Goal: Information Seeking & Learning: Learn about a topic

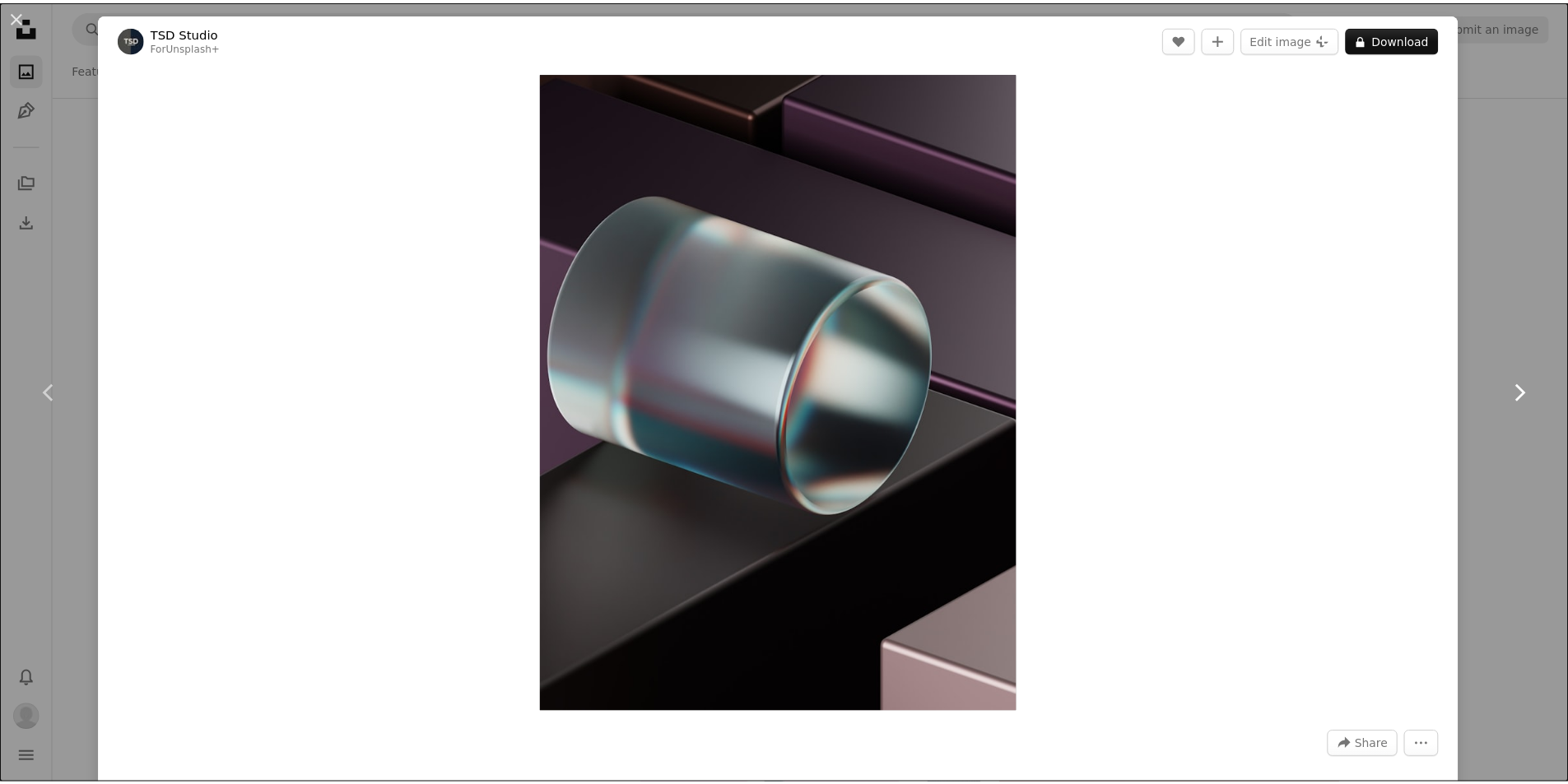
scroll to position [21056, 0]
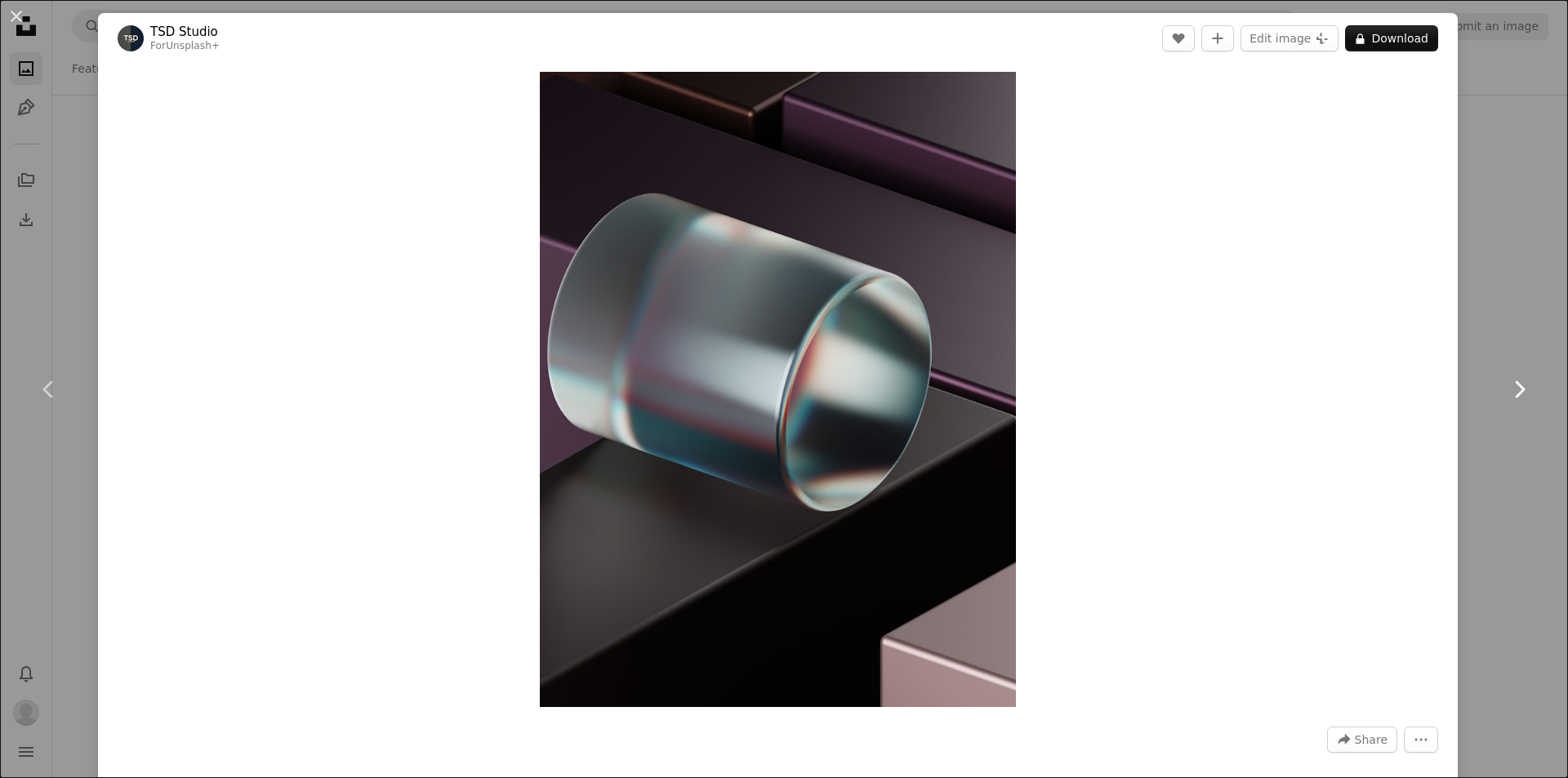
click at [1507, 398] on icon "Chevron right" at bounding box center [1519, 389] width 26 height 26
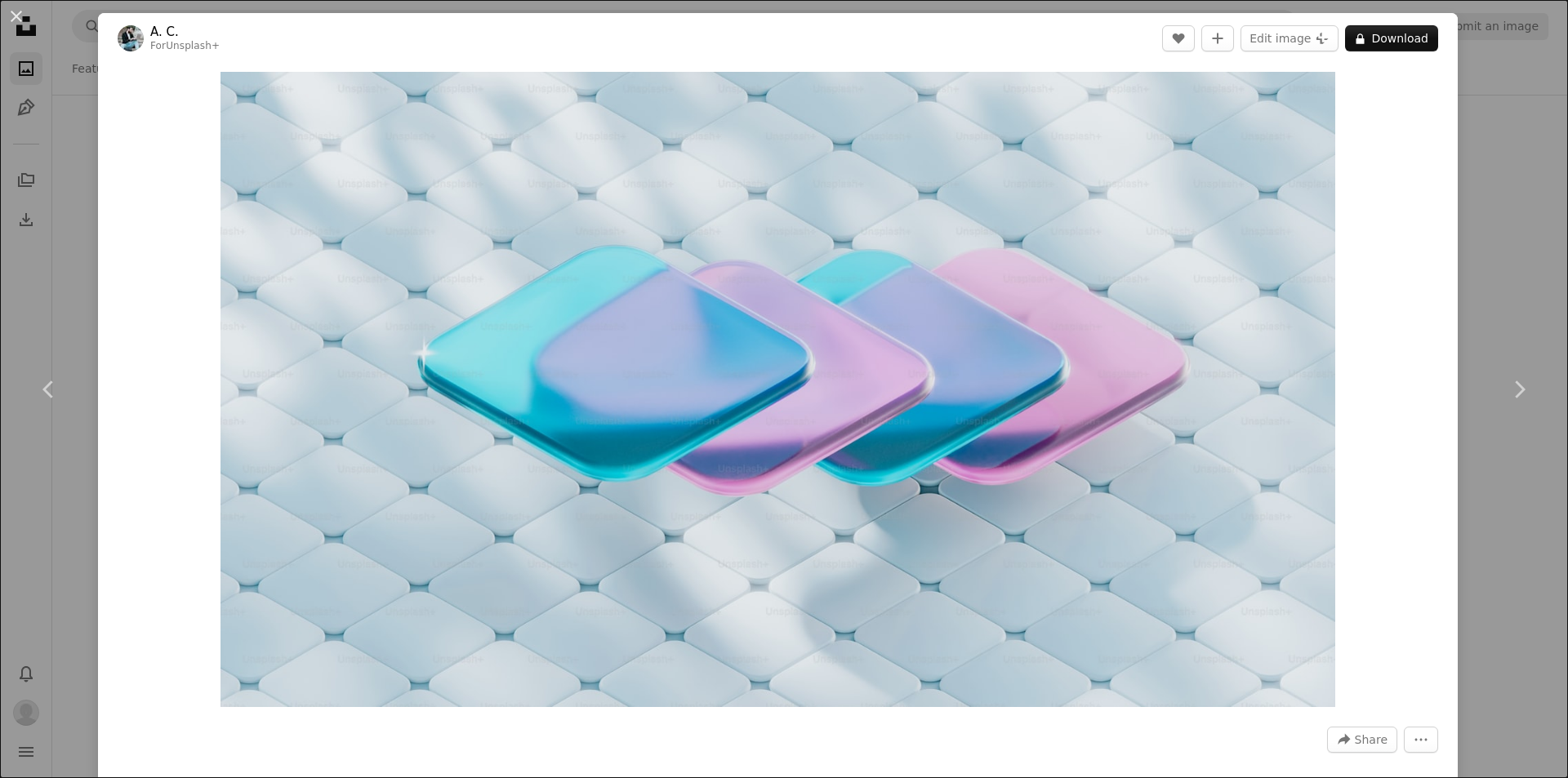
click at [1534, 151] on div "An X shape Chevron left Chevron right A. C. For Unsplash+ A heart A plus sign E…" at bounding box center [784, 389] width 1568 height 778
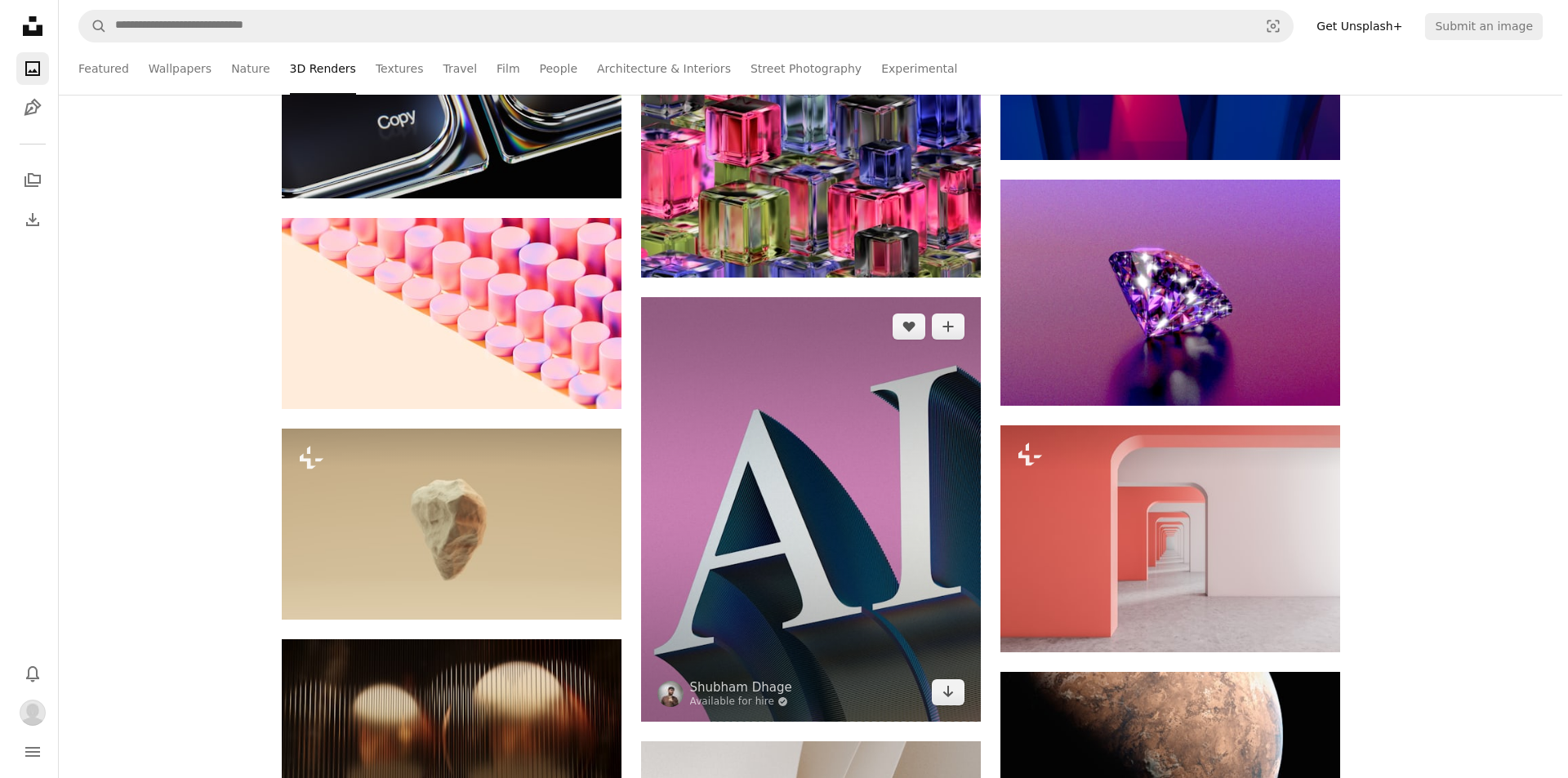
scroll to position [21303, 0]
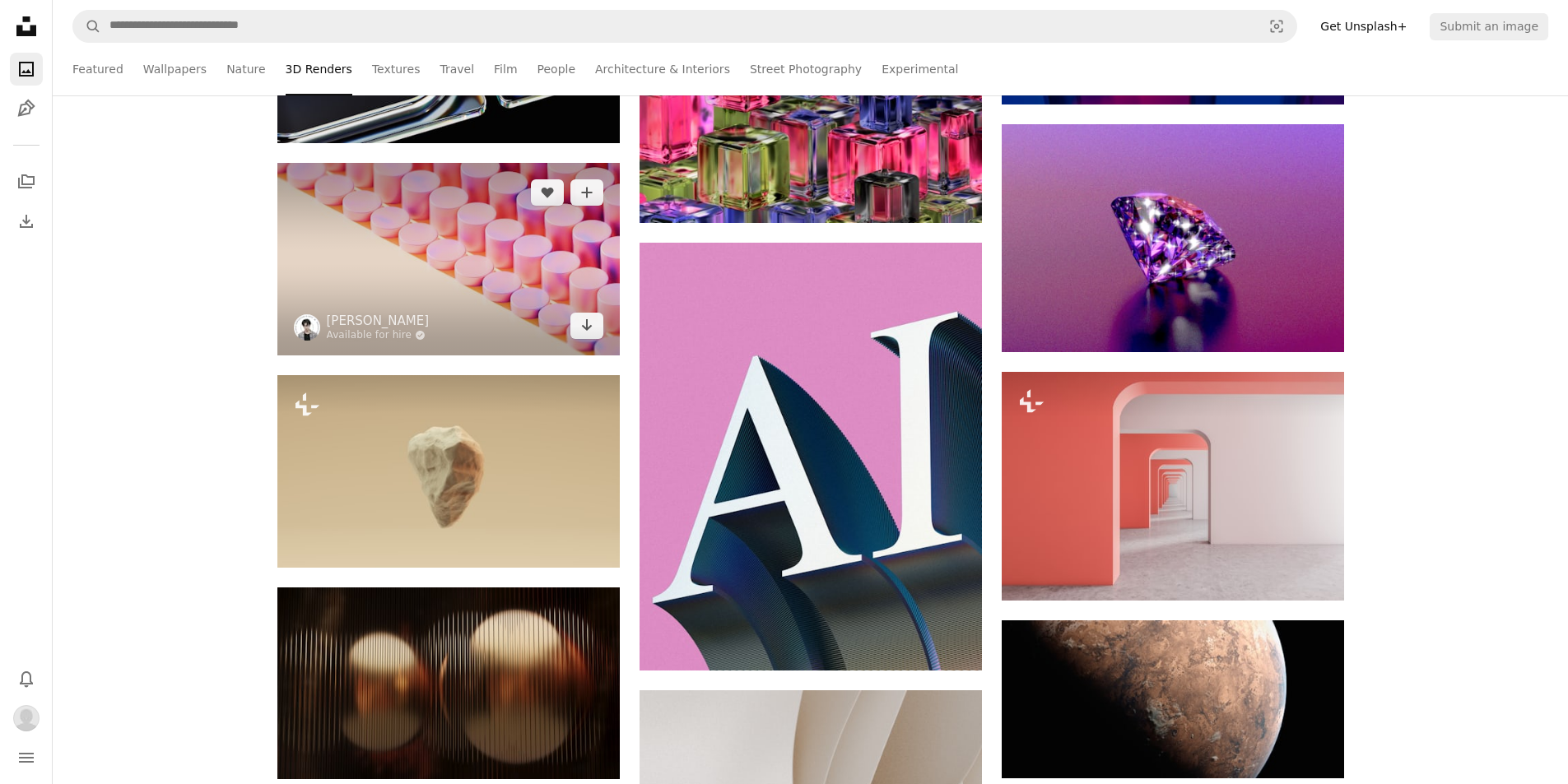
click at [475, 208] on img at bounding box center [449, 259] width 343 height 192
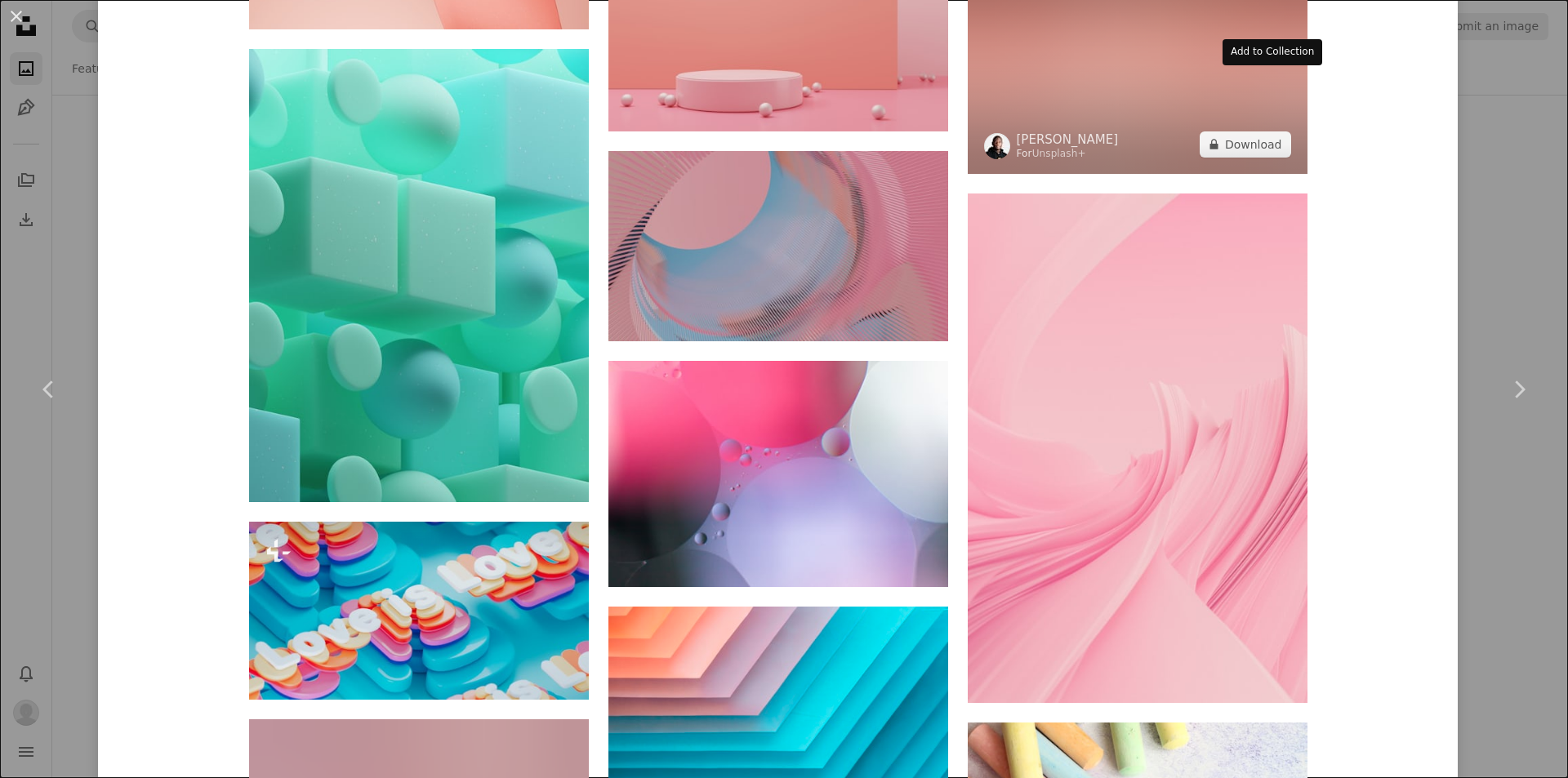
scroll to position [5253, 0]
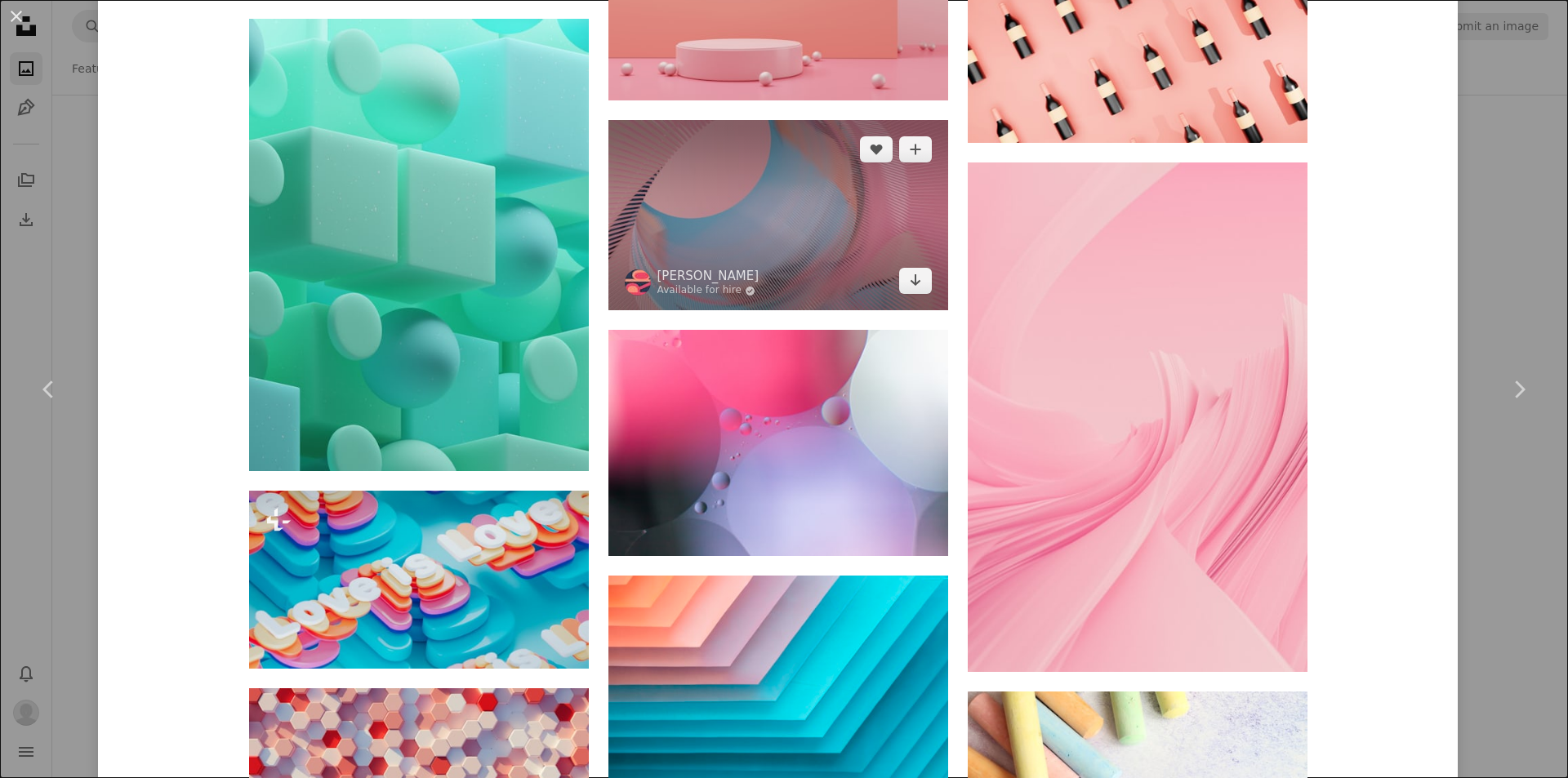
click at [760, 197] on img at bounding box center [777, 215] width 340 height 191
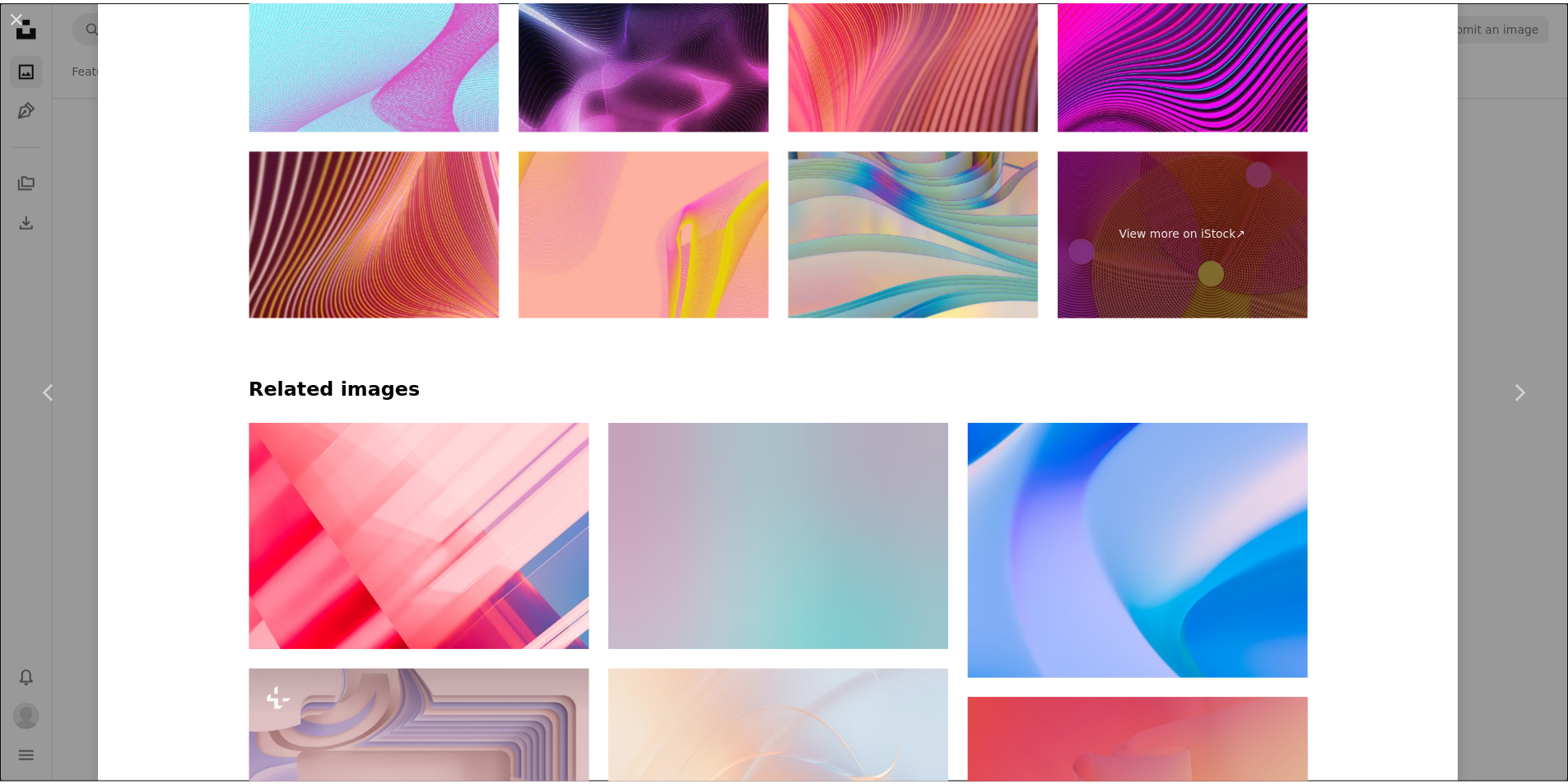
scroll to position [1234, 0]
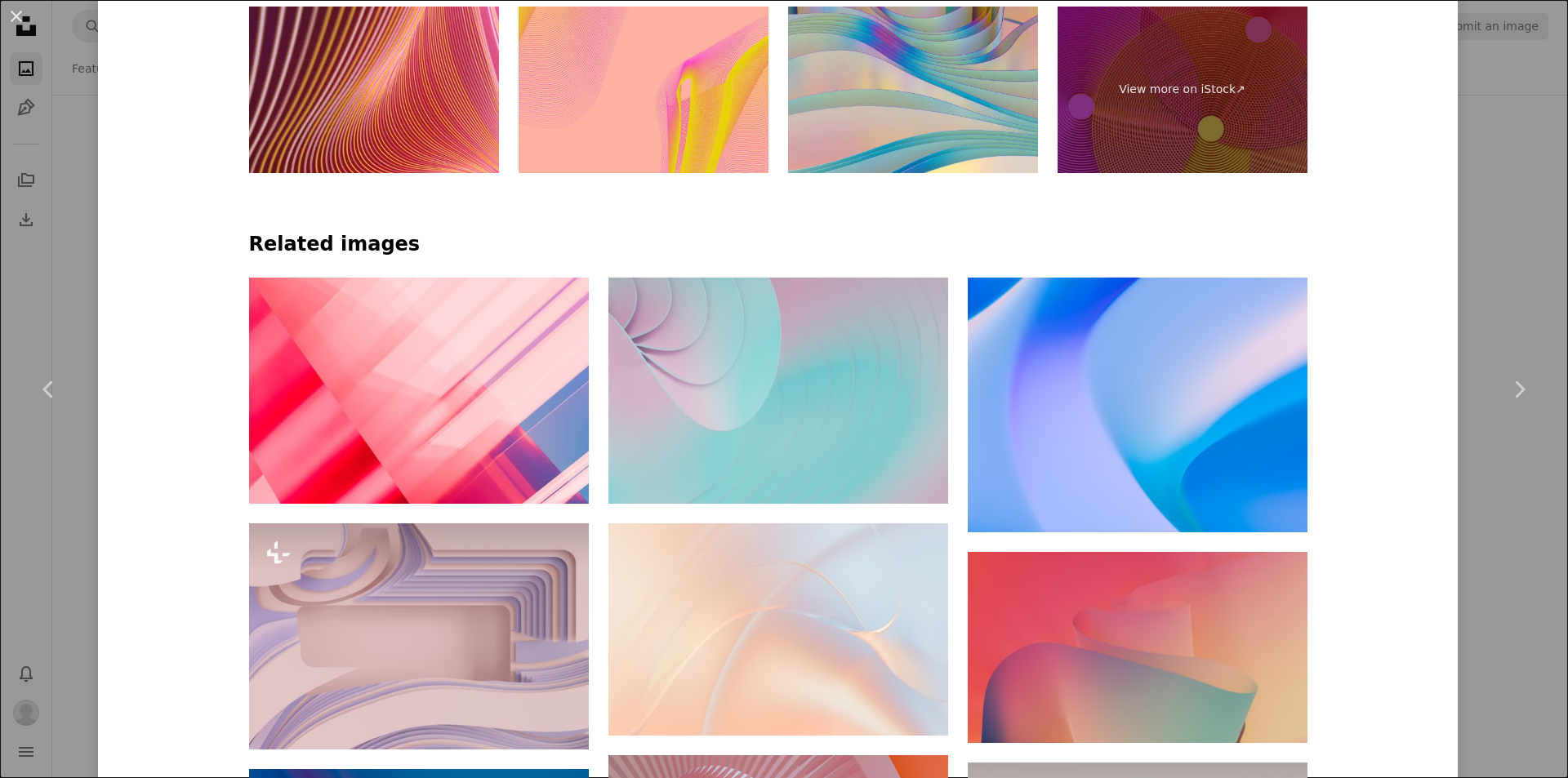
click at [43, 103] on div "An X shape Chevron left Chevron right [PERSON_NAME] Available for hire A checkm…" at bounding box center [784, 389] width 1568 height 778
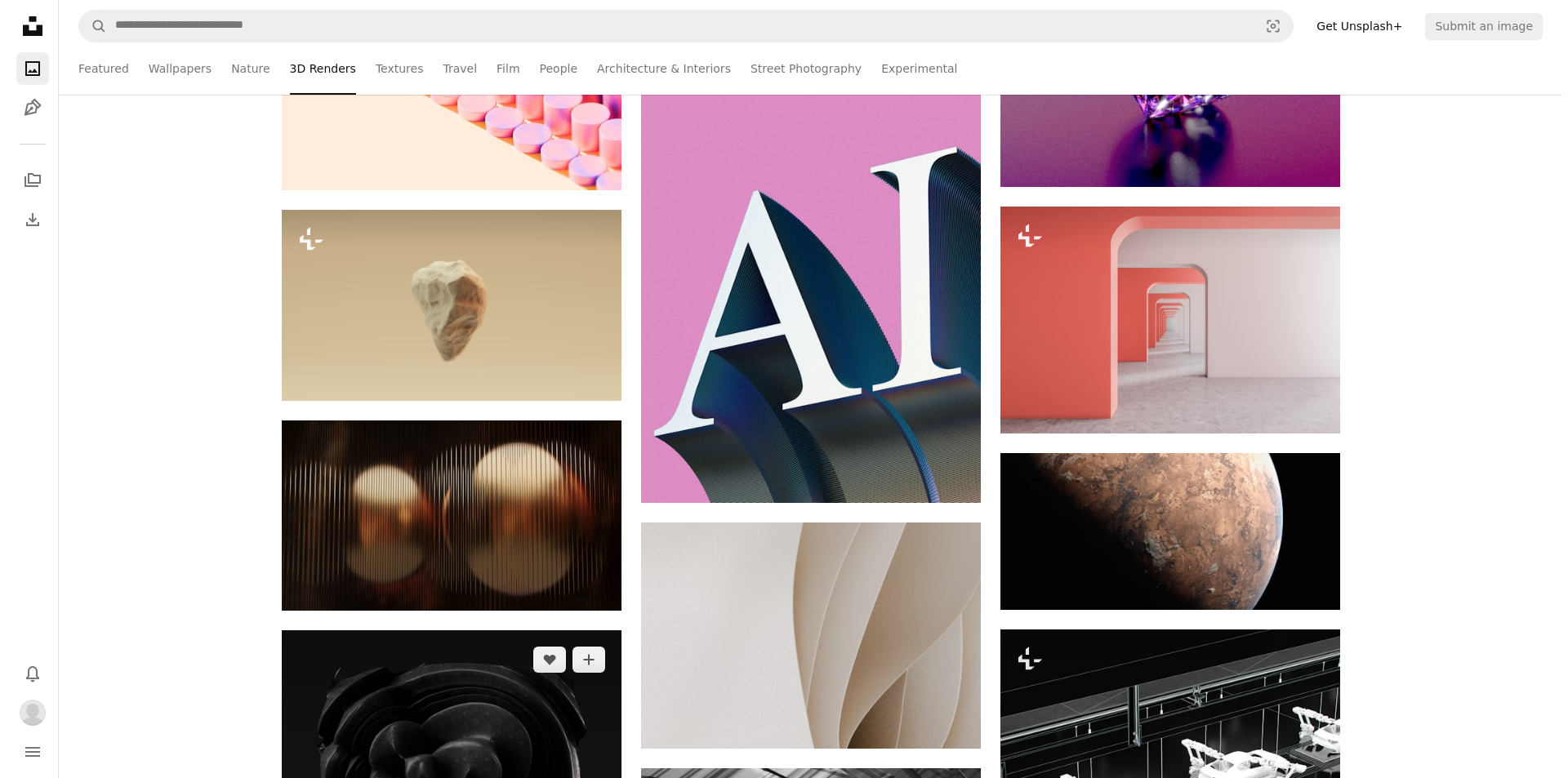
scroll to position [21630, 0]
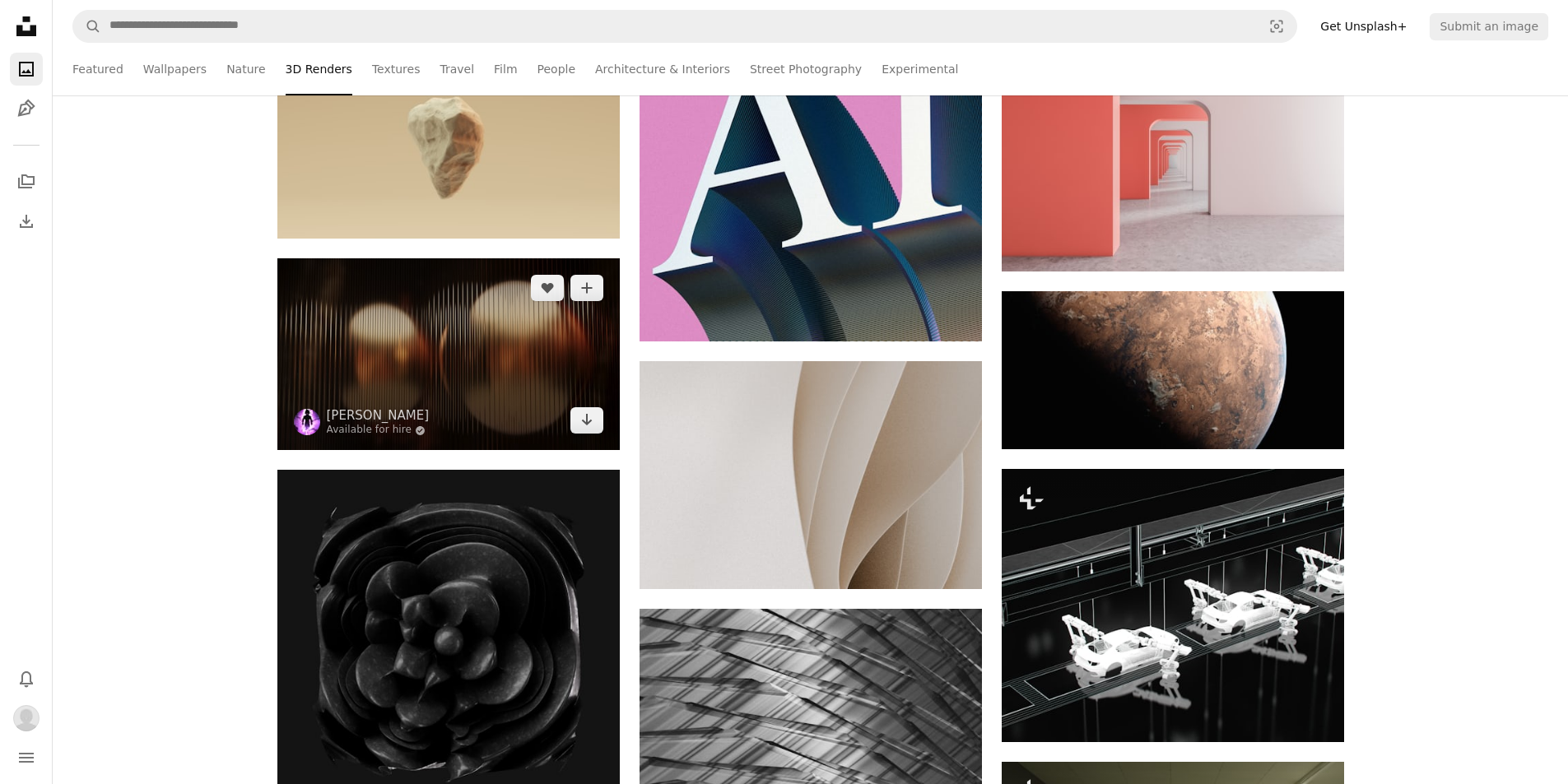
click at [487, 411] on img at bounding box center [449, 354] width 343 height 192
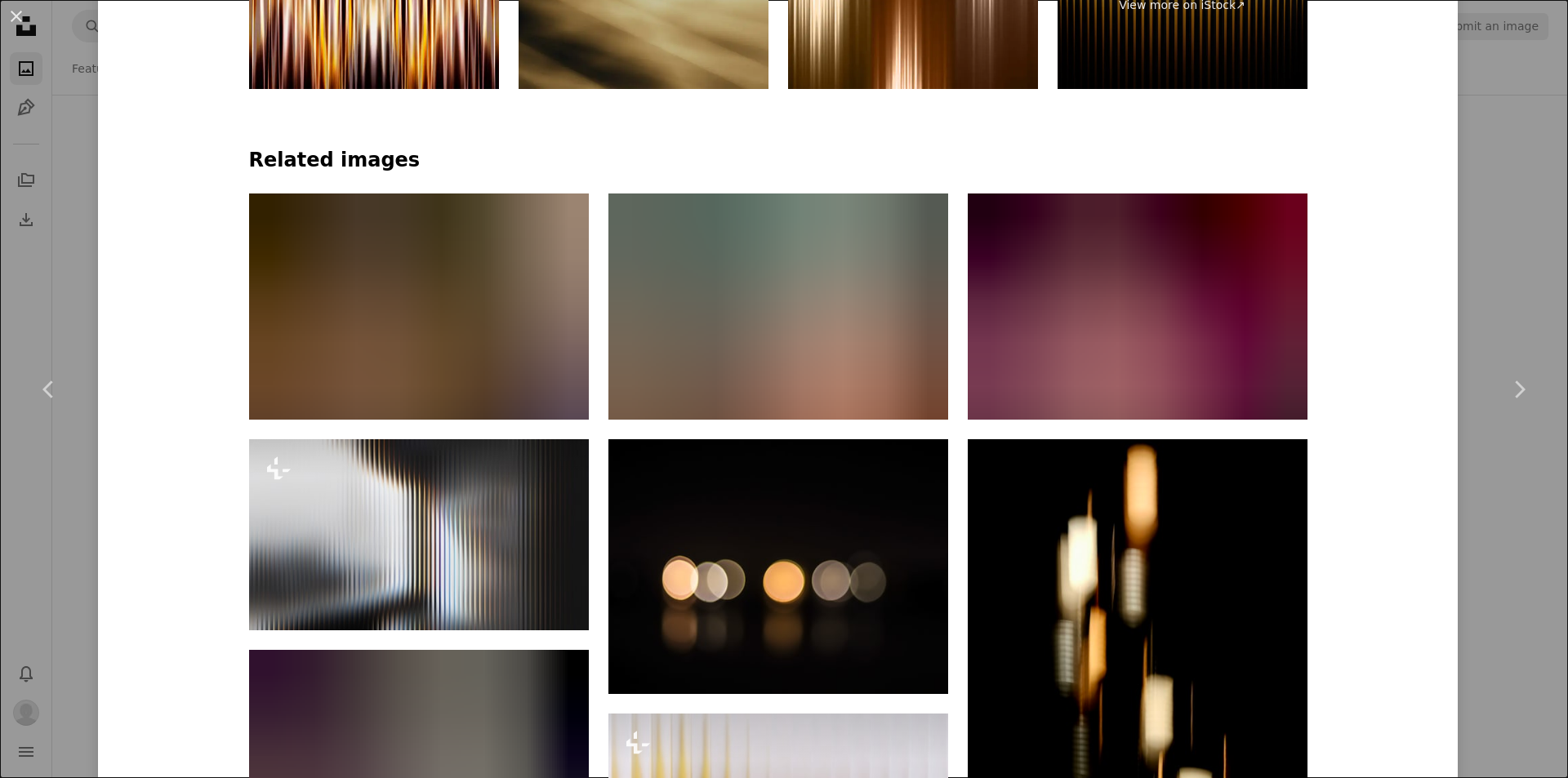
scroll to position [1388, 0]
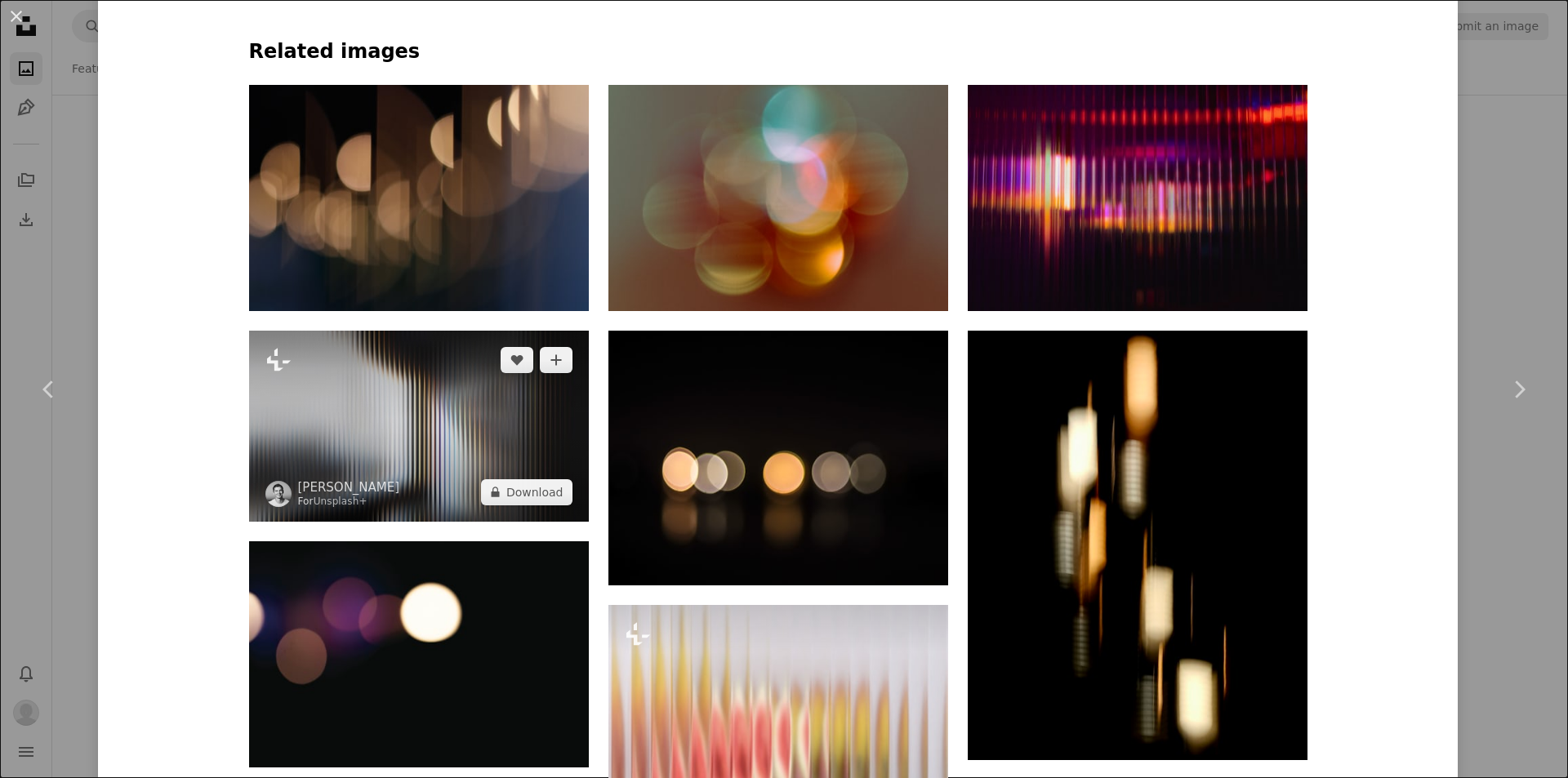
click at [455, 423] on img at bounding box center [419, 425] width 340 height 191
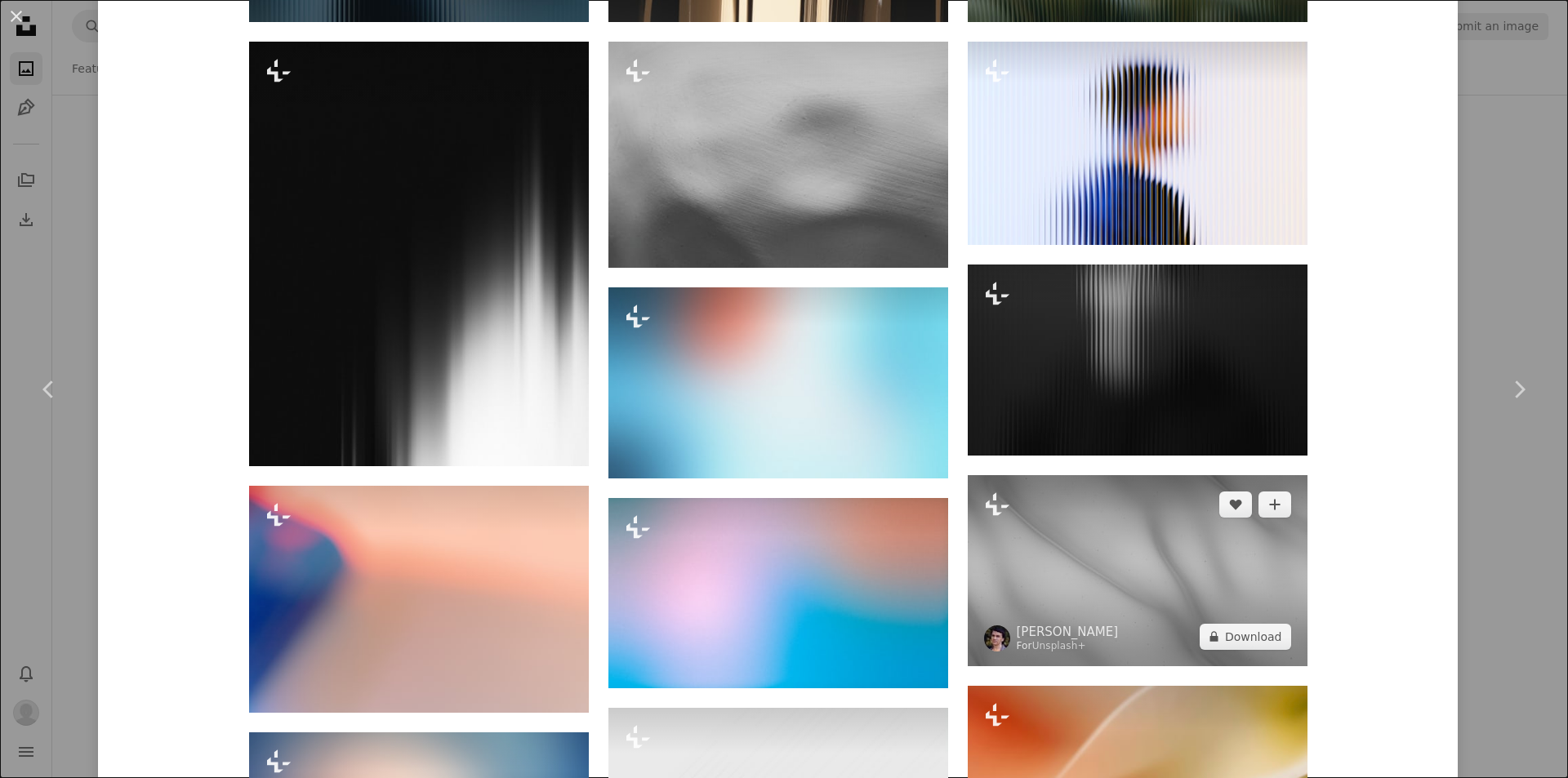
scroll to position [1143, 0]
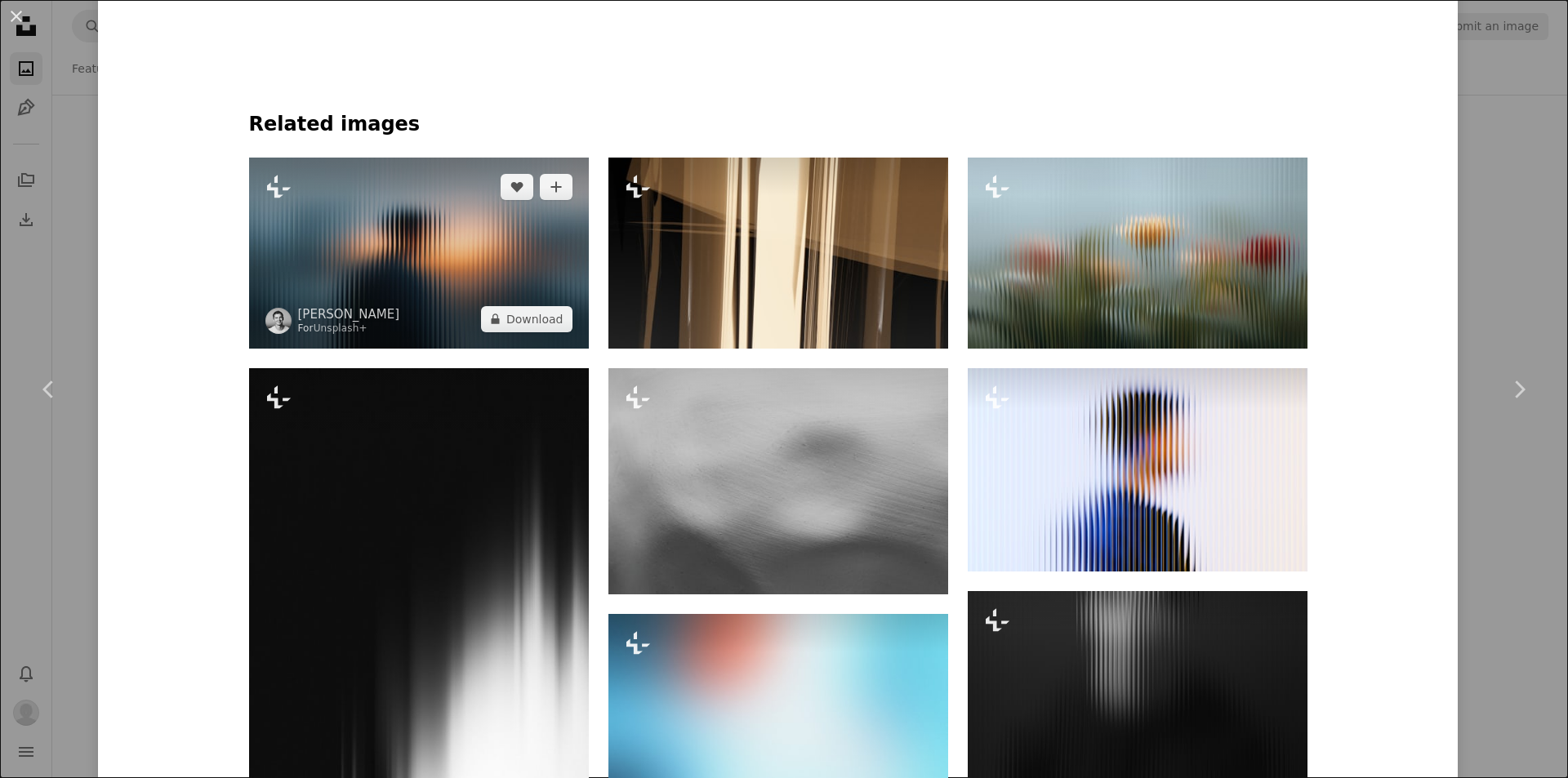
click at [454, 288] on img at bounding box center [419, 252] width 340 height 191
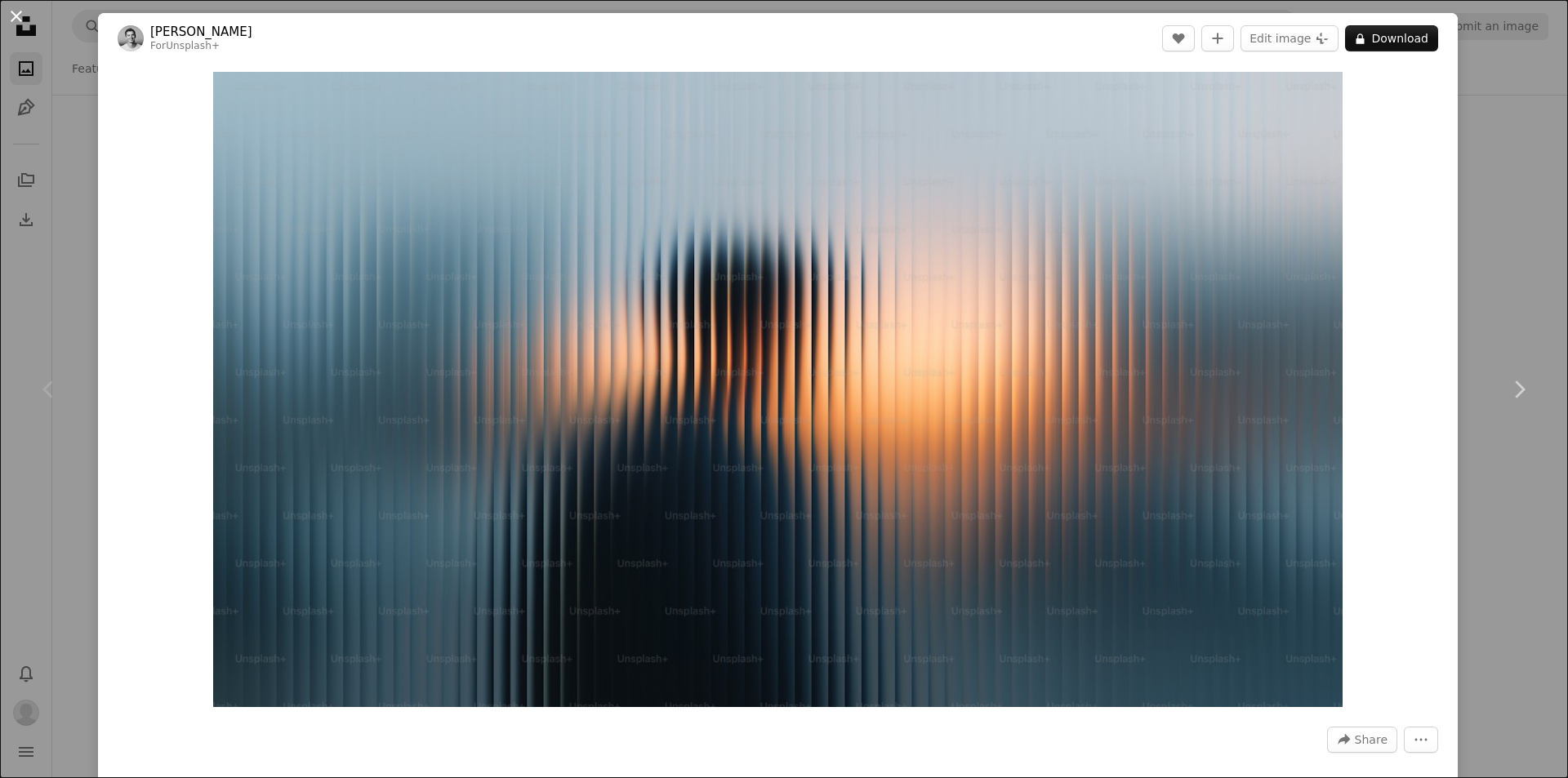
click at [16, 8] on button "An X shape" at bounding box center [16, 16] width 20 height 20
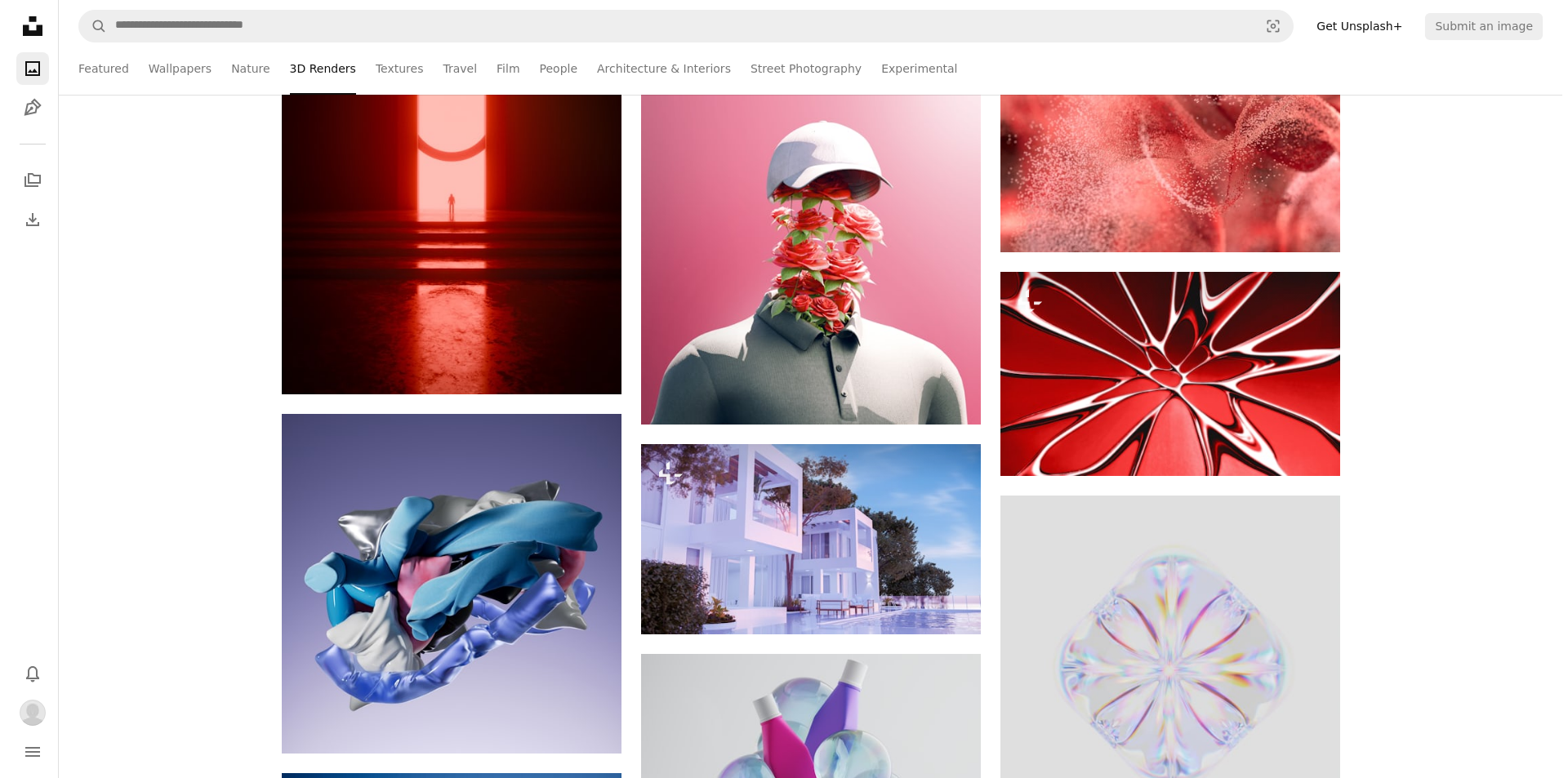
scroll to position [23099, 0]
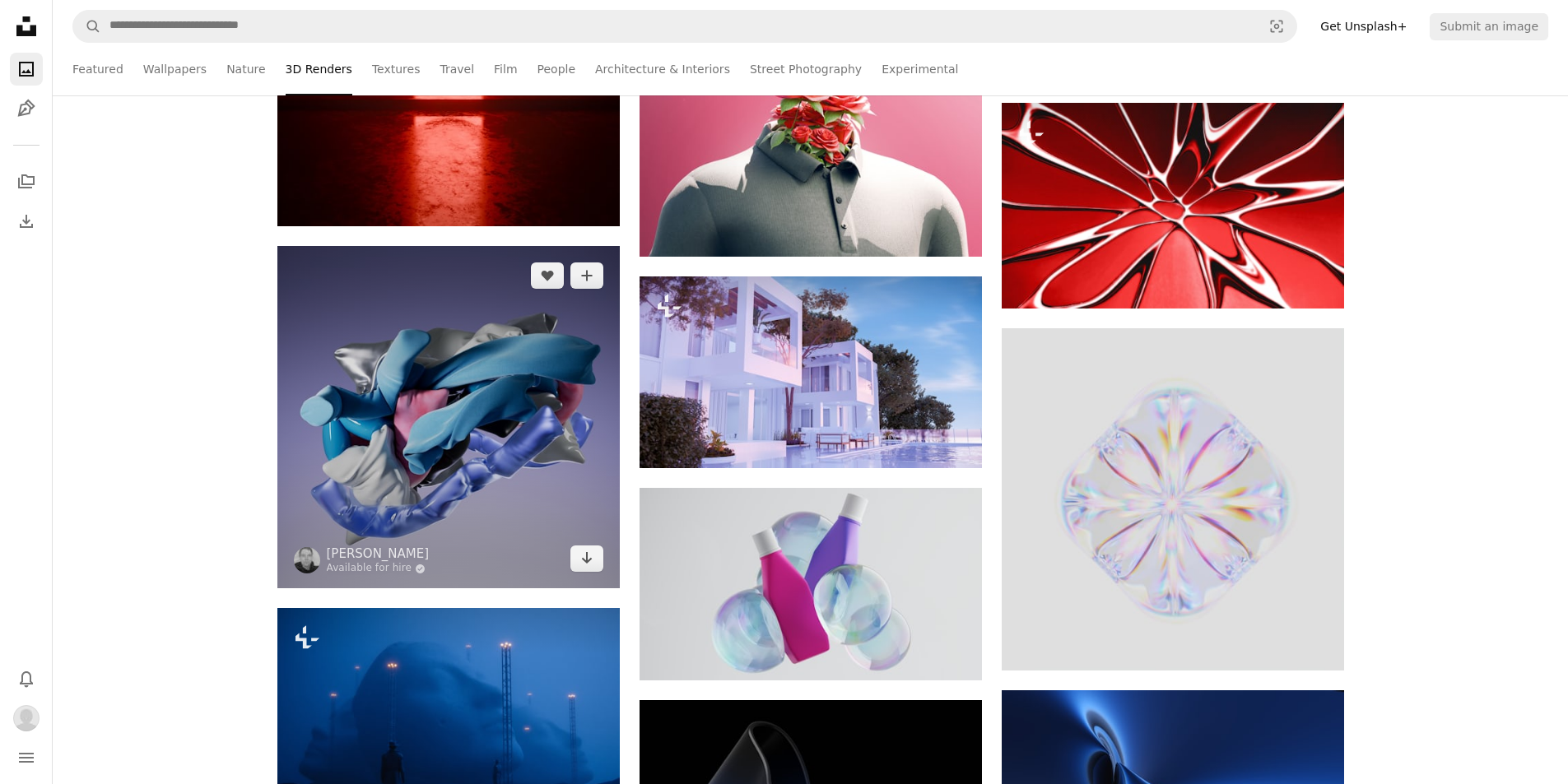
click at [493, 486] on img at bounding box center [449, 416] width 343 height 342
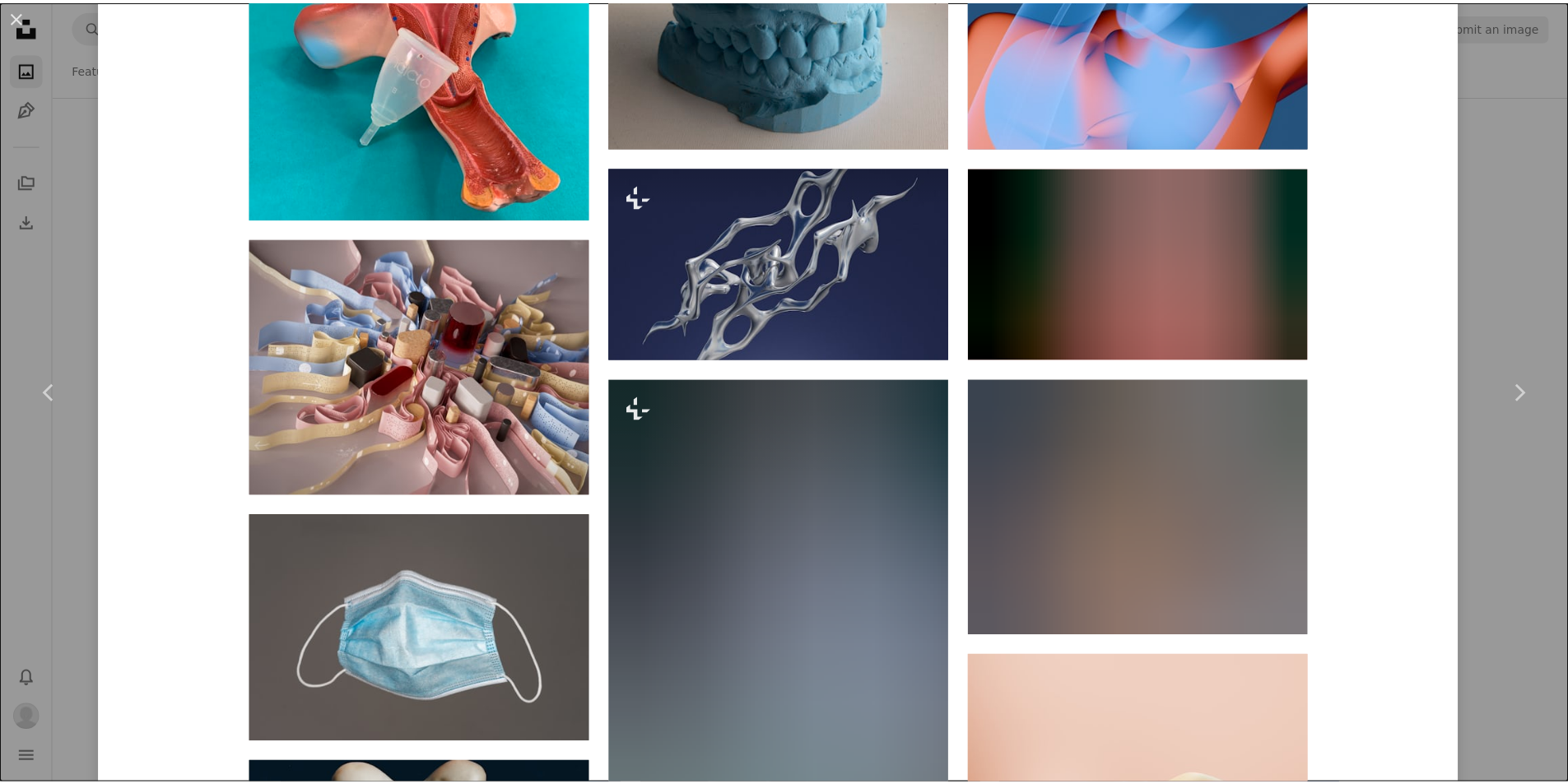
scroll to position [1645, 0]
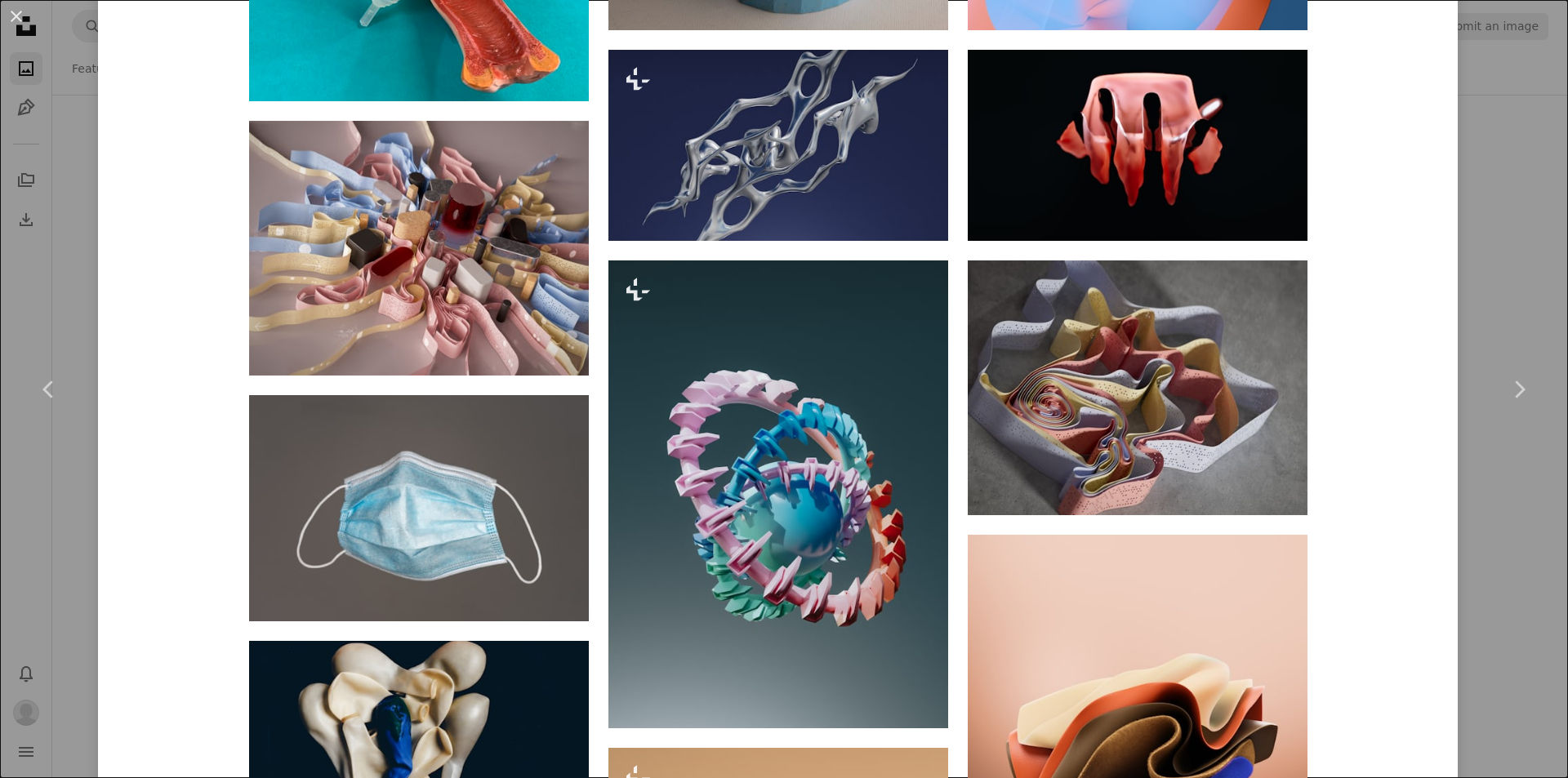
click at [10, 17] on button "An X shape" at bounding box center [16, 16] width 20 height 20
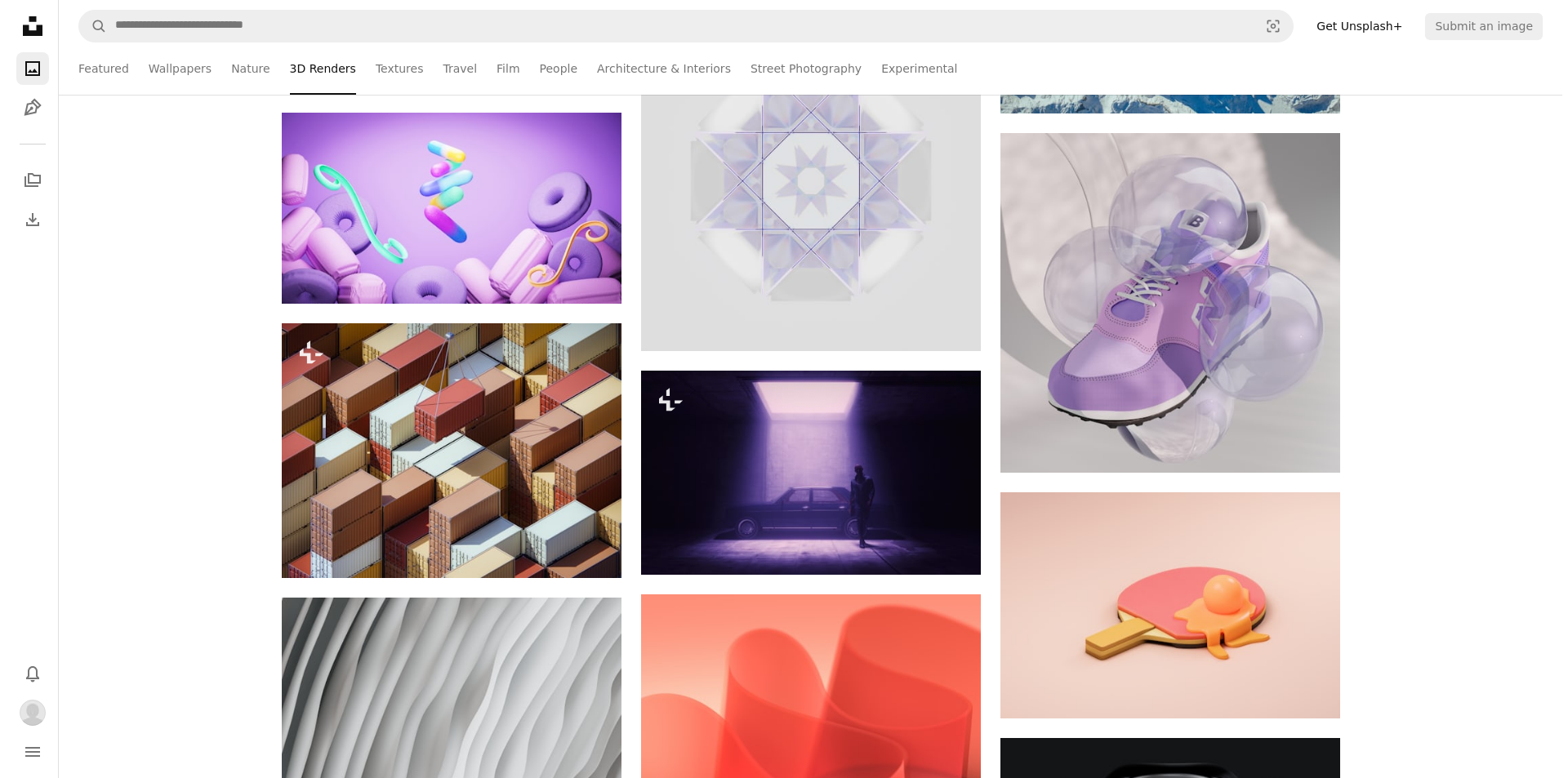
scroll to position [27180, 0]
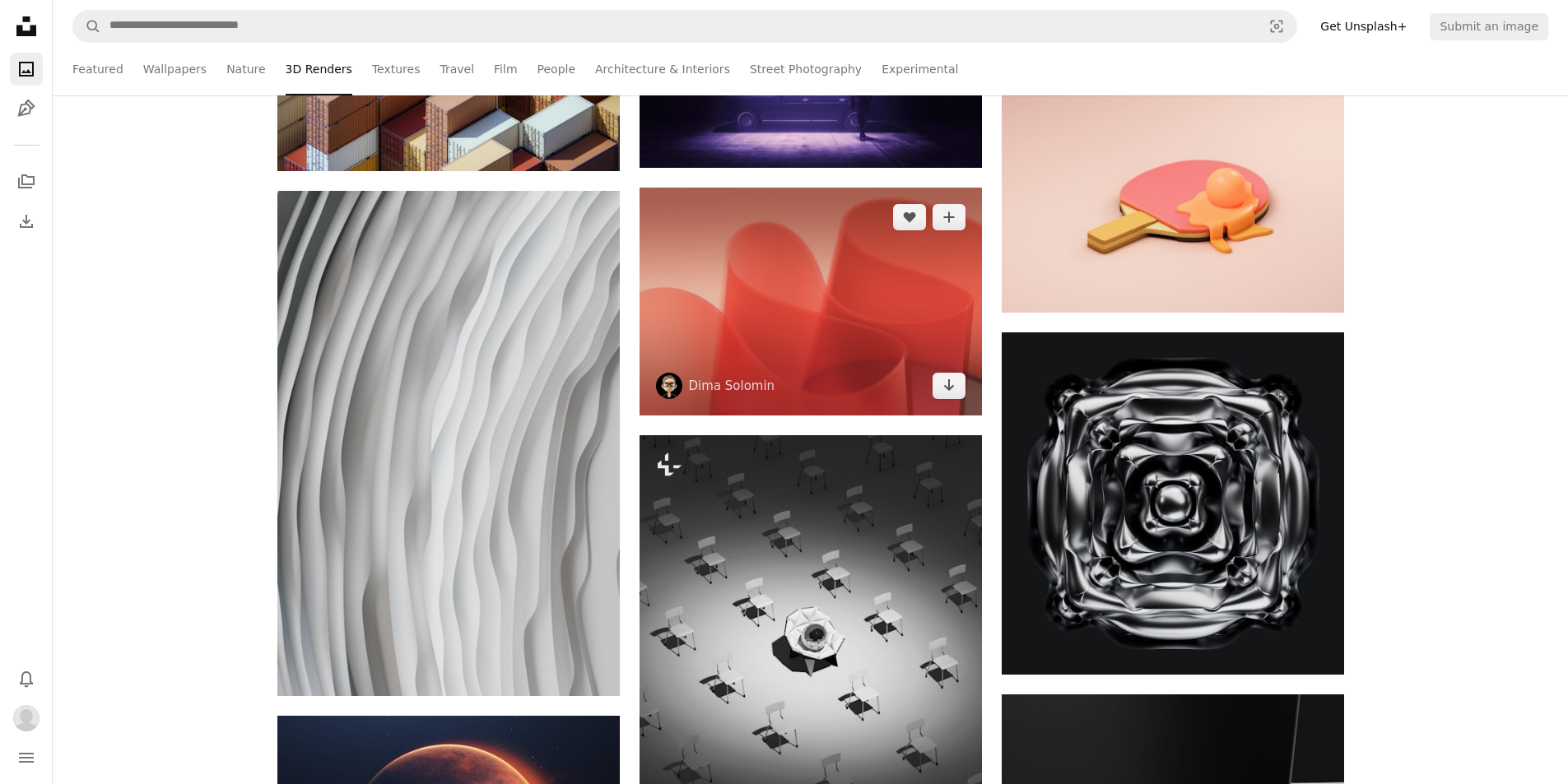
click at [914, 277] on img at bounding box center [810, 301] width 343 height 228
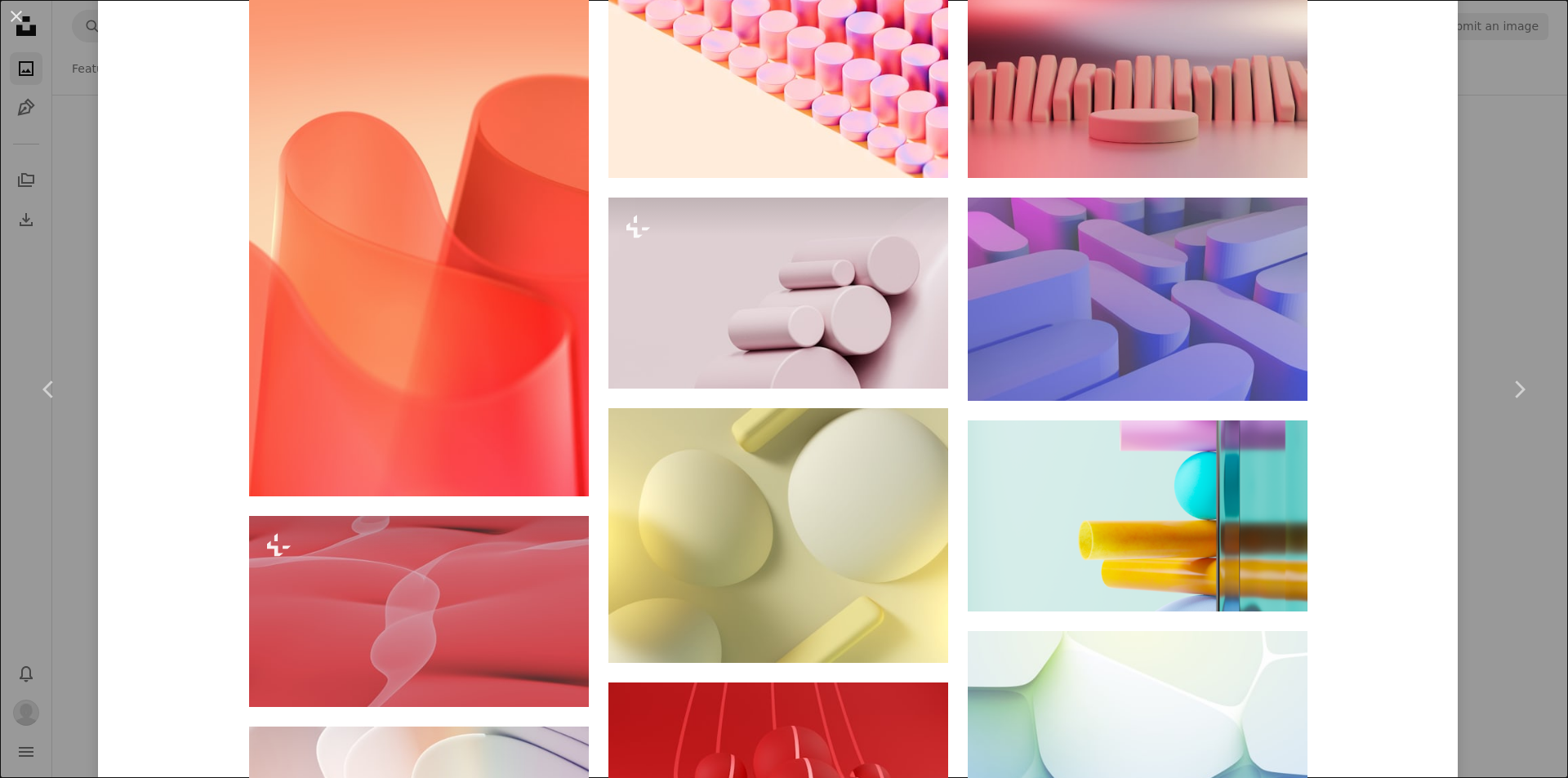
scroll to position [1714, 0]
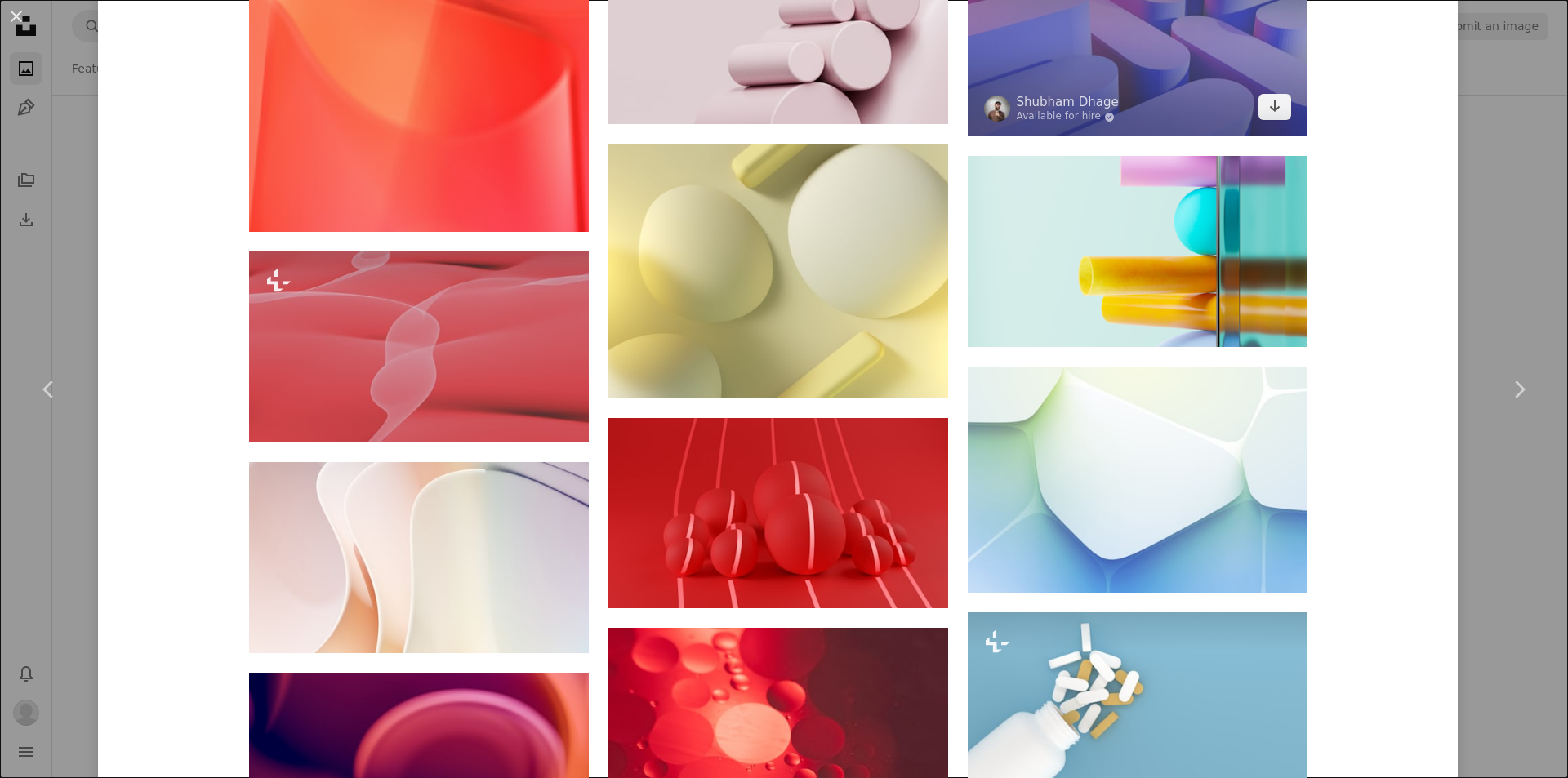
click at [1066, 86] on img at bounding box center [1137, 34] width 340 height 204
click at [1157, 137] on img at bounding box center [1137, 34] width 340 height 204
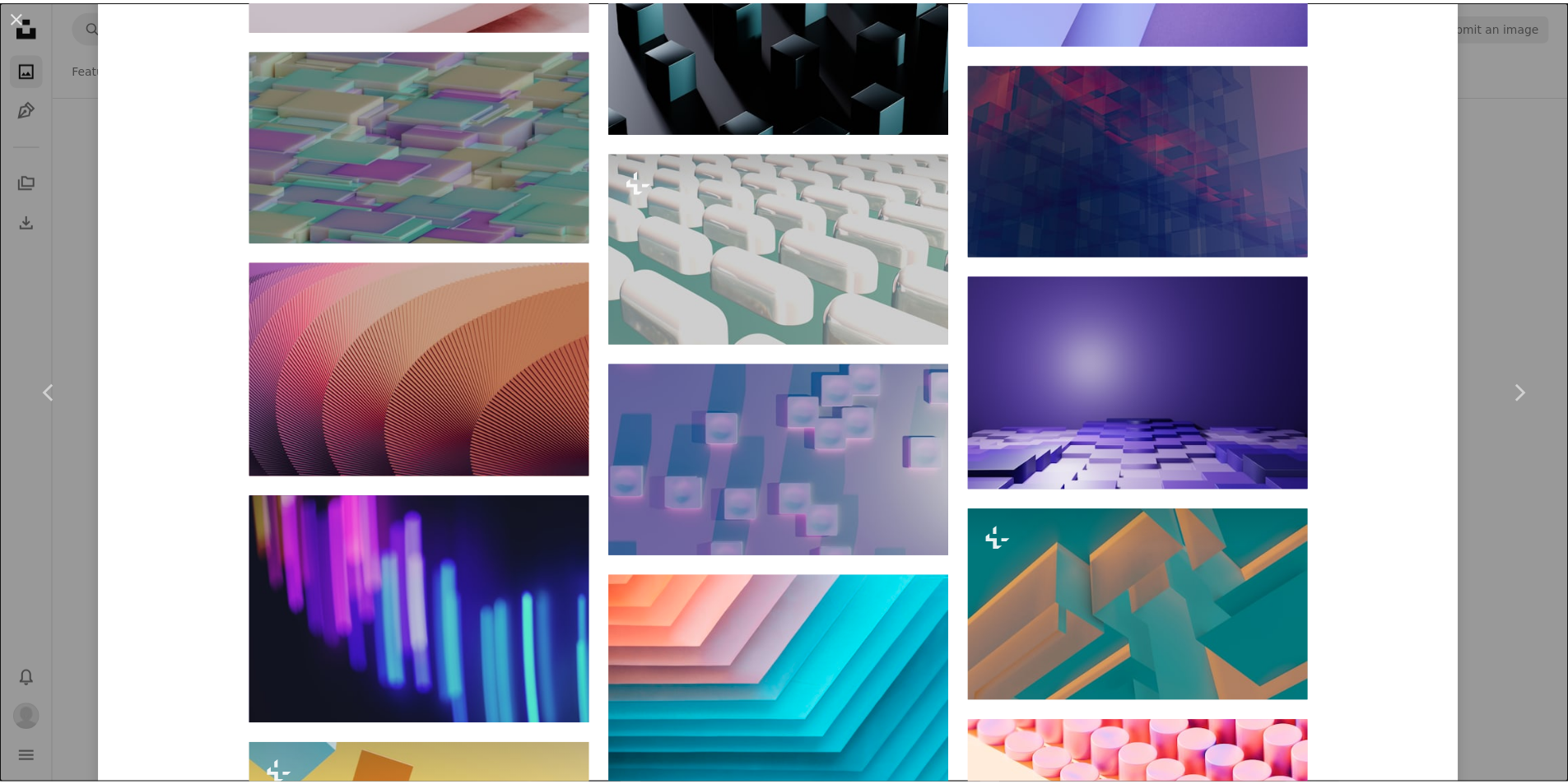
scroll to position [2303, 0]
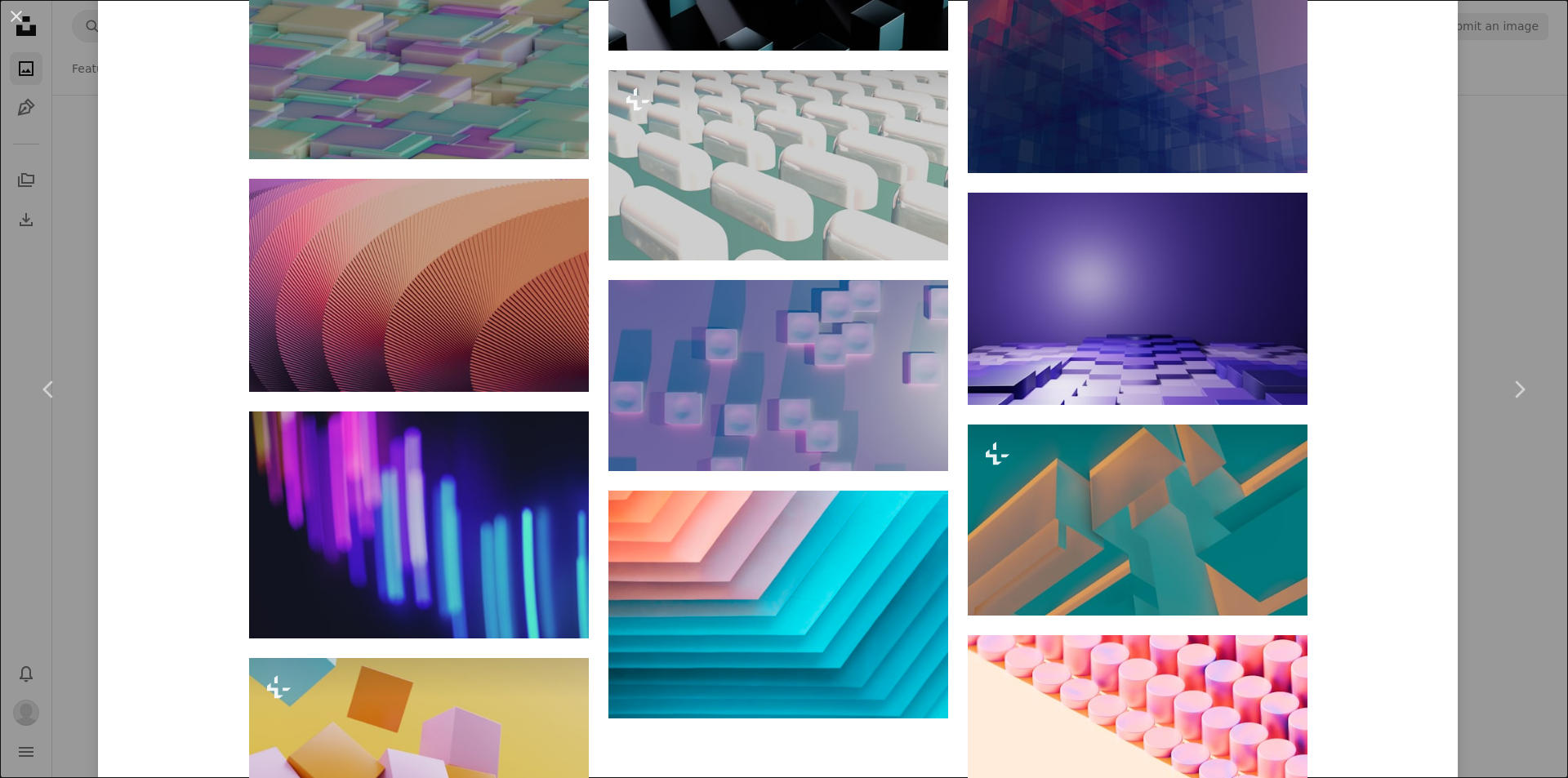
click at [1507, 309] on div "An X shape Chevron left Chevron right [PERSON_NAME] Available for hire A checkm…" at bounding box center [784, 389] width 1568 height 778
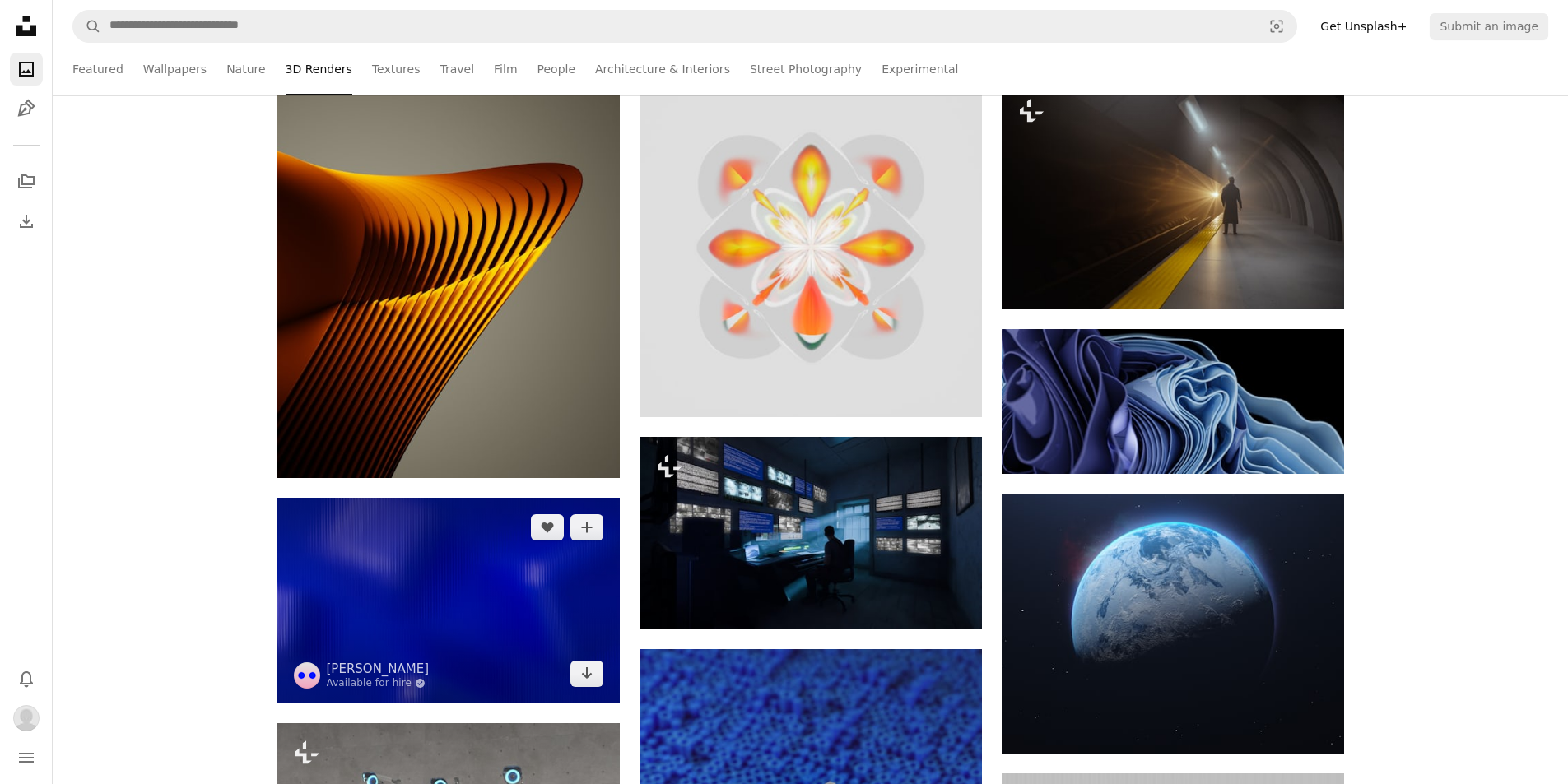
scroll to position [33147, 0]
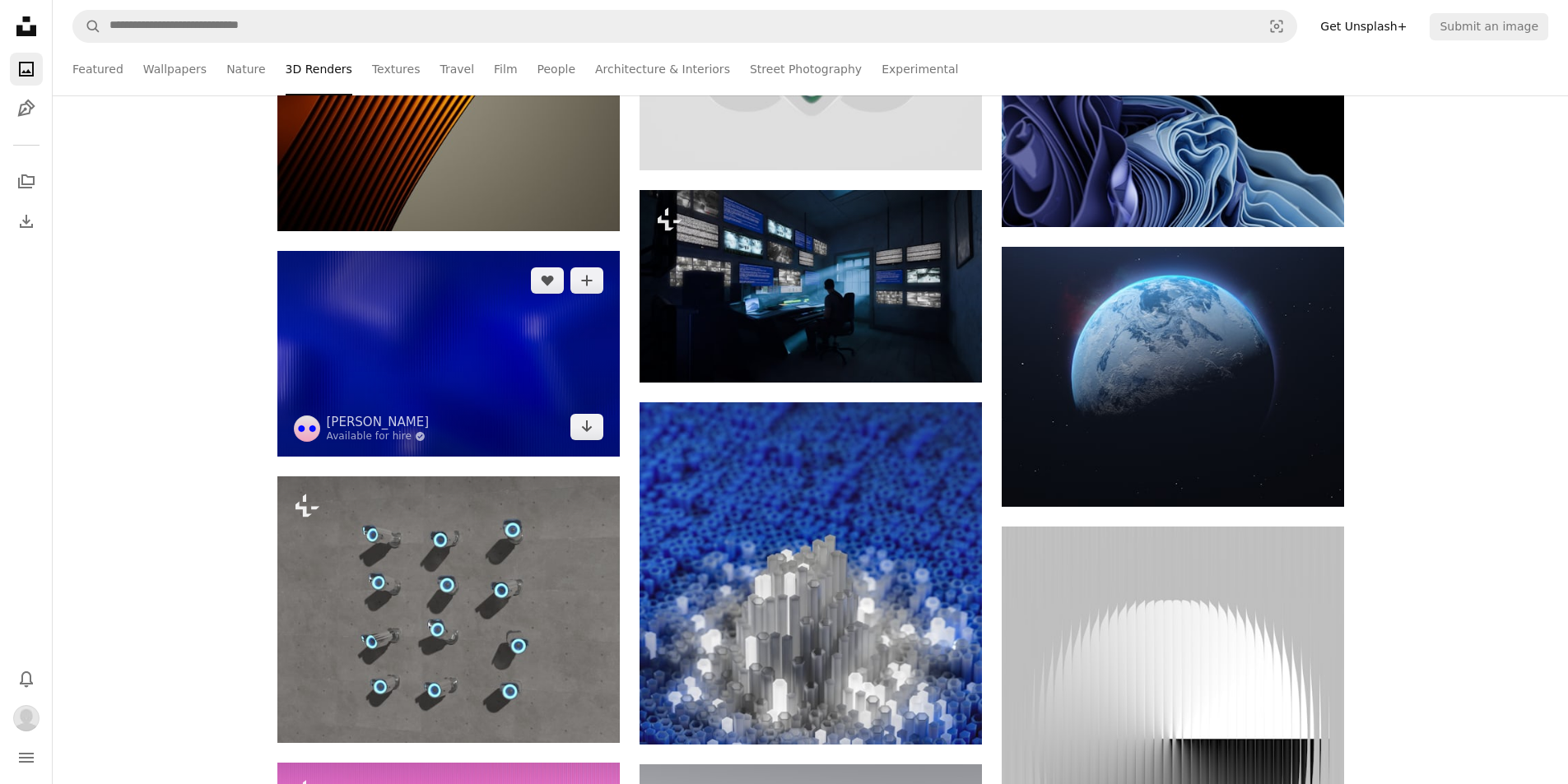
click at [523, 314] on img at bounding box center [449, 354] width 343 height 205
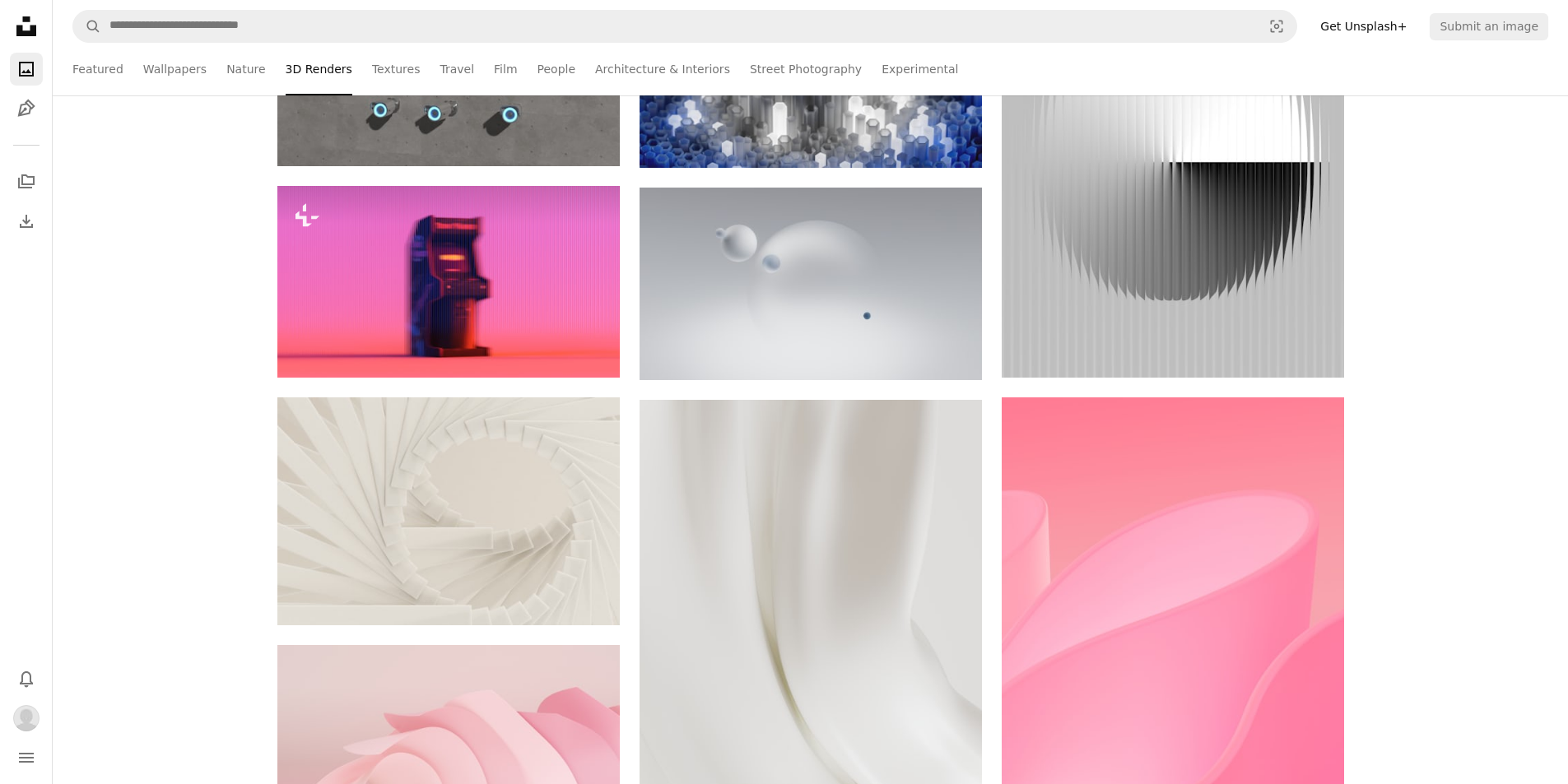
scroll to position [33723, 0]
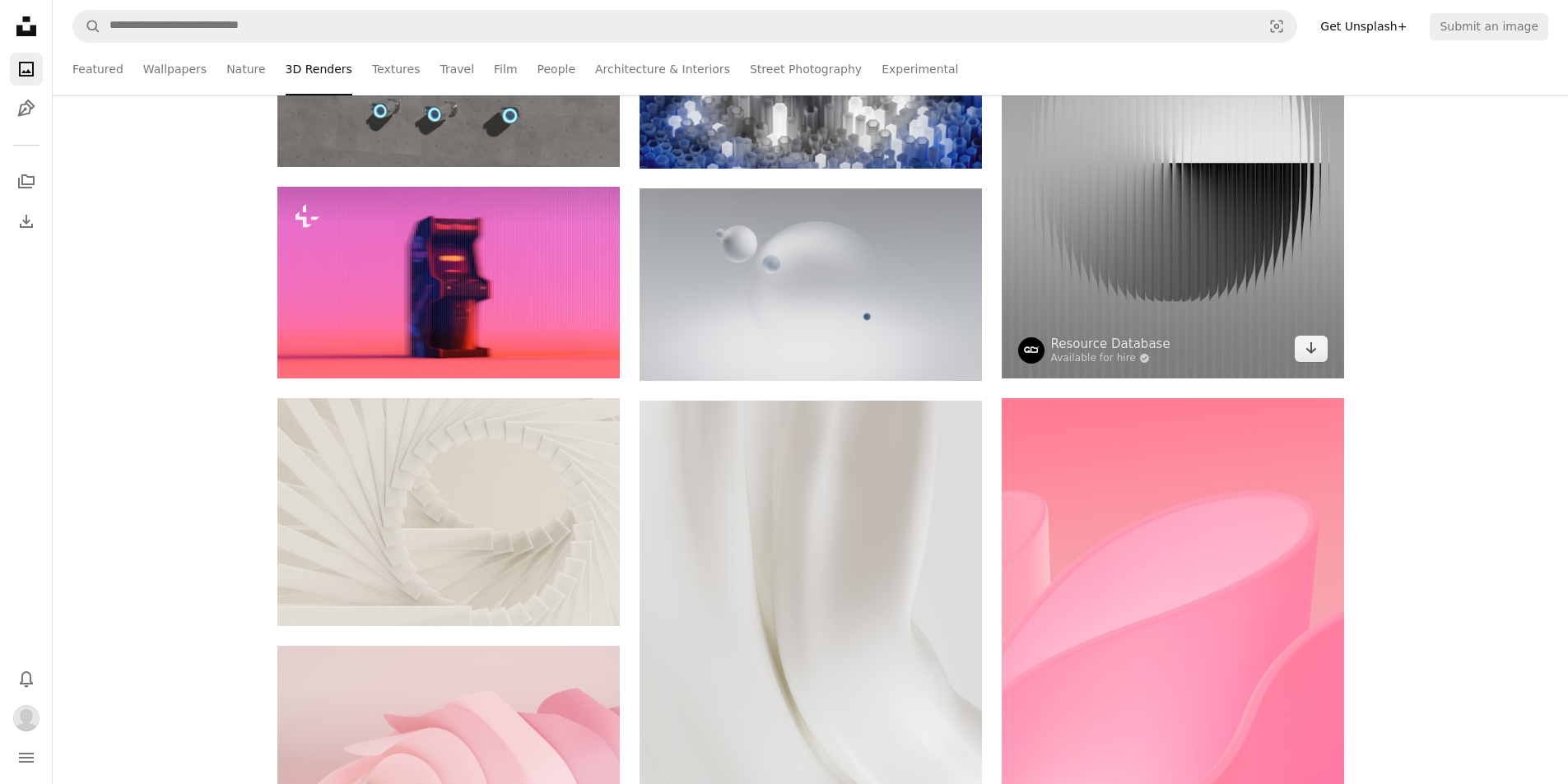
click at [1061, 256] on img at bounding box center [1172, 164] width 343 height 428
click at [1205, 213] on img at bounding box center [1172, 164] width 343 height 428
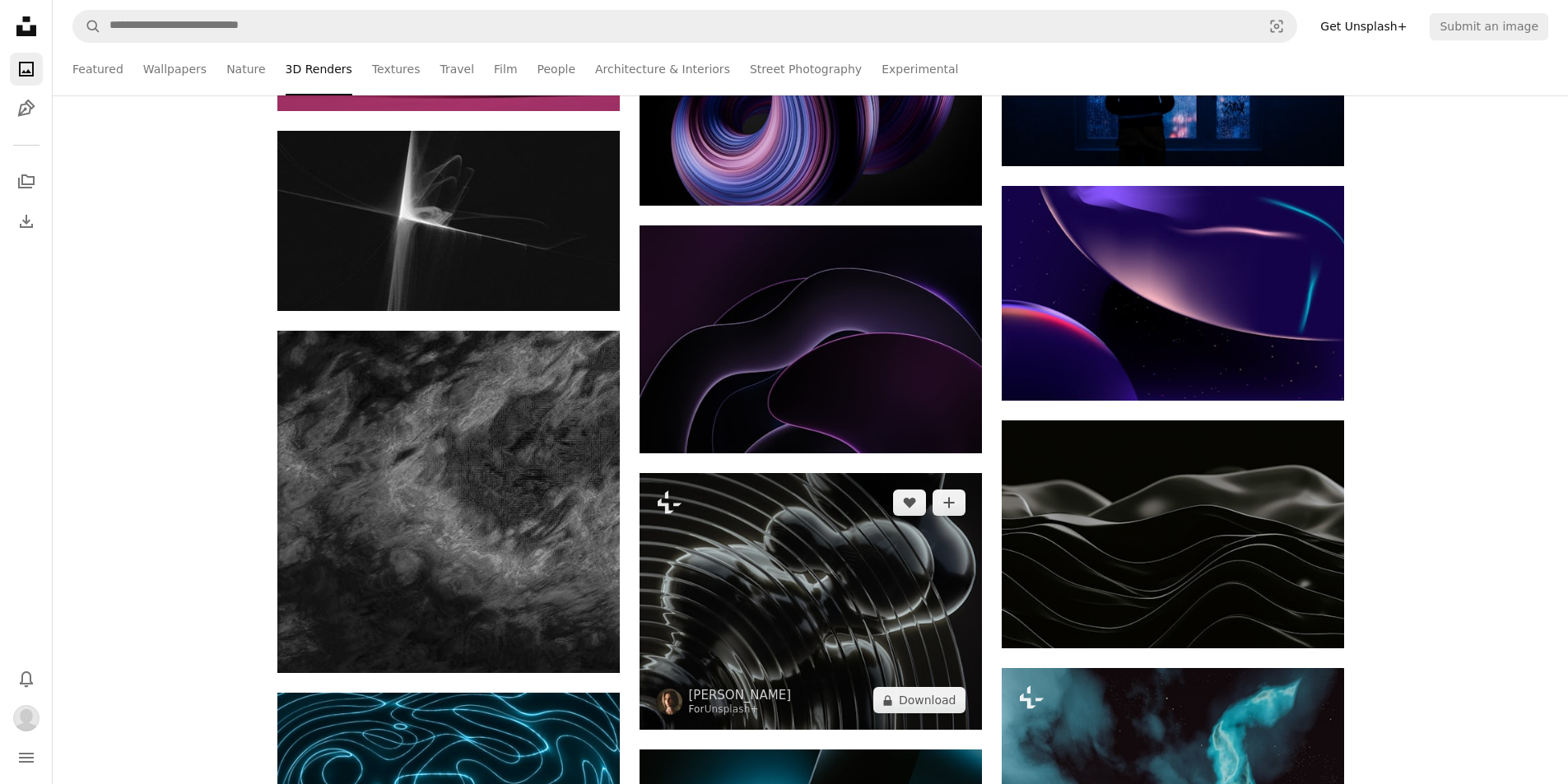
scroll to position [37096, 0]
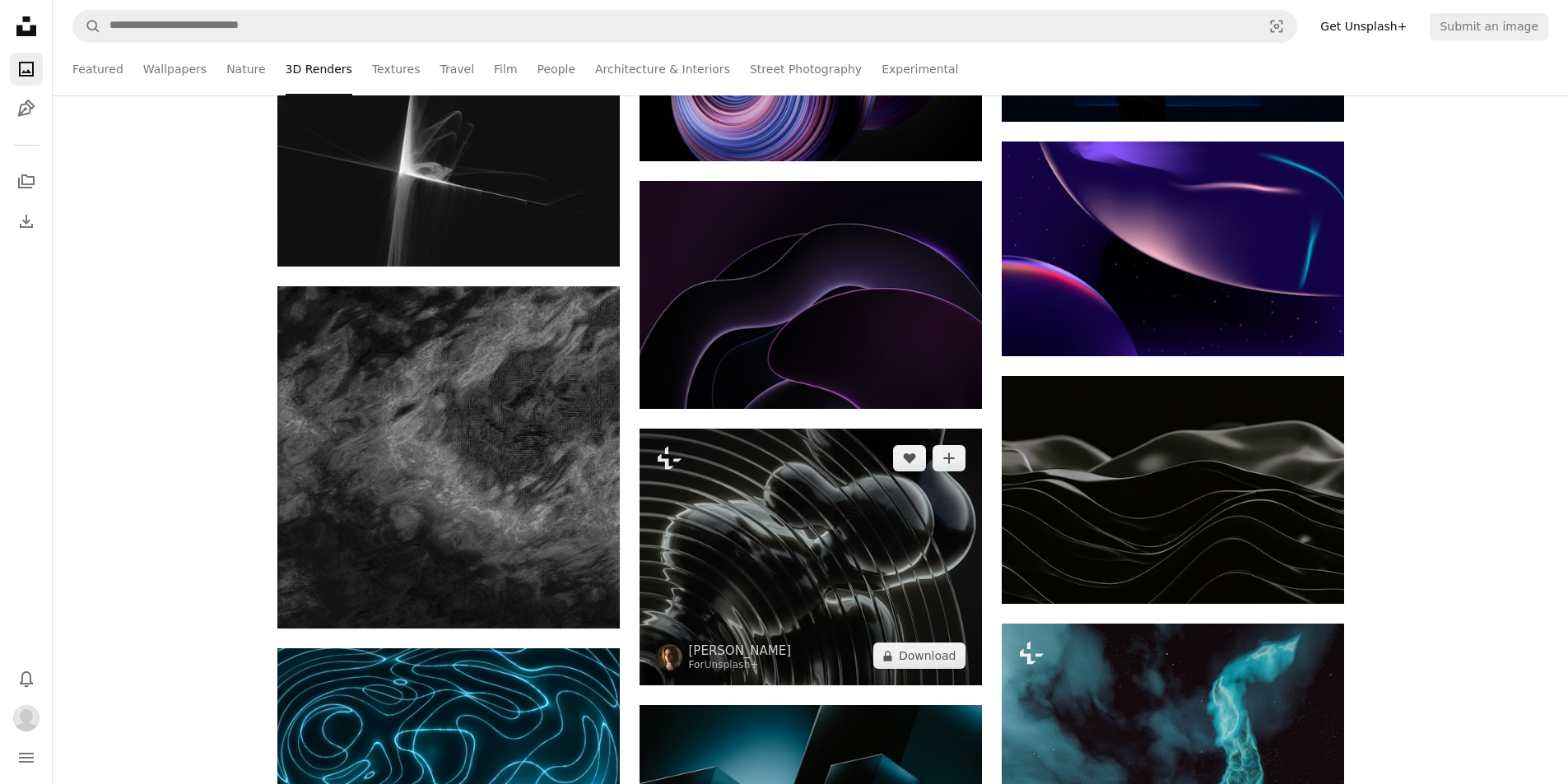
click at [781, 517] on img at bounding box center [810, 557] width 343 height 257
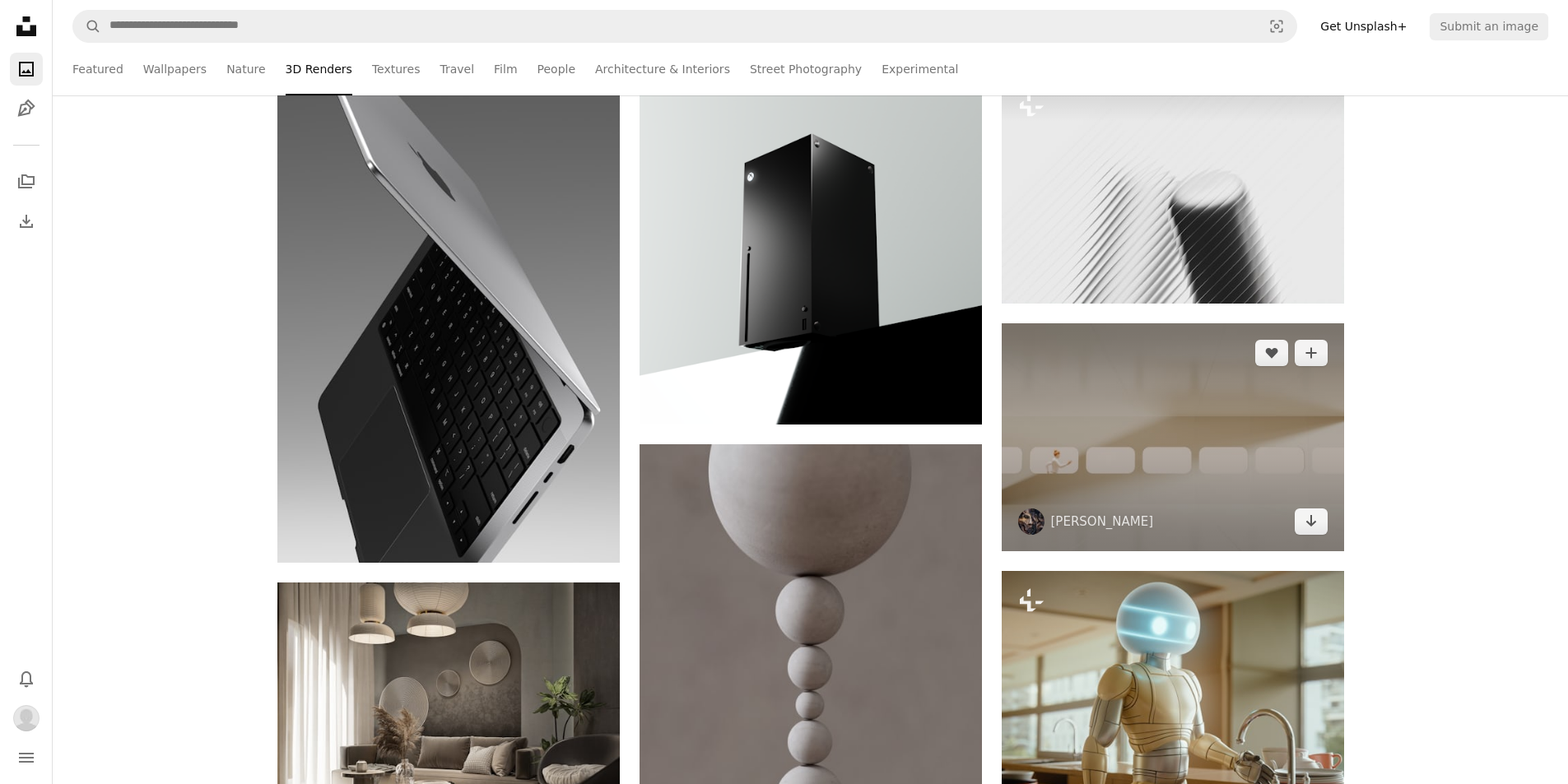
scroll to position [39399, 0]
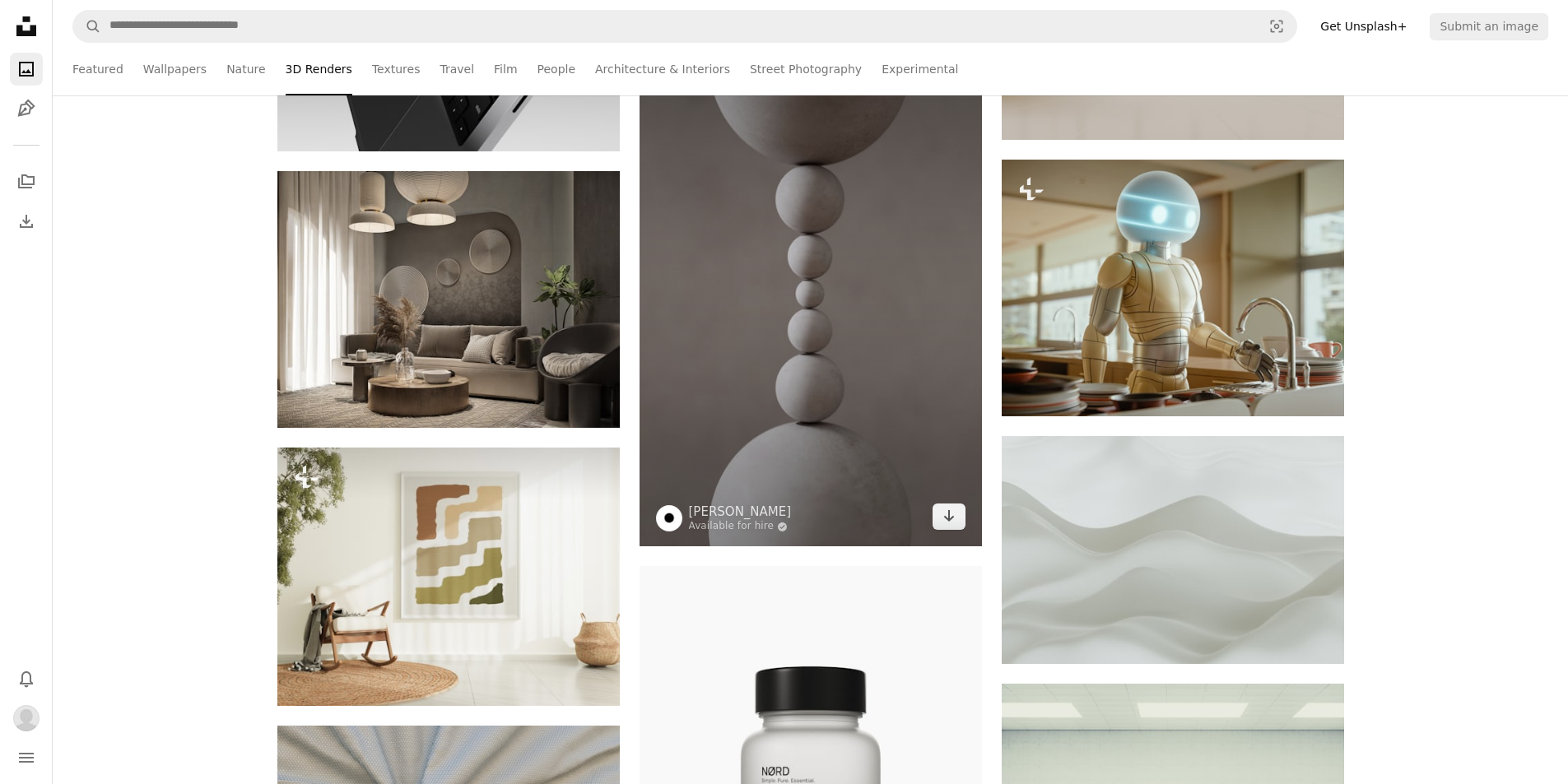
click at [805, 381] on img at bounding box center [810, 289] width 343 height 513
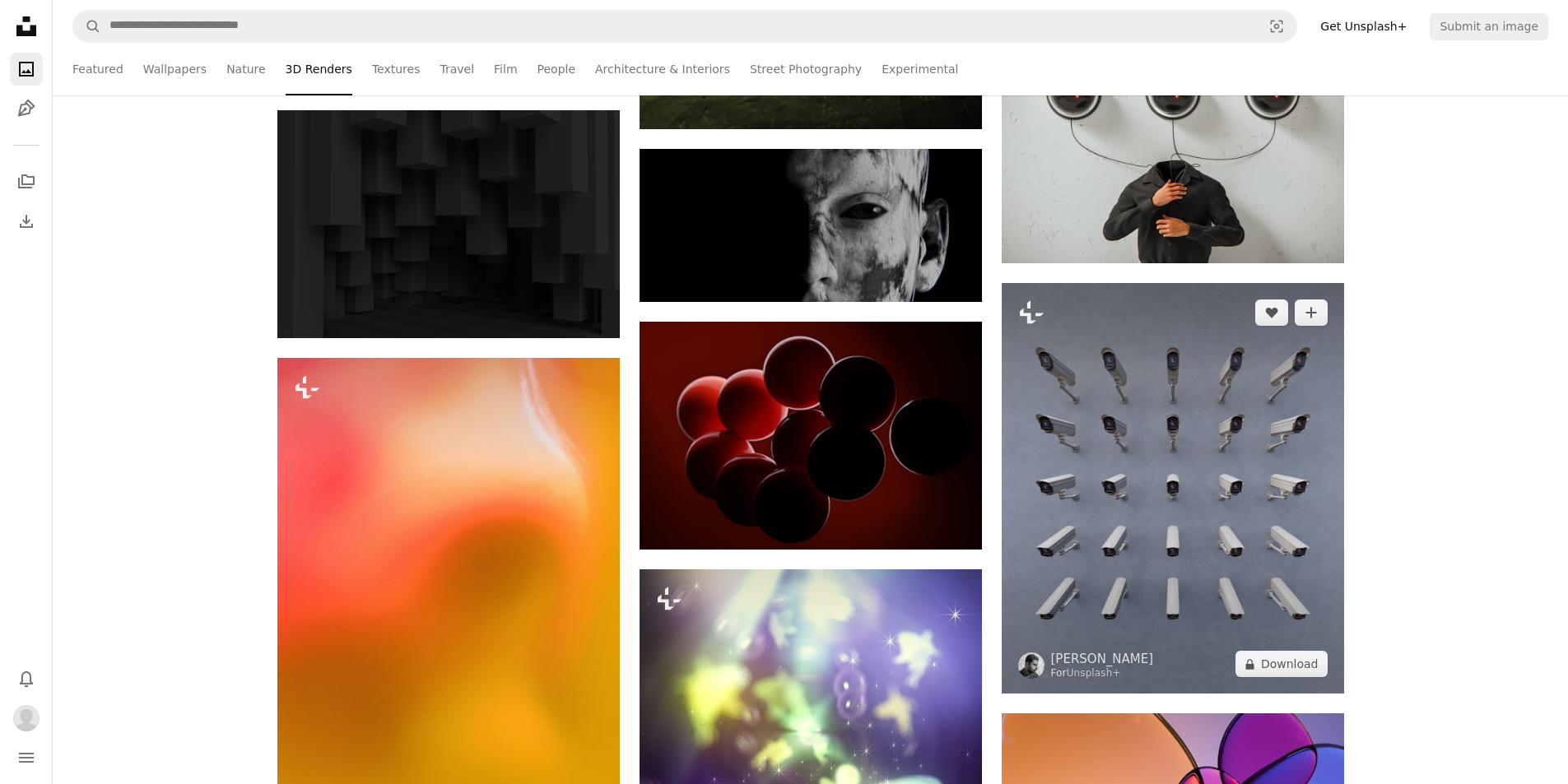
scroll to position [30680, 0]
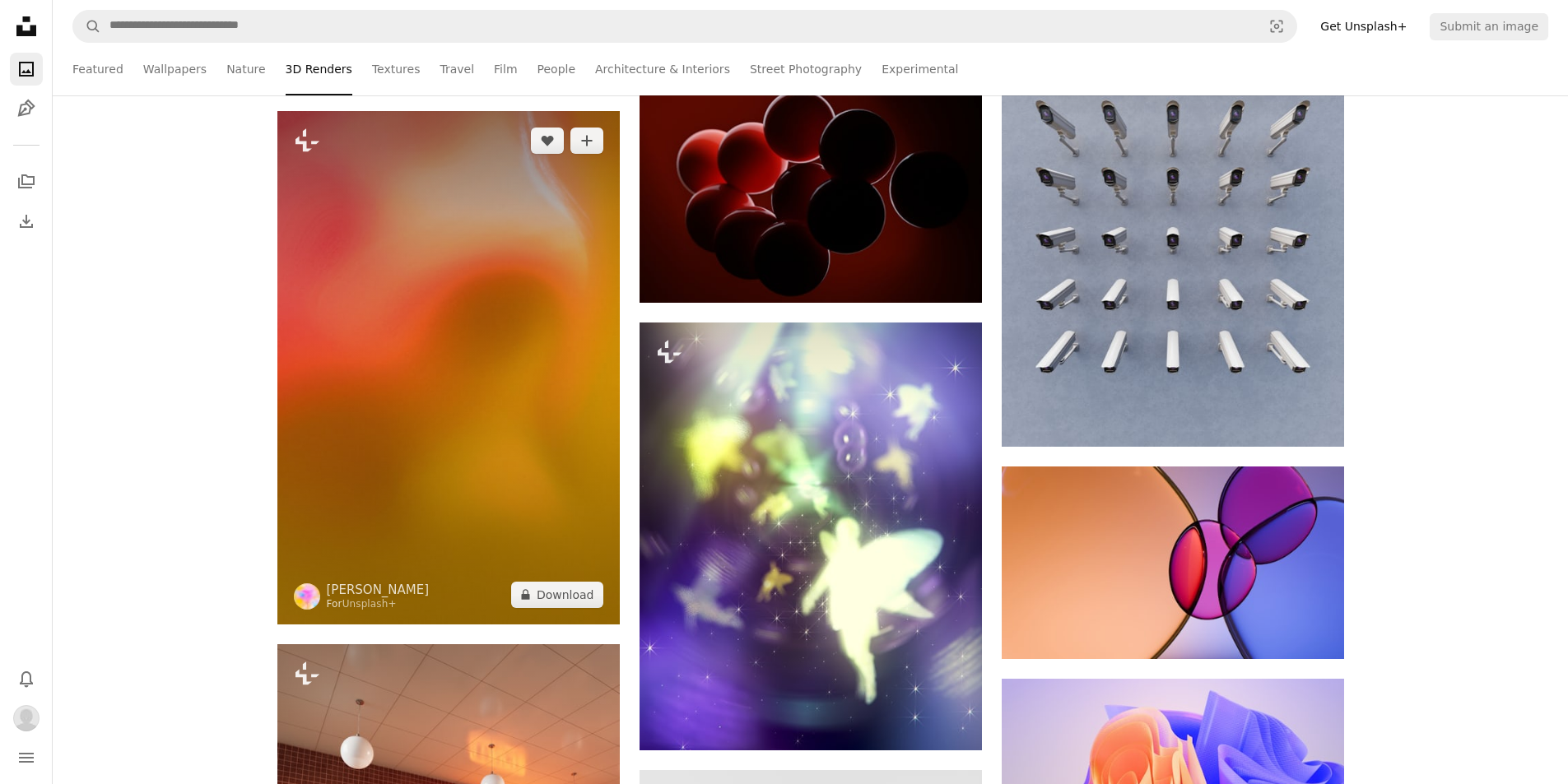
click at [415, 384] on img at bounding box center [449, 367] width 343 height 513
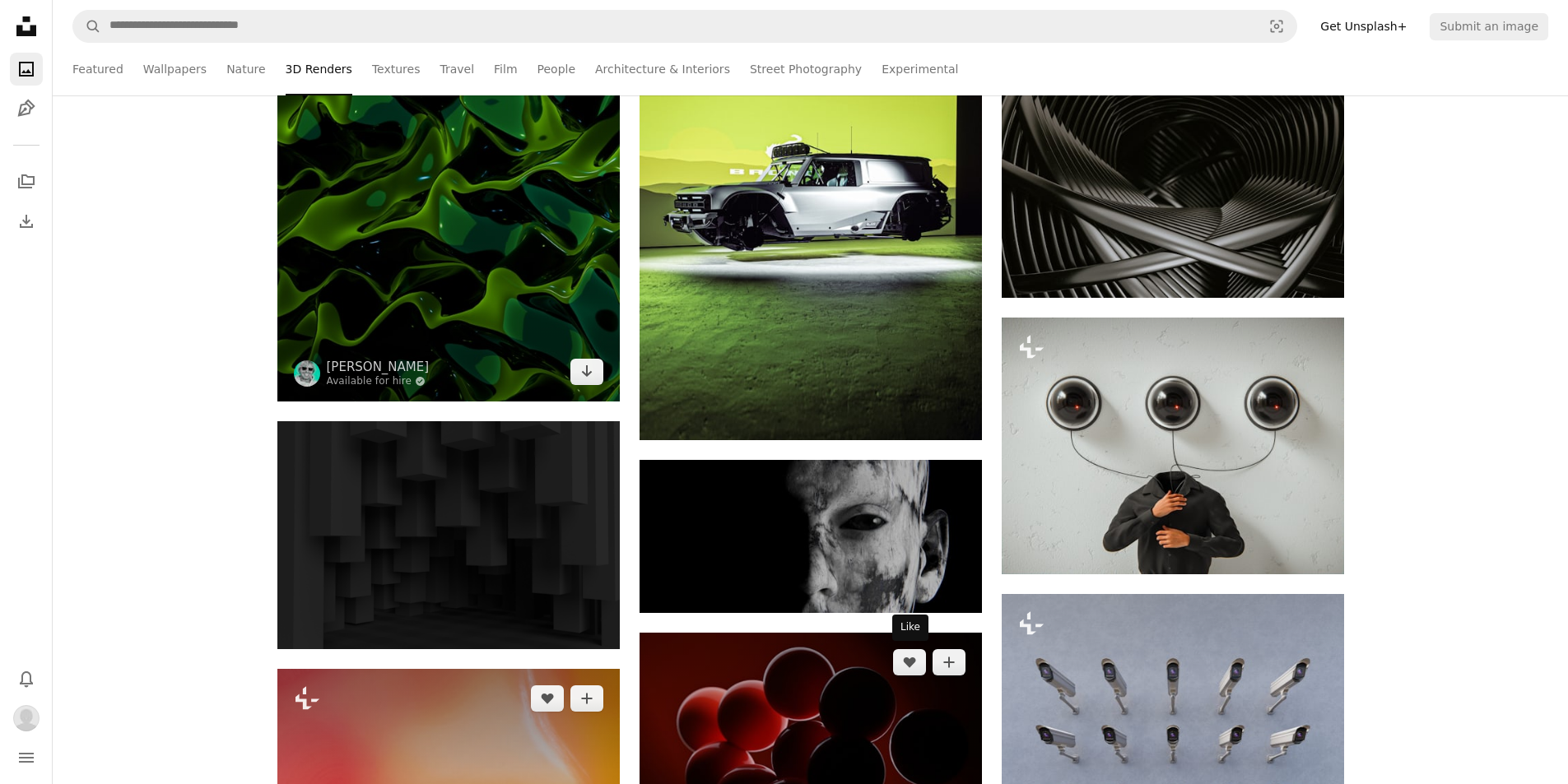
scroll to position [29939, 0]
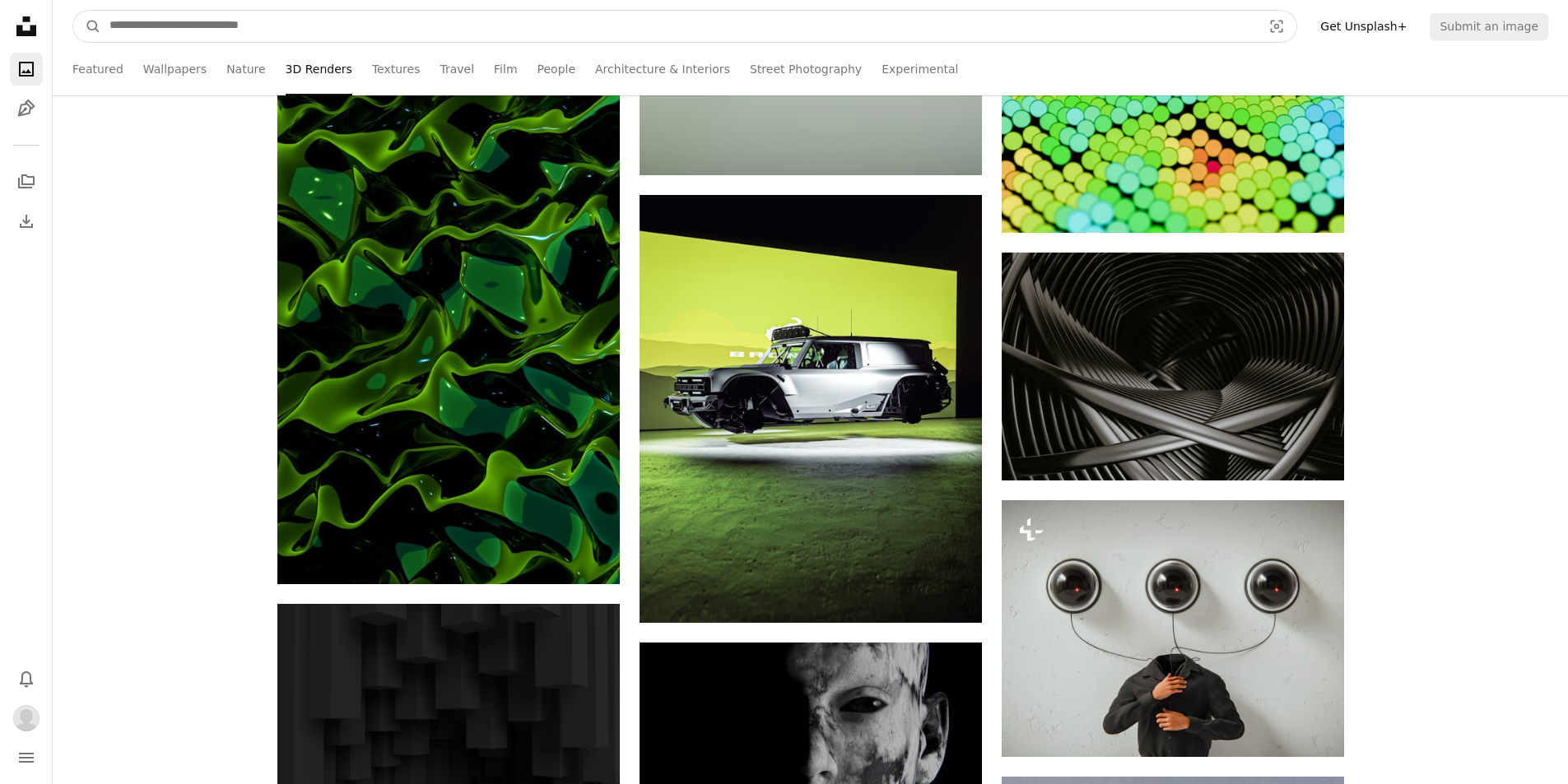
click at [344, 38] on input "Find visuals sitewide" at bounding box center [678, 25] width 1155 height 31
type input "*********"
click button "A magnifying glass" at bounding box center [87, 25] width 28 height 31
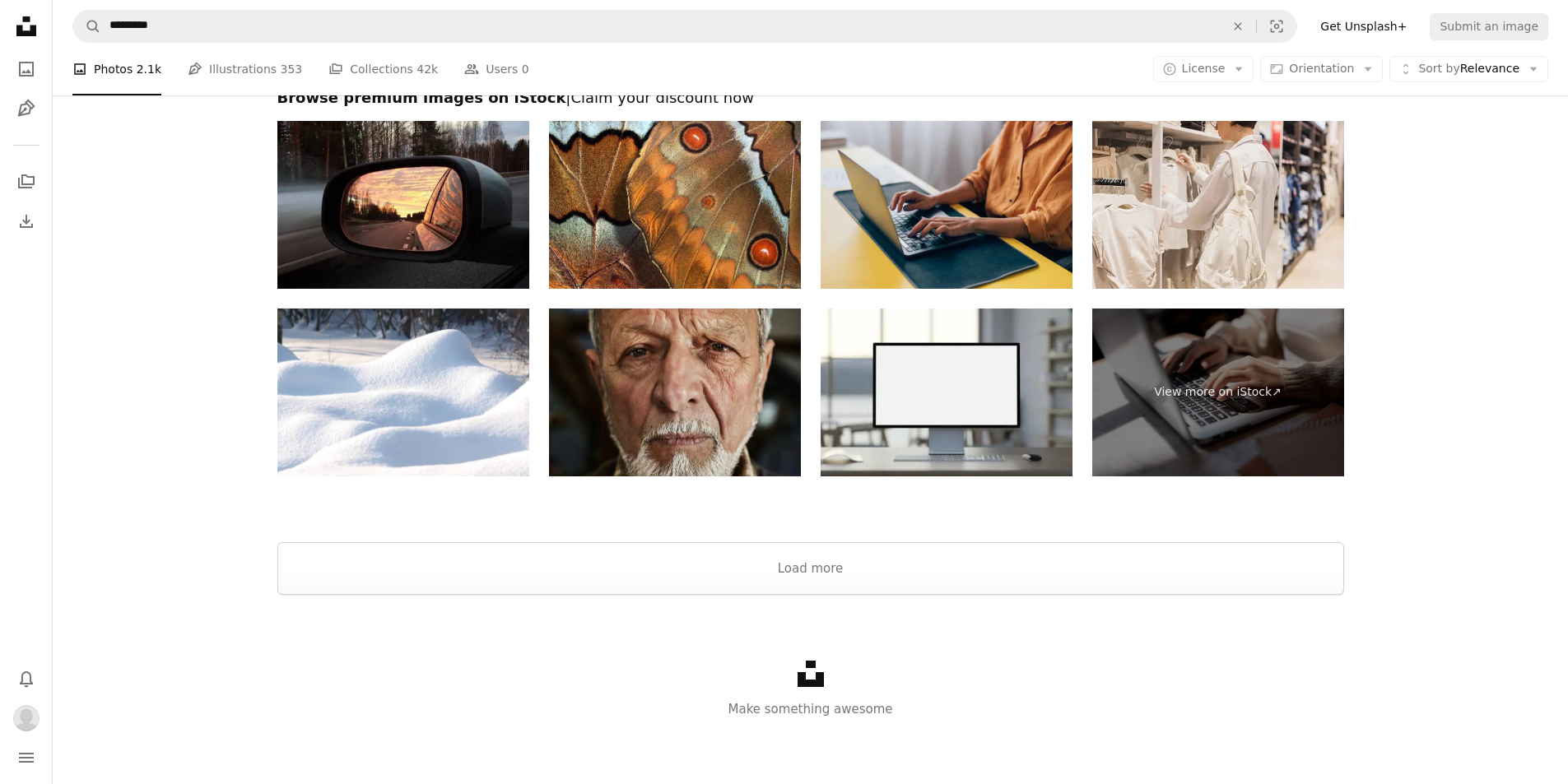
scroll to position [2355, 0]
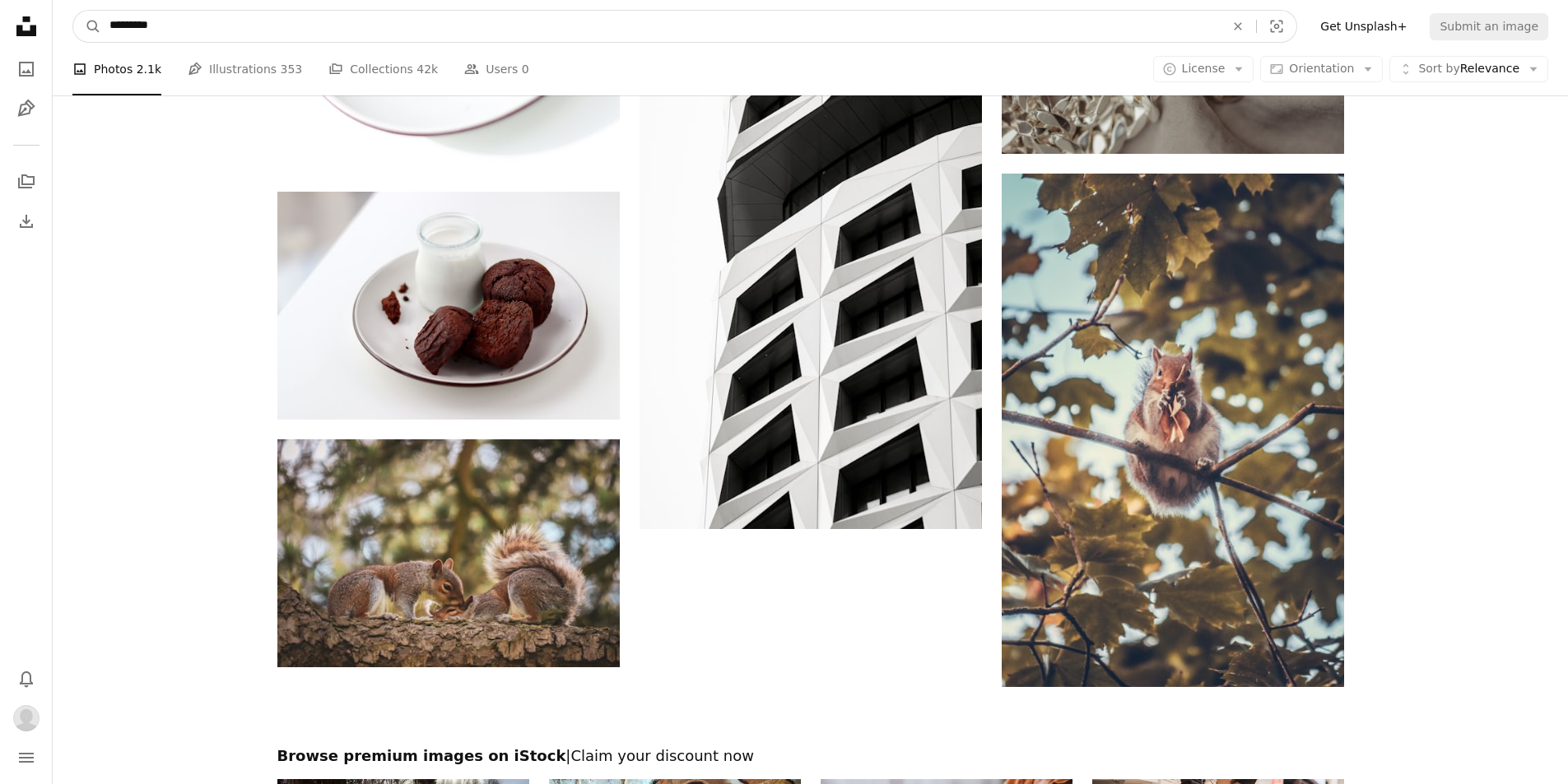
click at [265, 26] on input "*********" at bounding box center [661, 25] width 1119 height 31
type input "**********"
click at [73, 10] on button "A magnifying glass" at bounding box center [87, 25] width 28 height 31
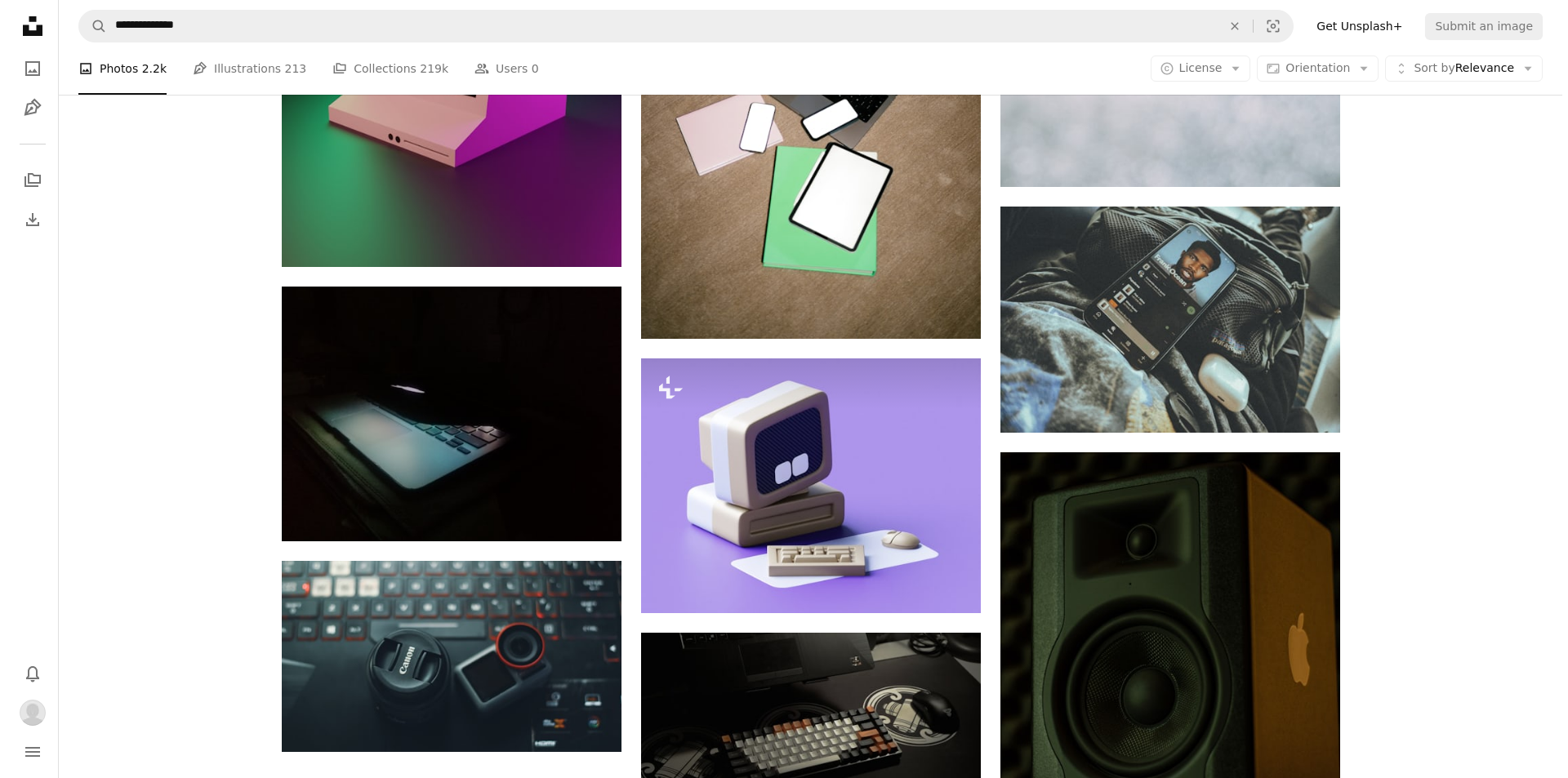
scroll to position [1959, 0]
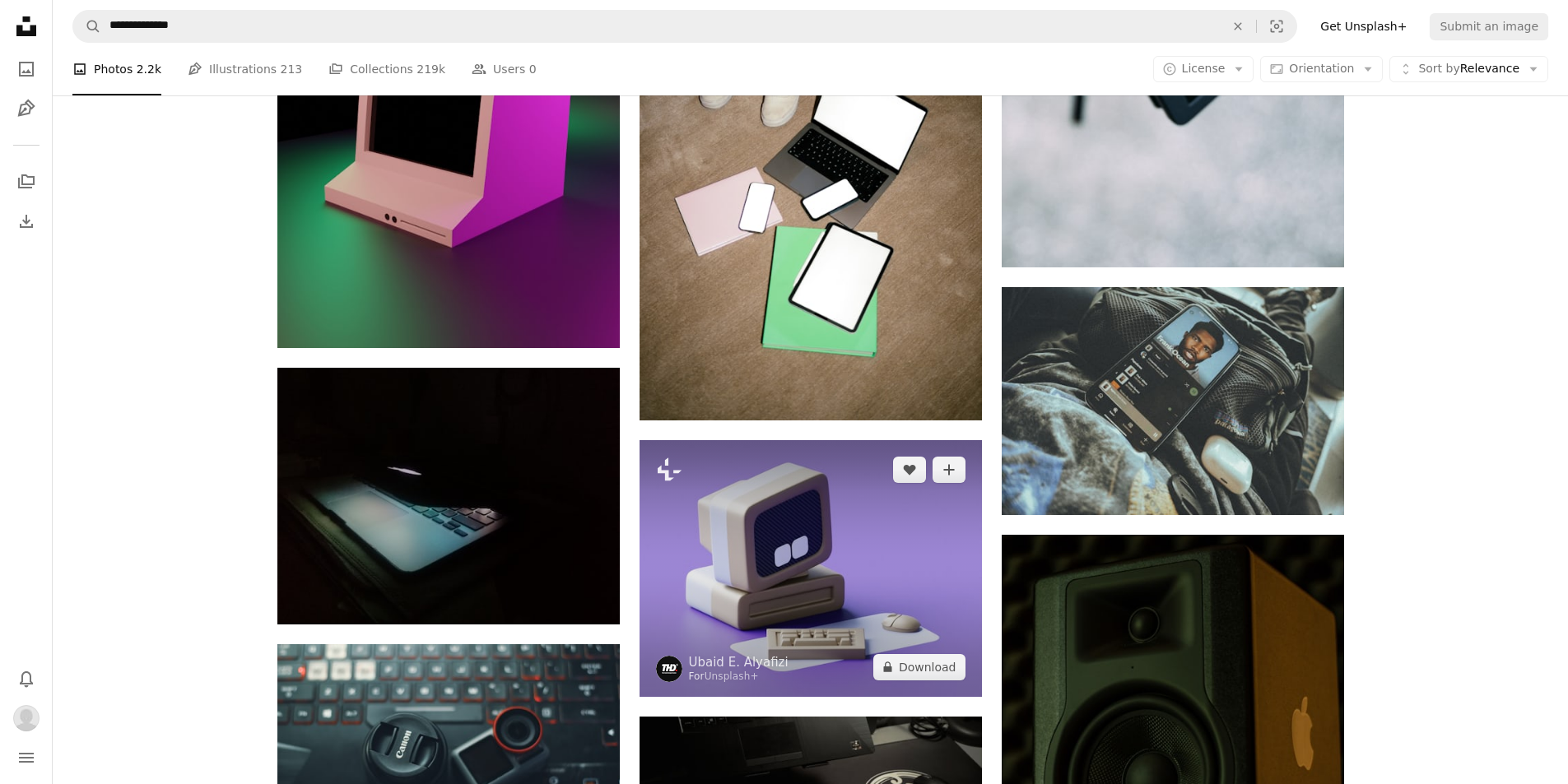
click at [767, 515] on img at bounding box center [810, 568] width 343 height 257
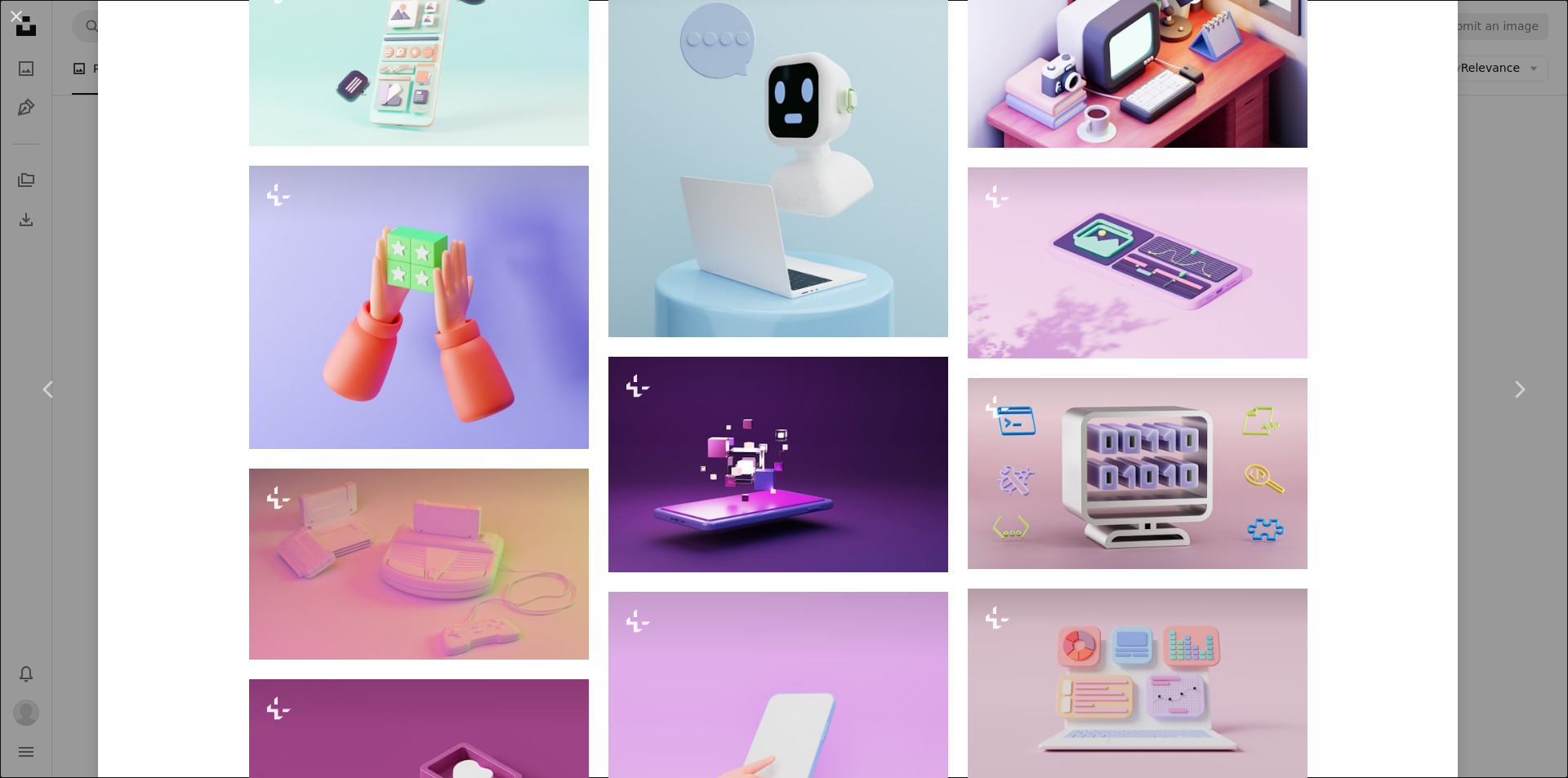
scroll to position [1273, 0]
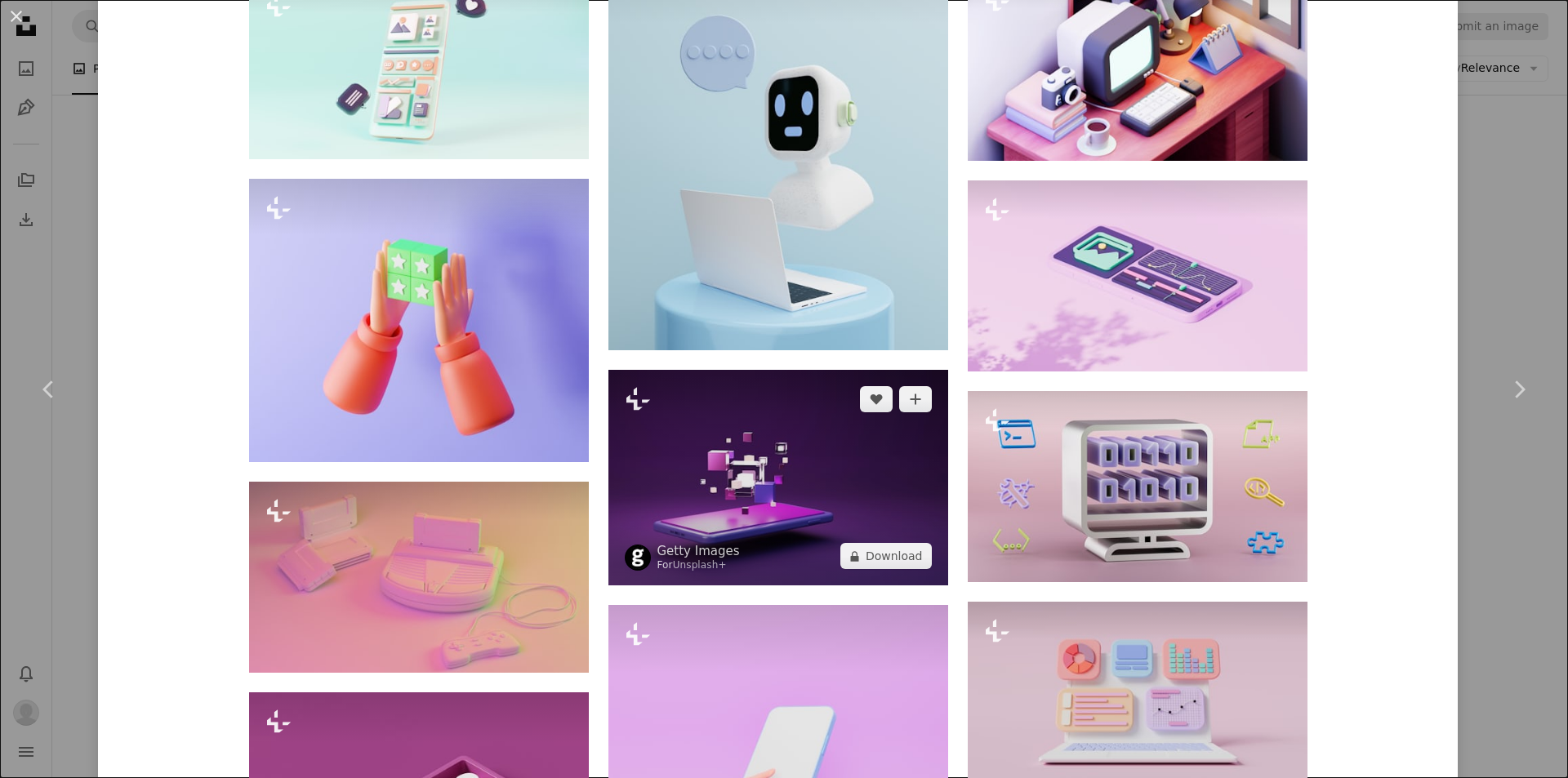
click at [773, 514] on img at bounding box center [777, 477] width 340 height 216
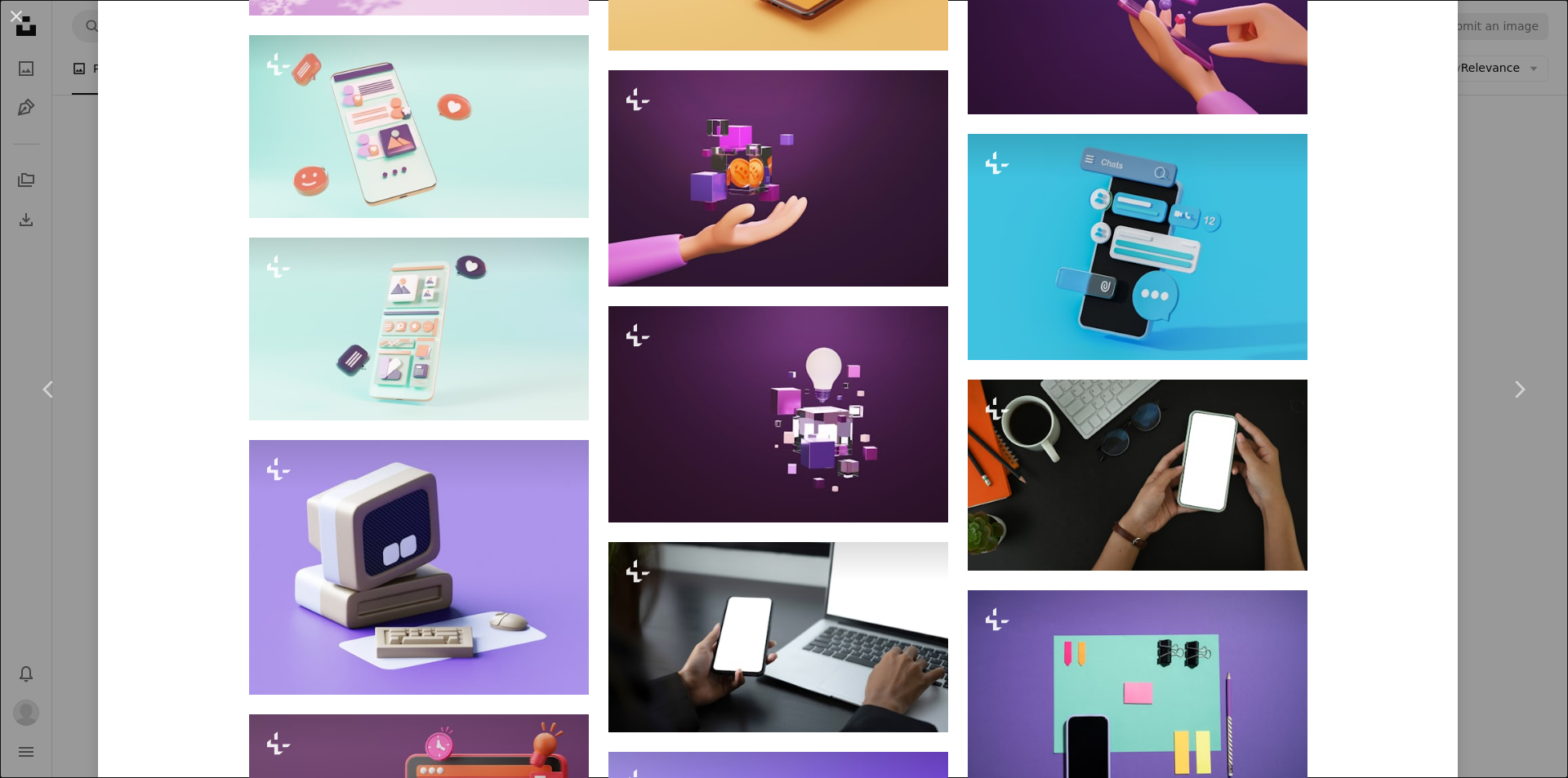
scroll to position [1632, 0]
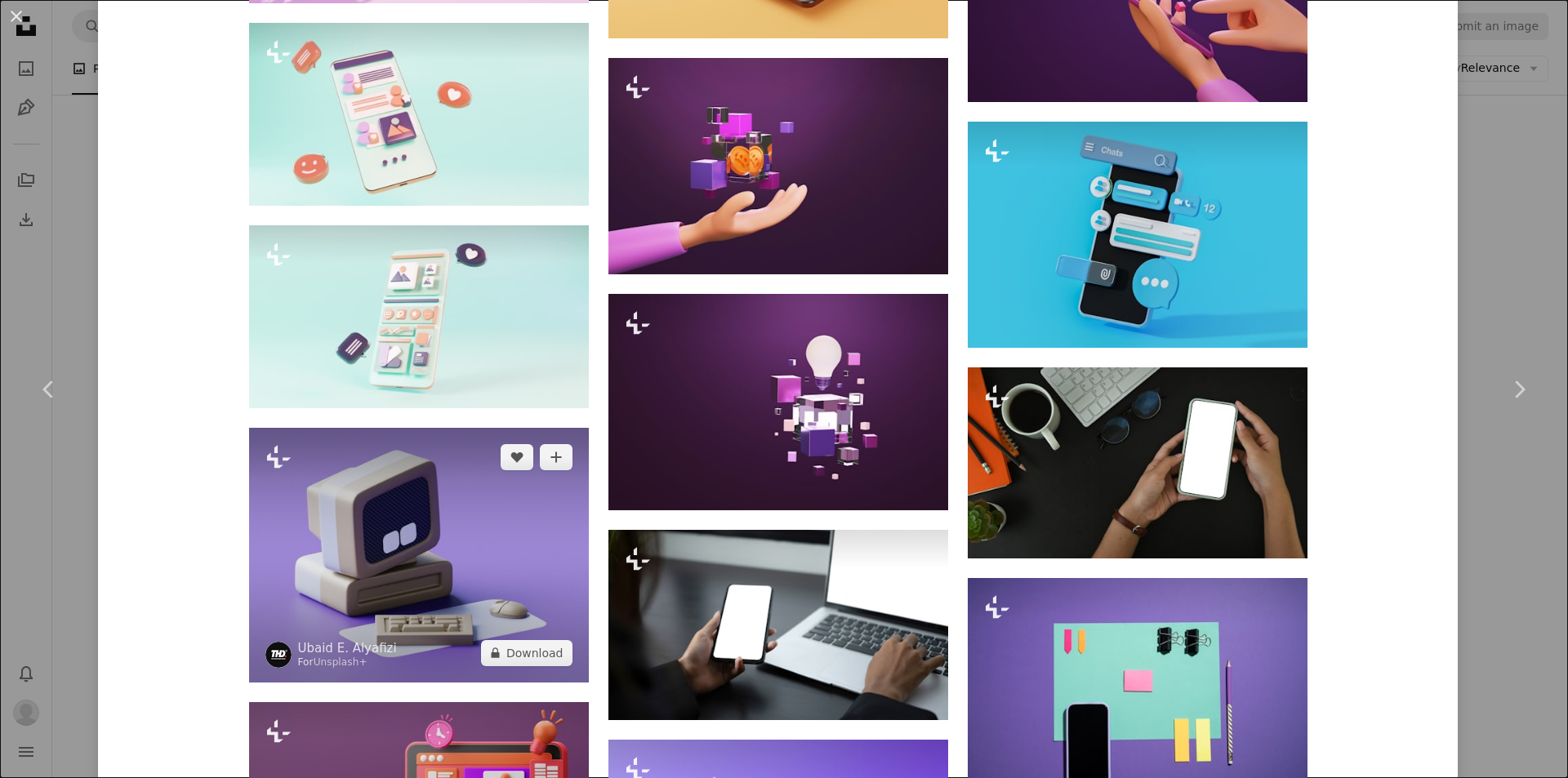
click at [453, 522] on img at bounding box center [419, 556] width 340 height 255
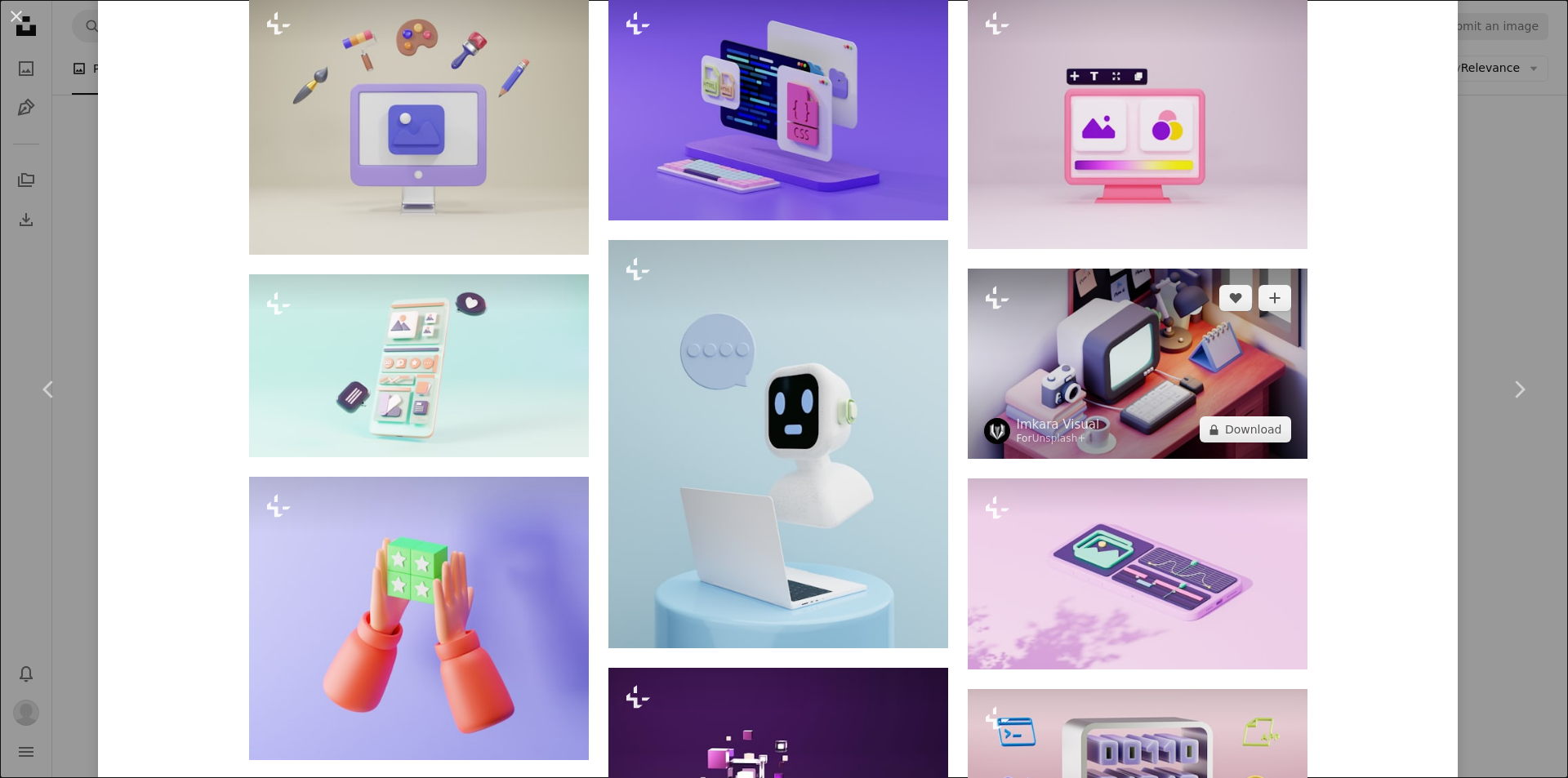
scroll to position [1225, 0]
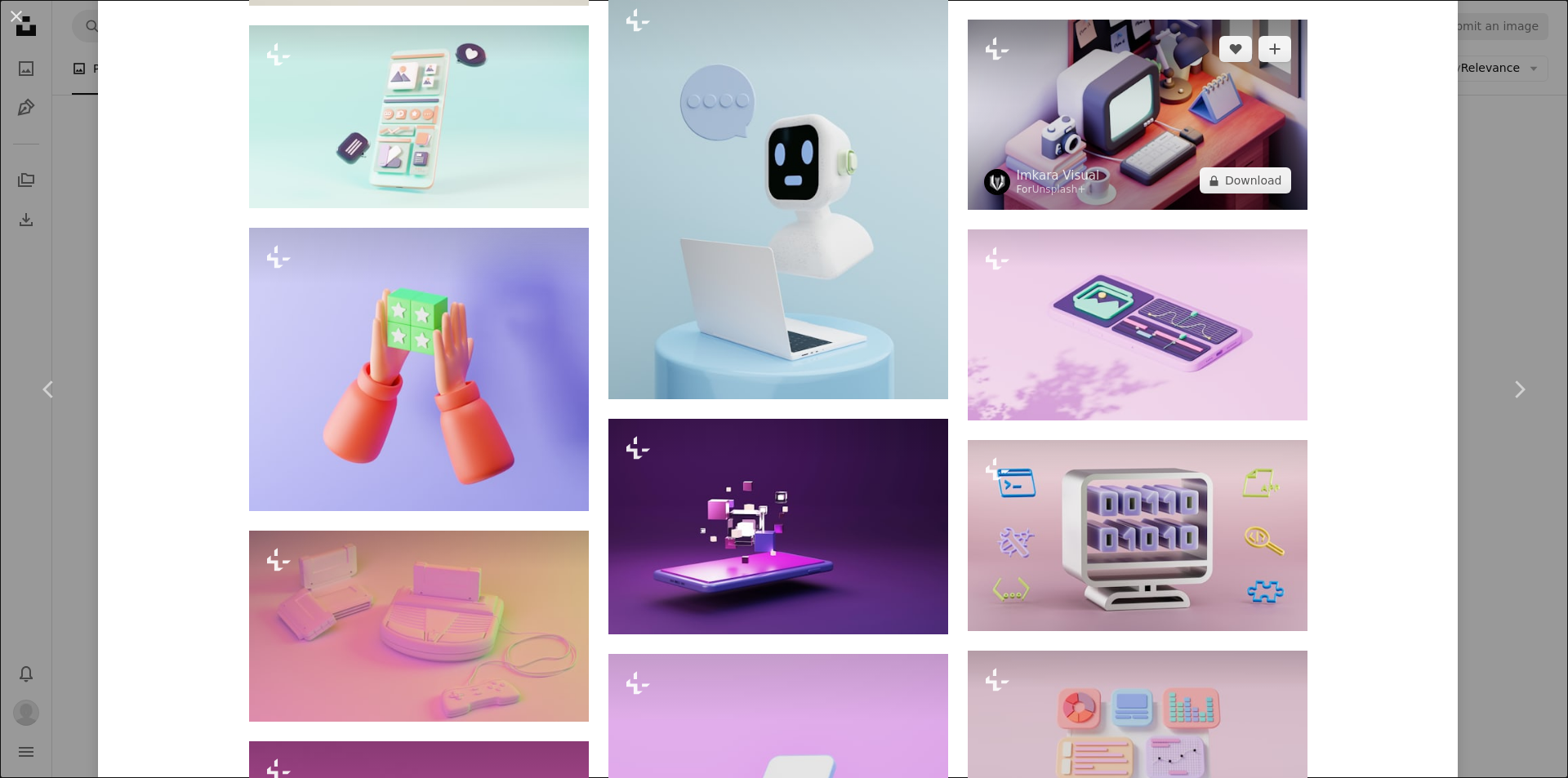
click at [1112, 115] on img at bounding box center [1137, 114] width 340 height 190
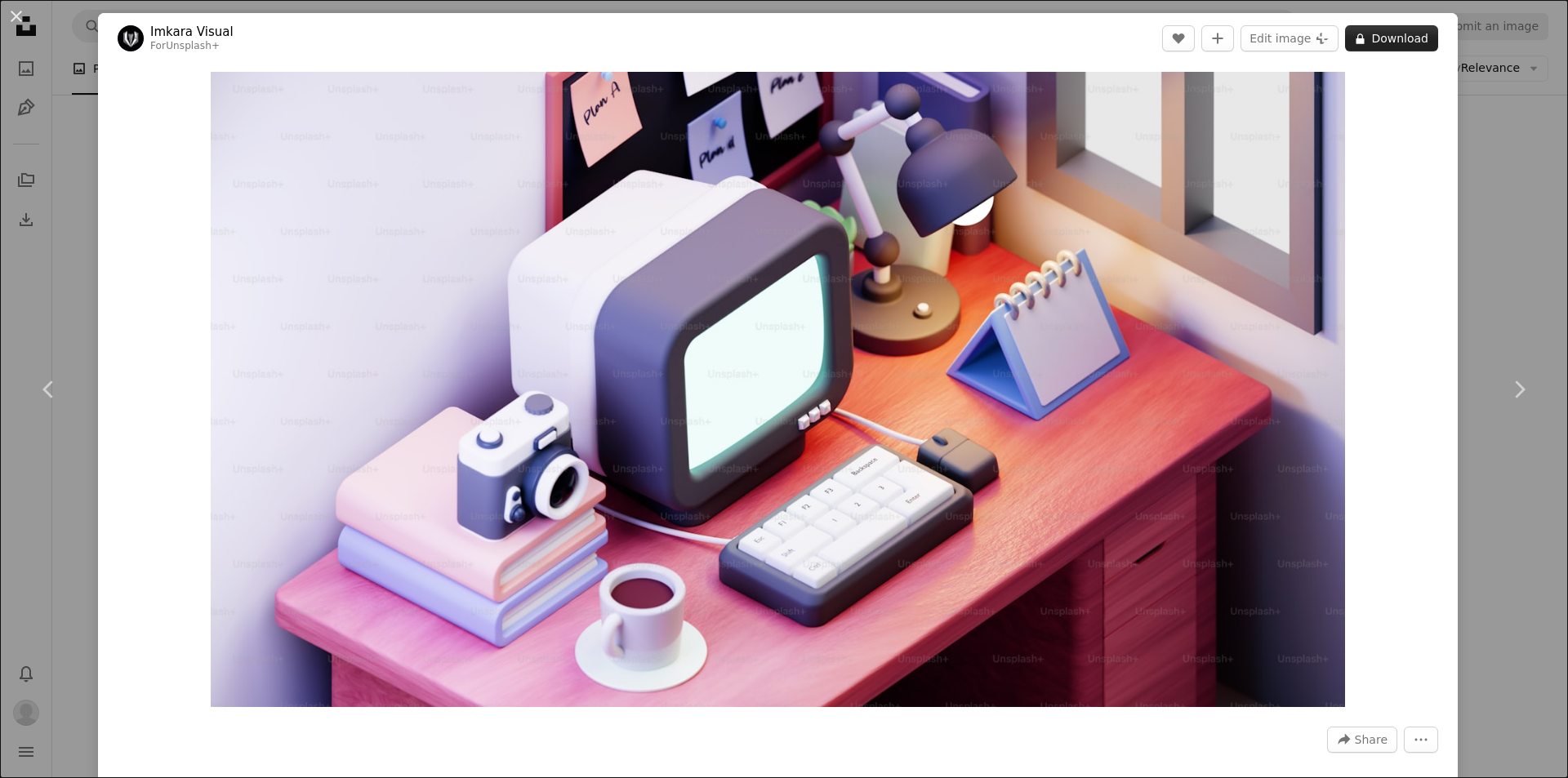
click at [1352, 47] on button "A lock Download" at bounding box center [1392, 38] width 93 height 26
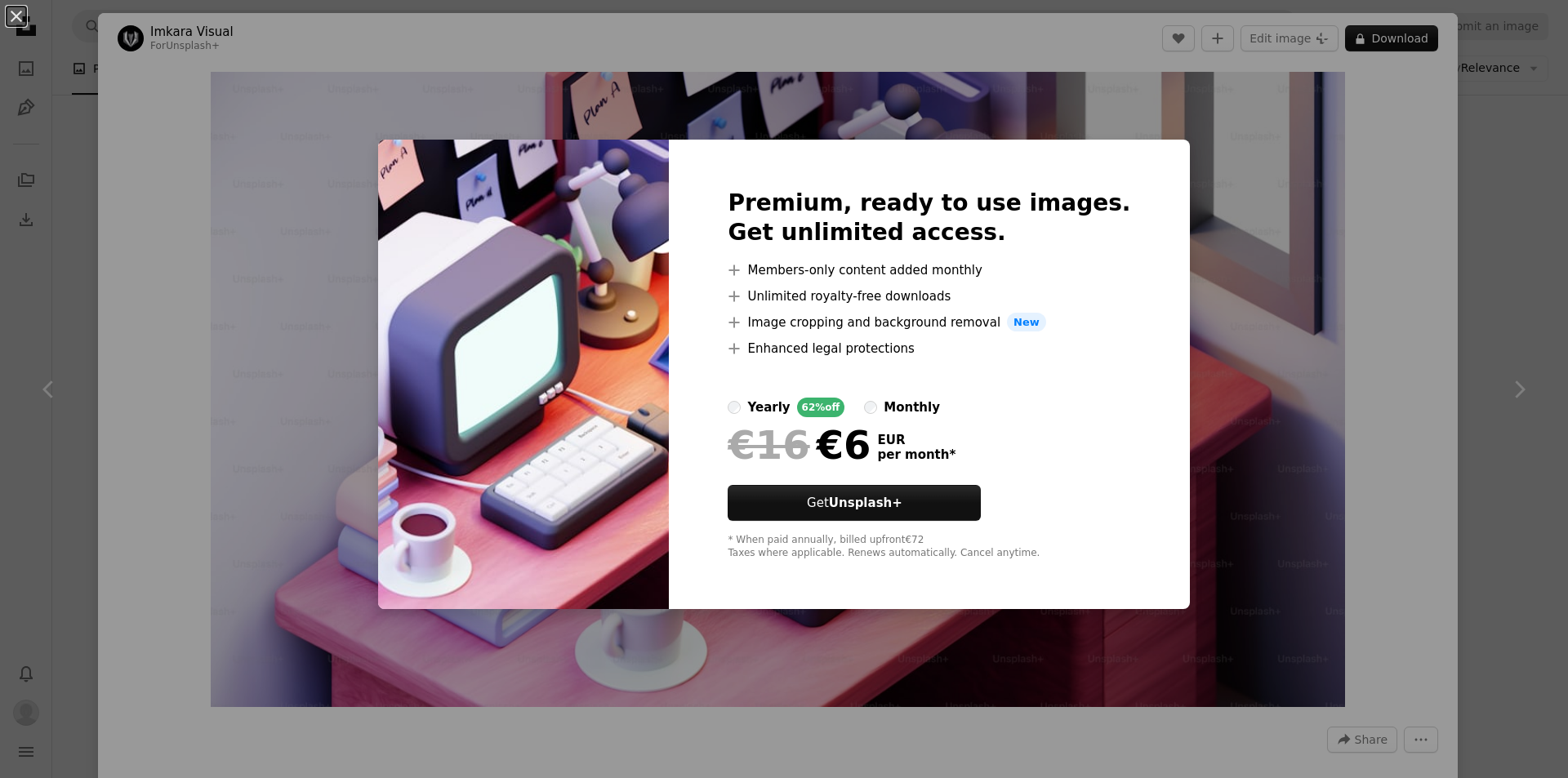
click at [1254, 212] on div "An X shape Premium, ready to use images. Get unlimited access. A plus sign Memb…" at bounding box center [784, 389] width 1568 height 778
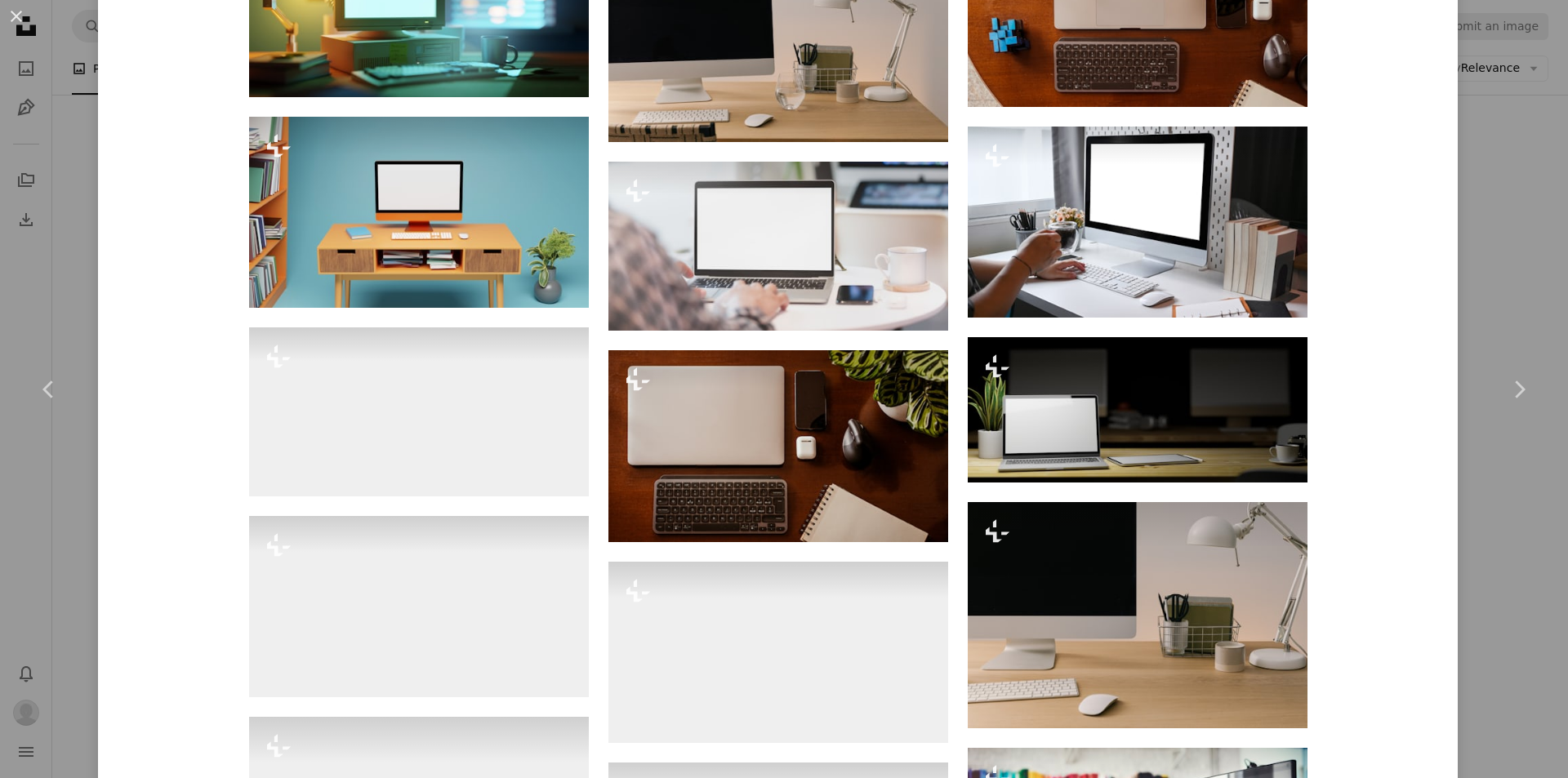
scroll to position [1306, 0]
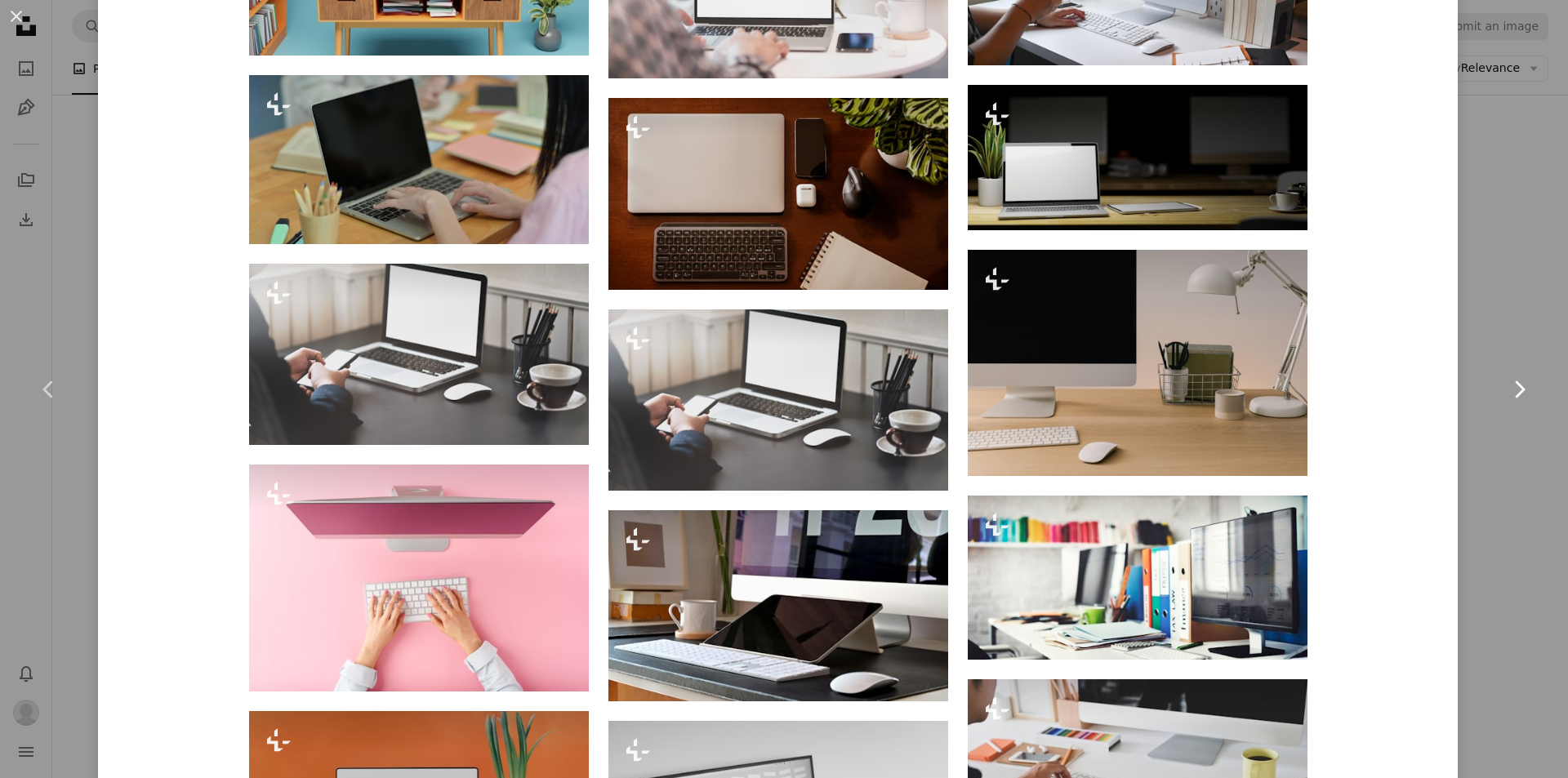
click at [1472, 322] on link "Chevron right" at bounding box center [1519, 389] width 98 height 156
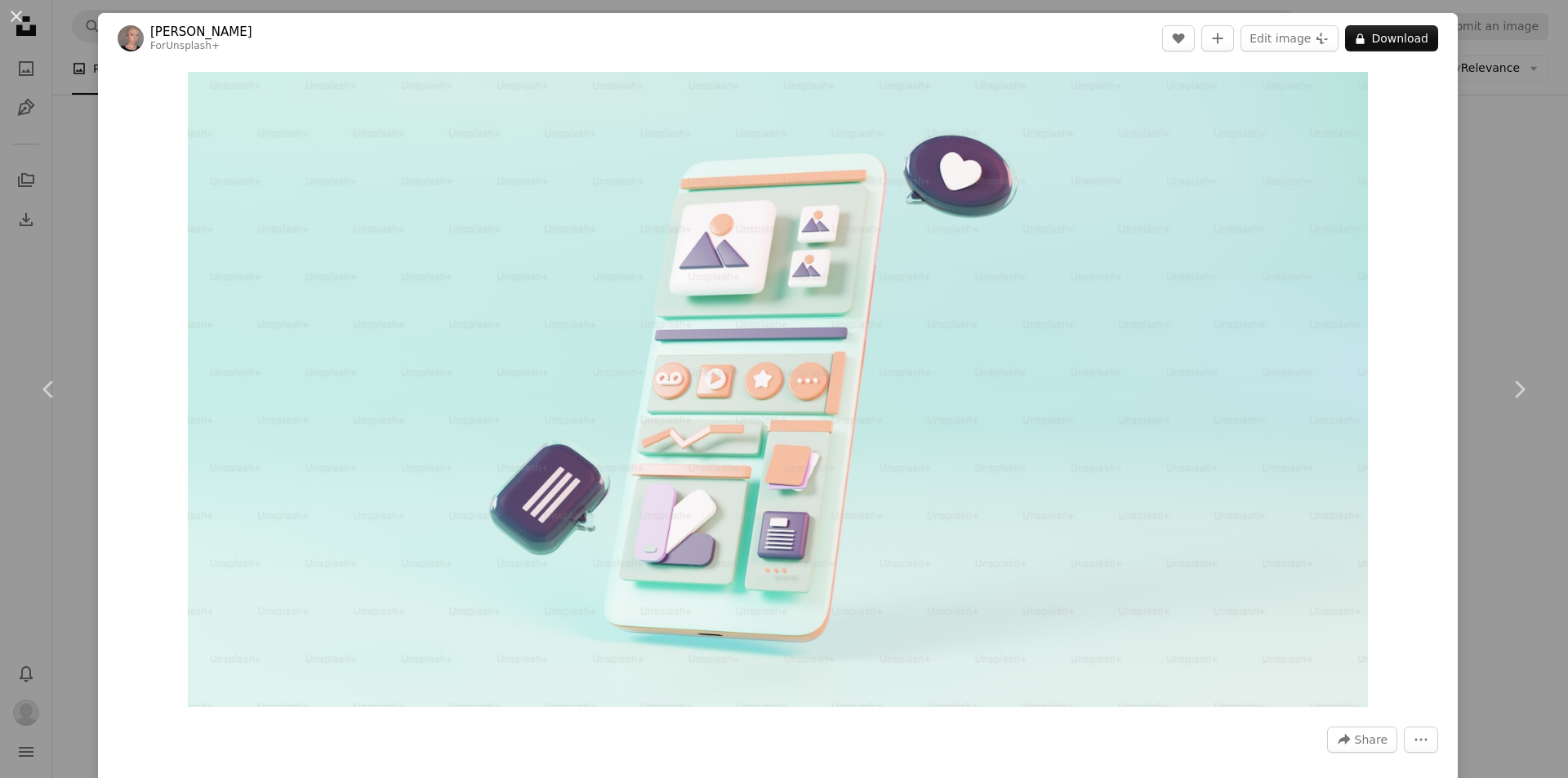
click at [1485, 163] on div "An X shape Chevron left Chevron right [PERSON_NAME] For Unsplash+ A heart A plu…" at bounding box center [784, 389] width 1568 height 778
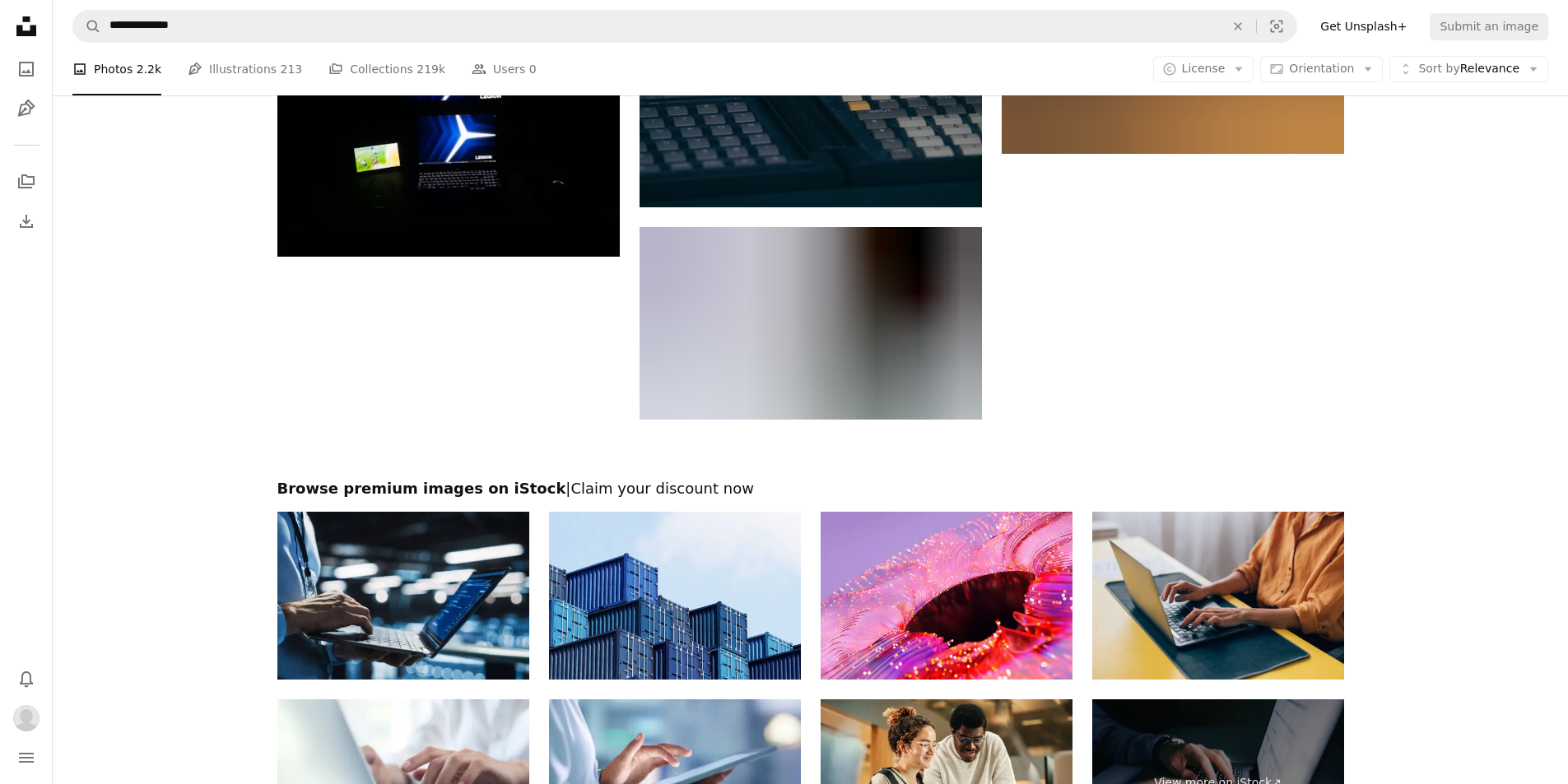
scroll to position [5325, 0]
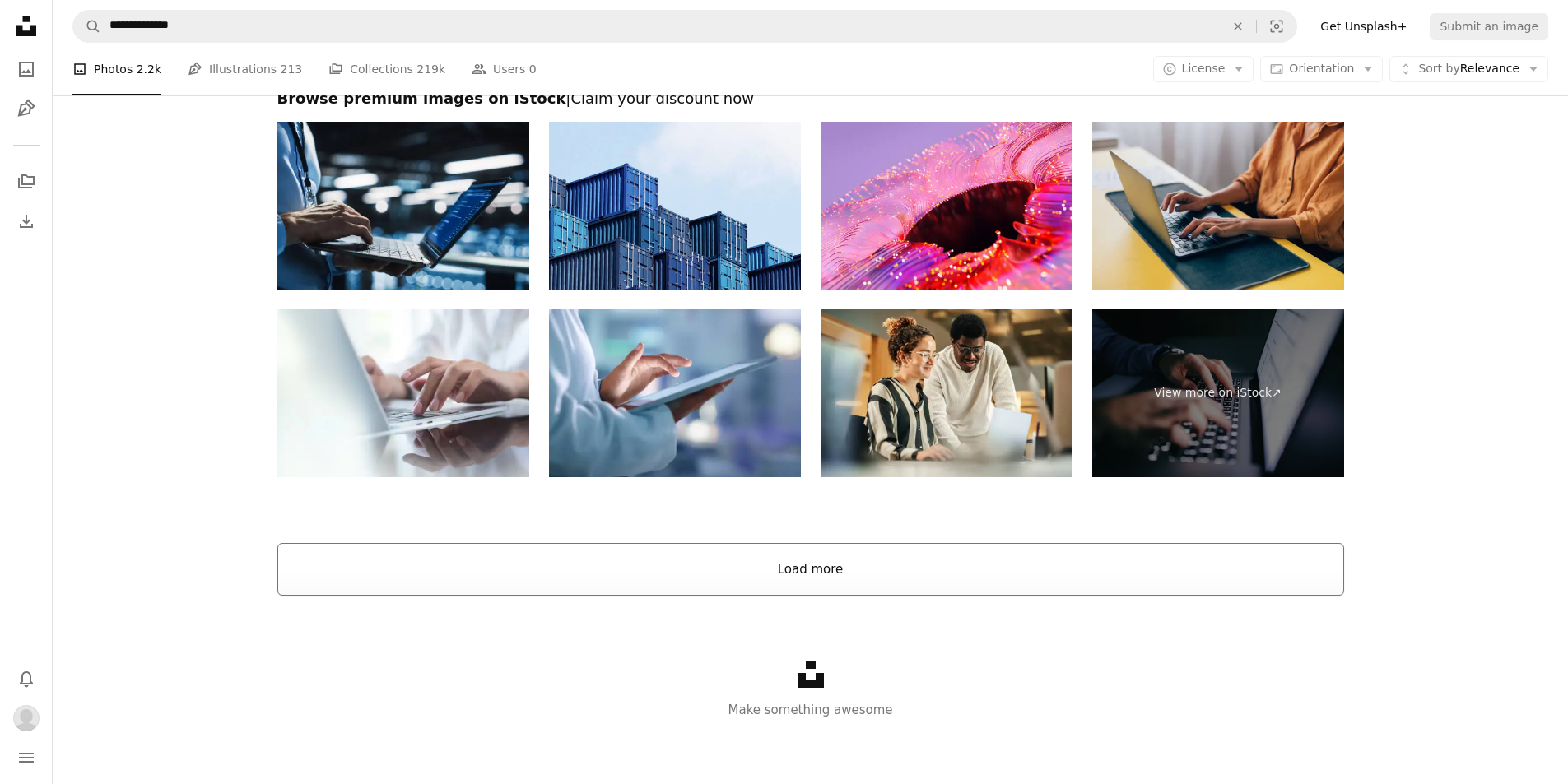
click at [874, 562] on button "Load more" at bounding box center [811, 569] width 1067 height 53
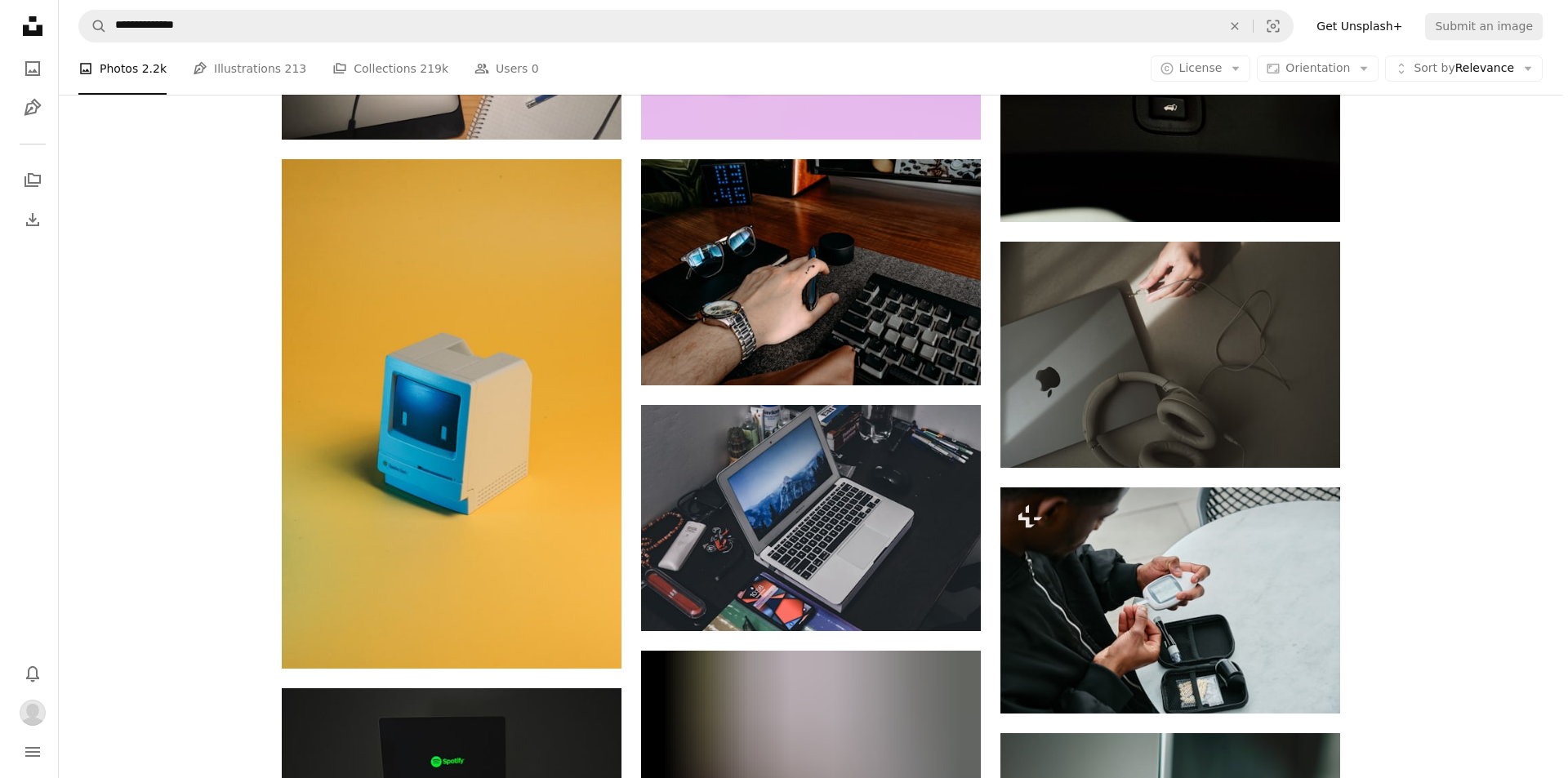
scroll to position [5855, 0]
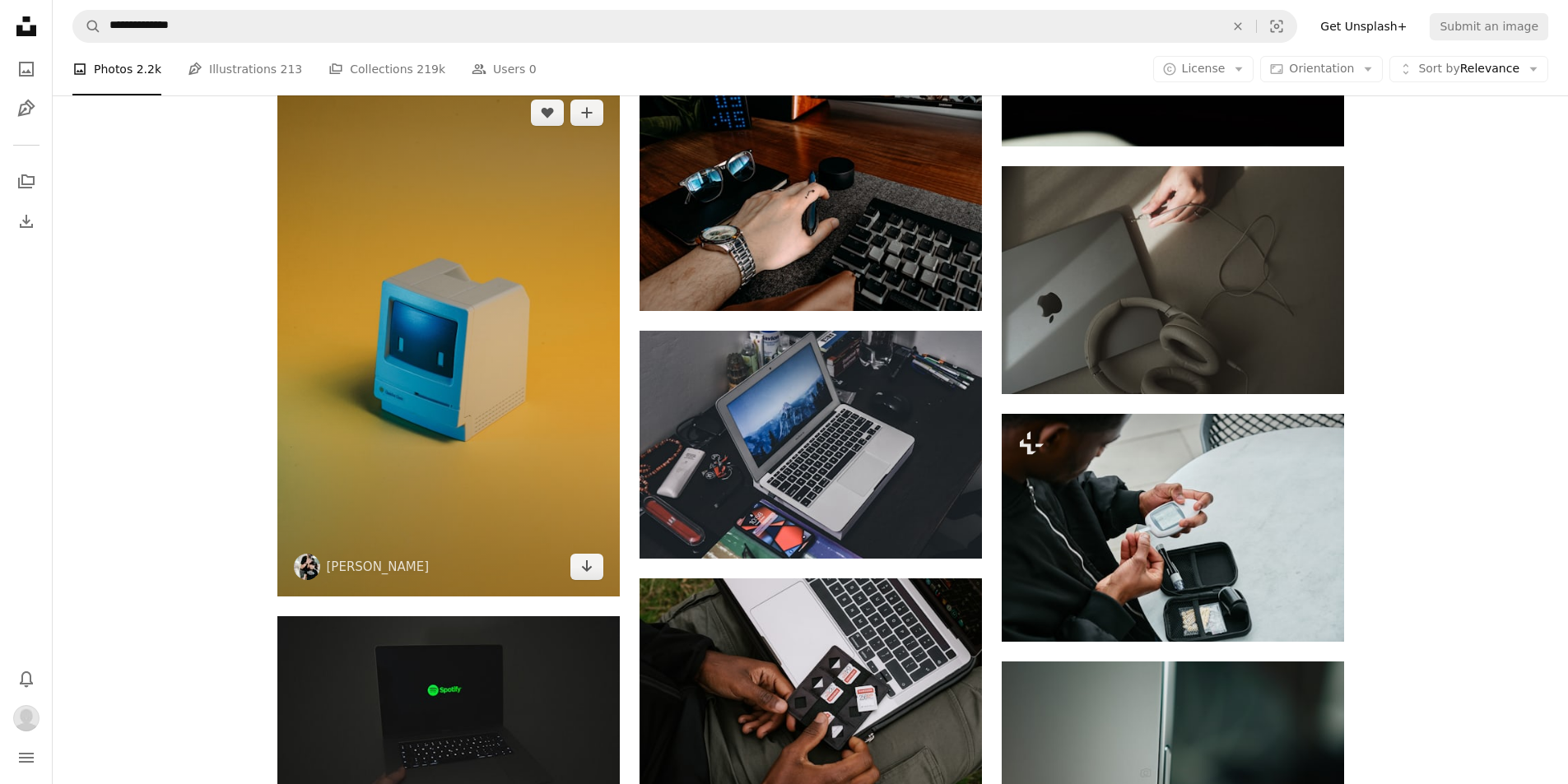
click at [535, 374] on img at bounding box center [449, 339] width 343 height 513
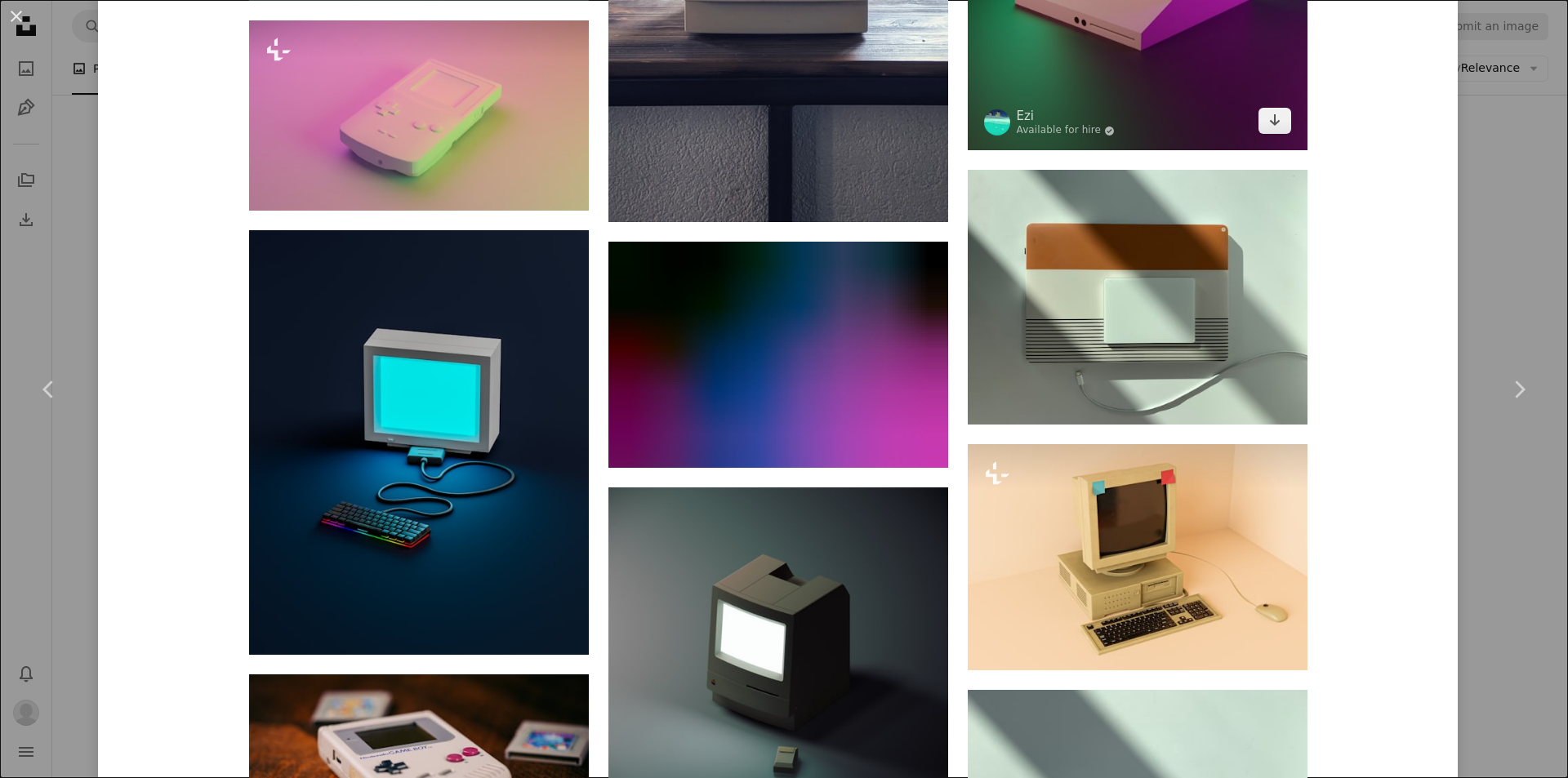
scroll to position [2204, 0]
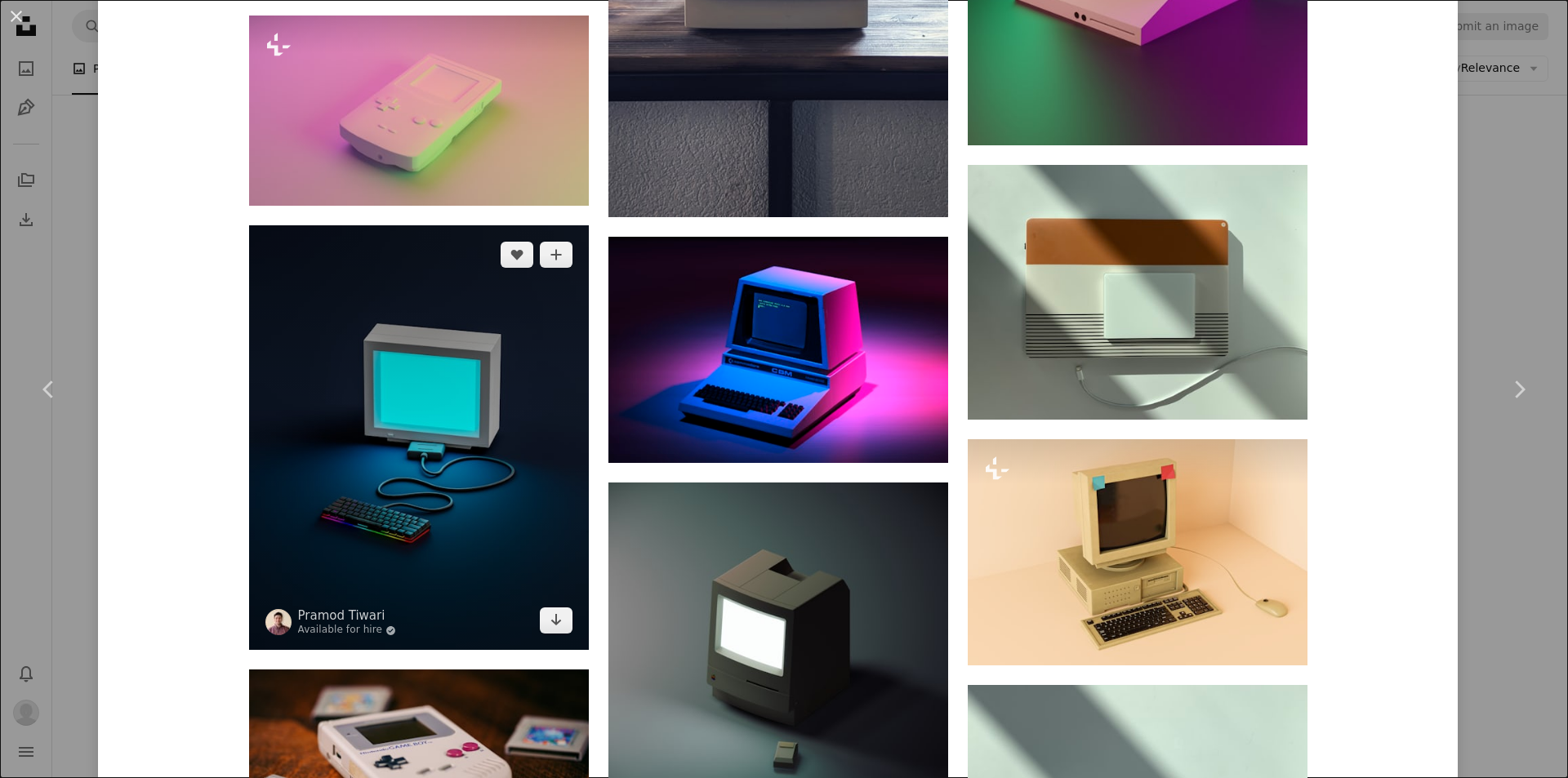
click at [406, 427] on img at bounding box center [419, 437] width 340 height 424
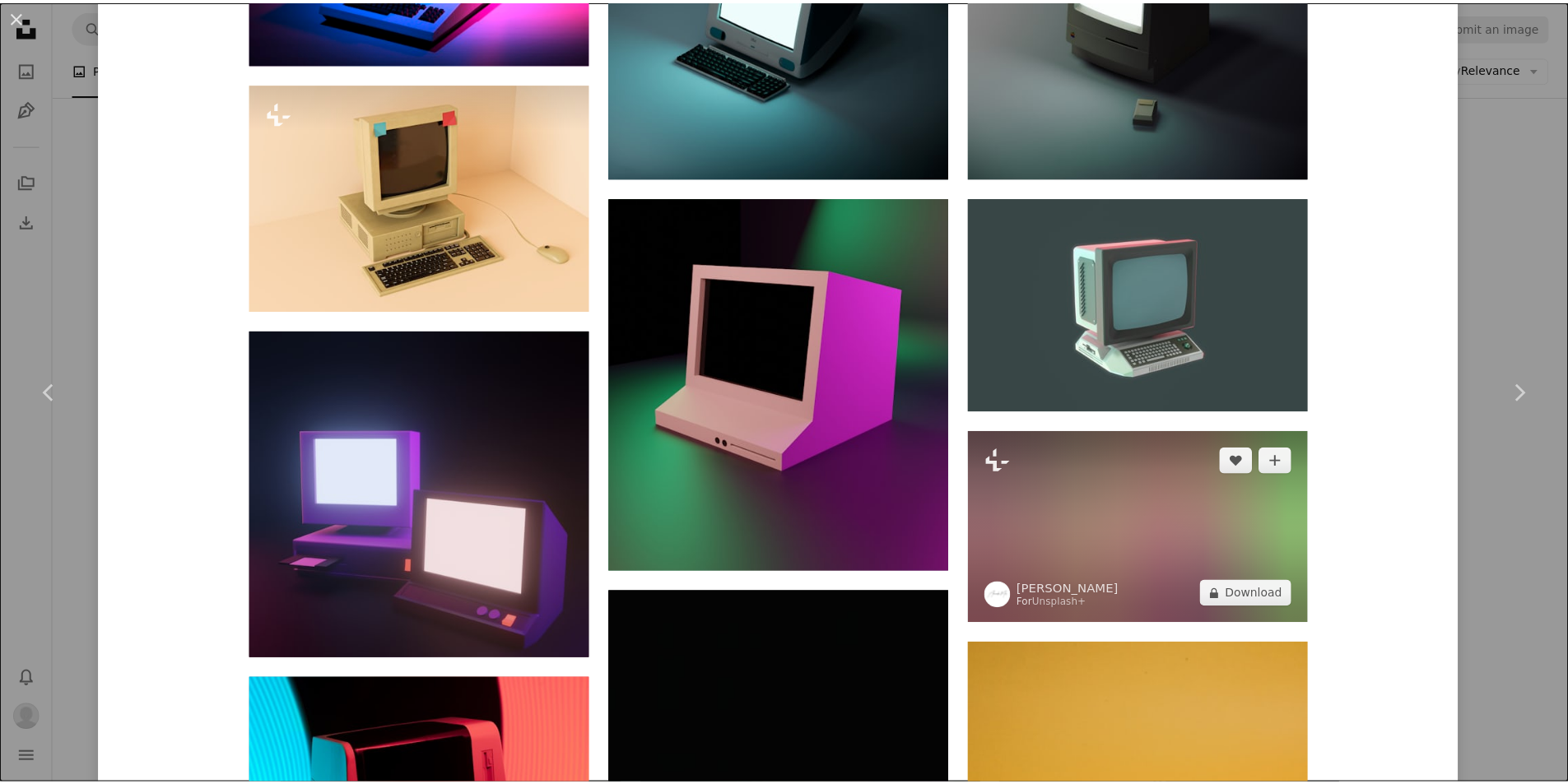
scroll to position [1892, 0]
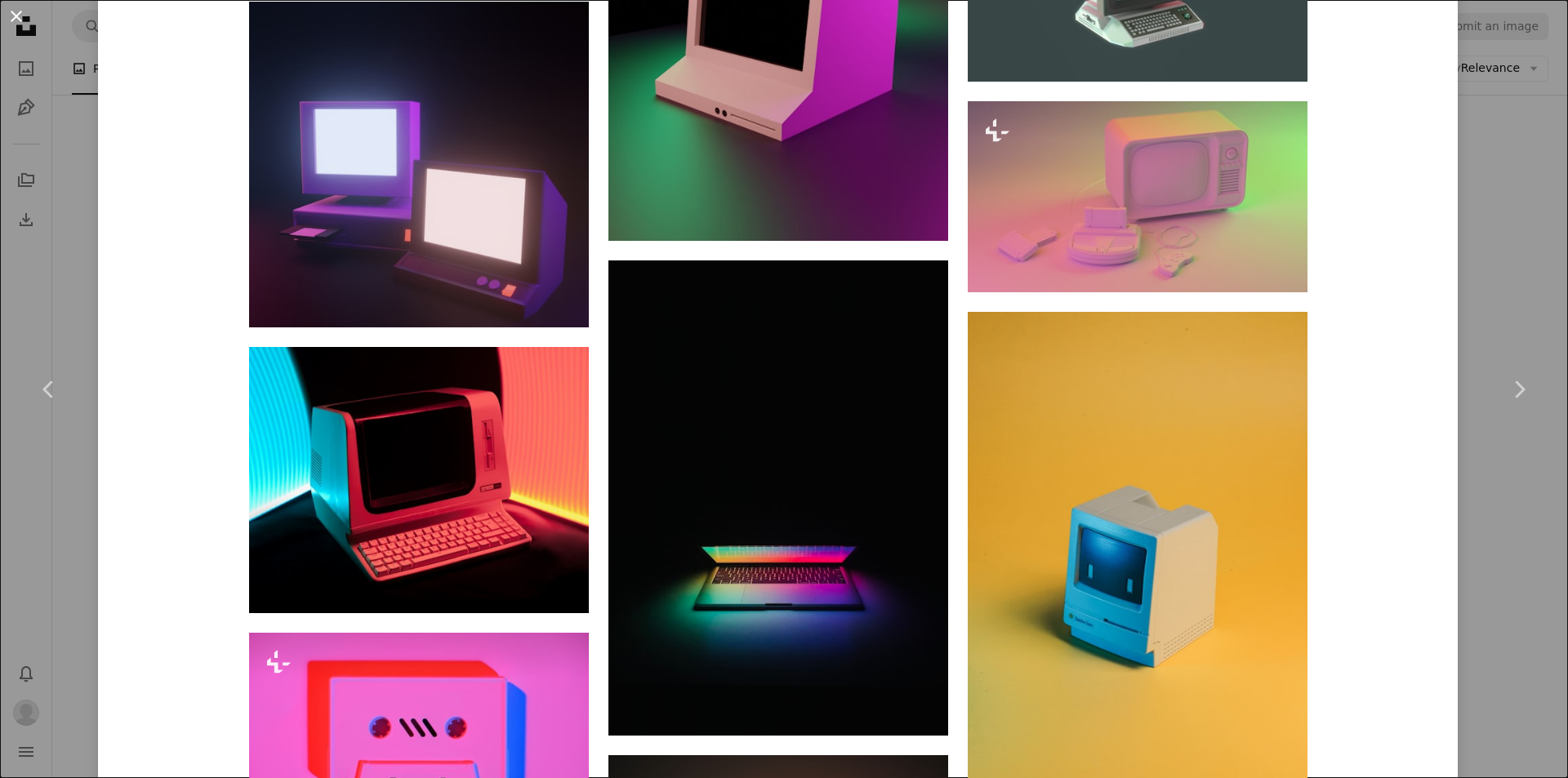
click at [13, 19] on button "An X shape" at bounding box center [16, 16] width 20 height 20
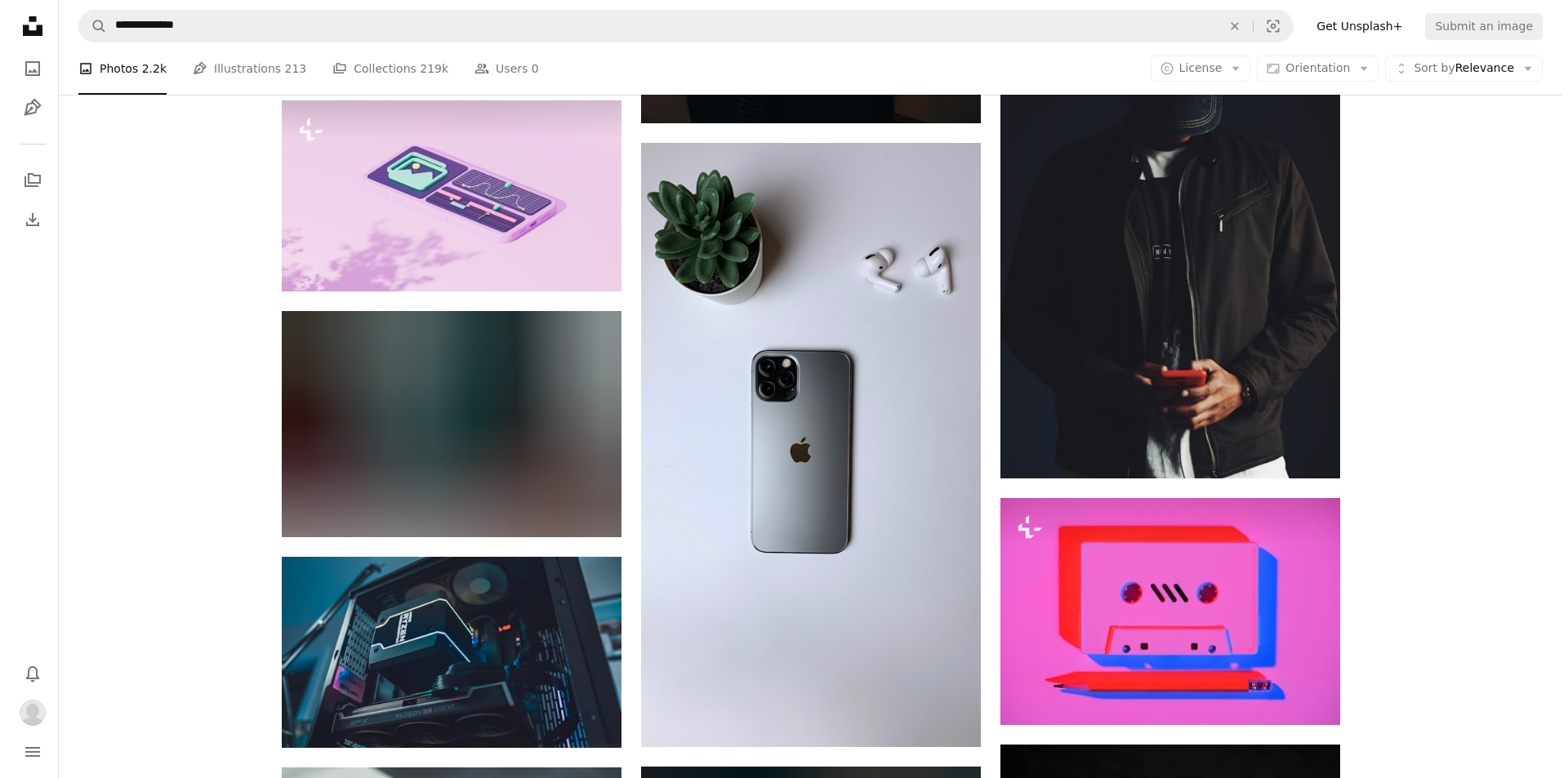
scroll to position [11488, 0]
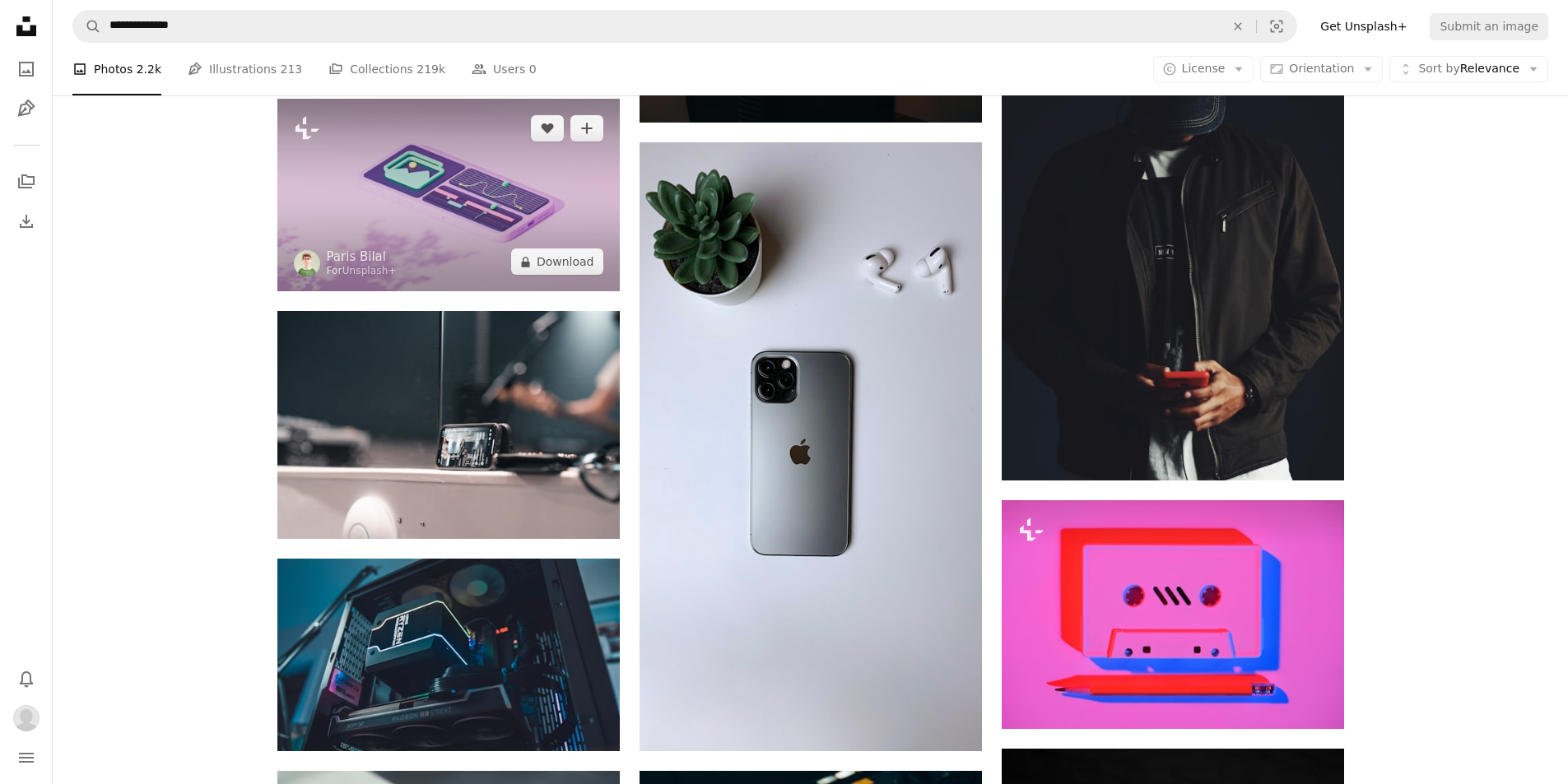
click at [519, 210] on img at bounding box center [449, 194] width 343 height 192
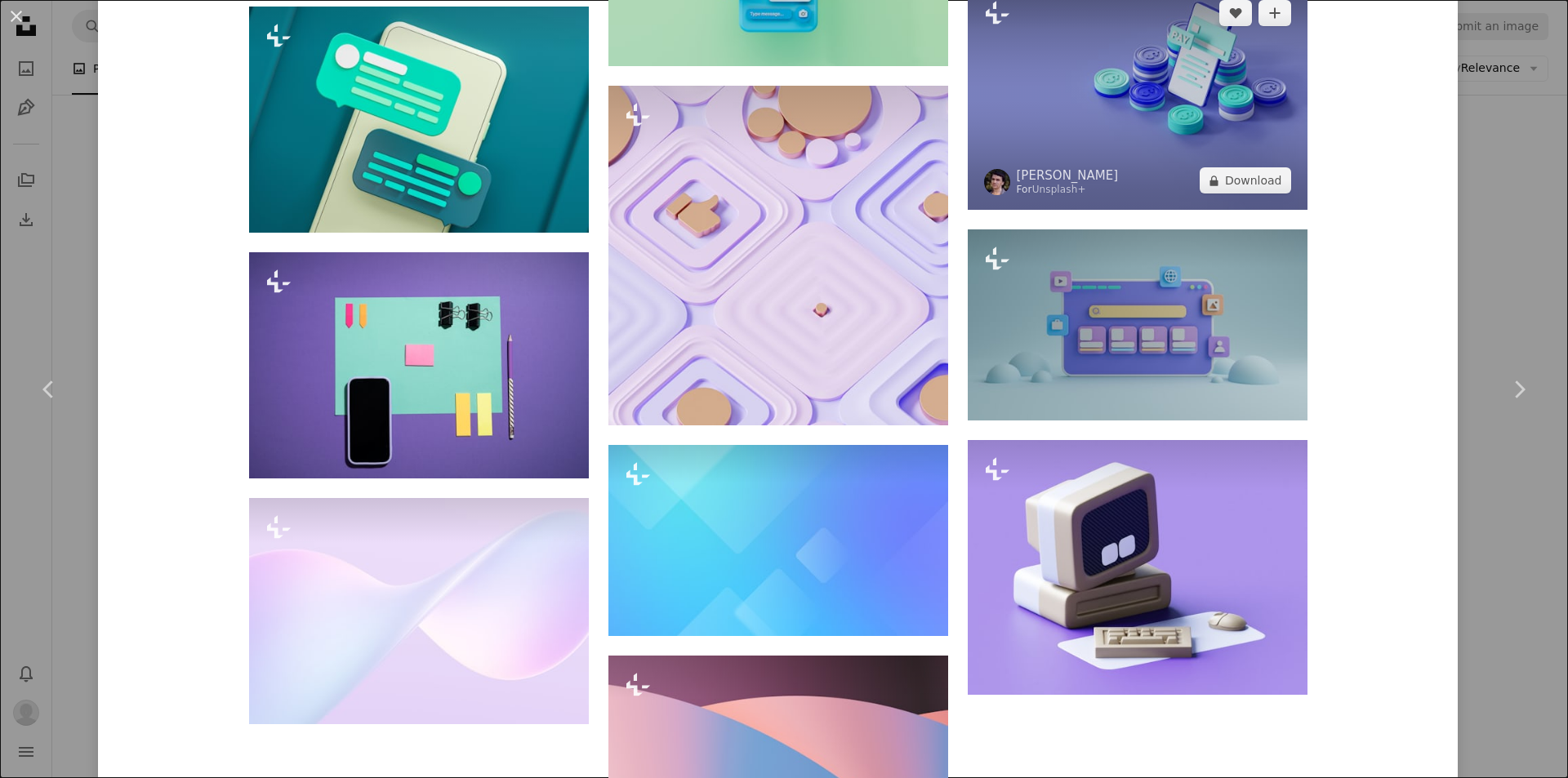
scroll to position [3592, 0]
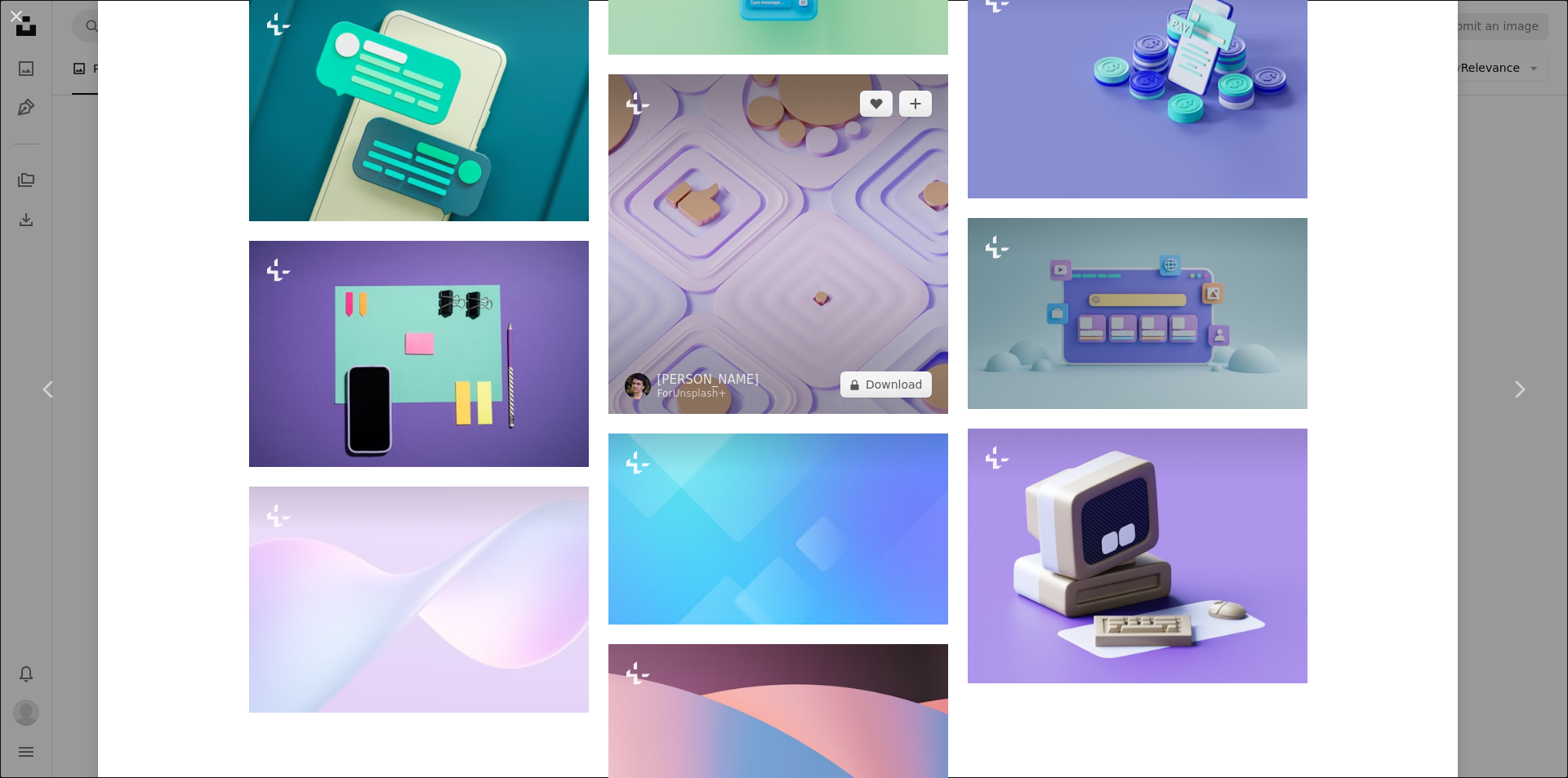
click at [831, 189] on img at bounding box center [777, 244] width 340 height 340
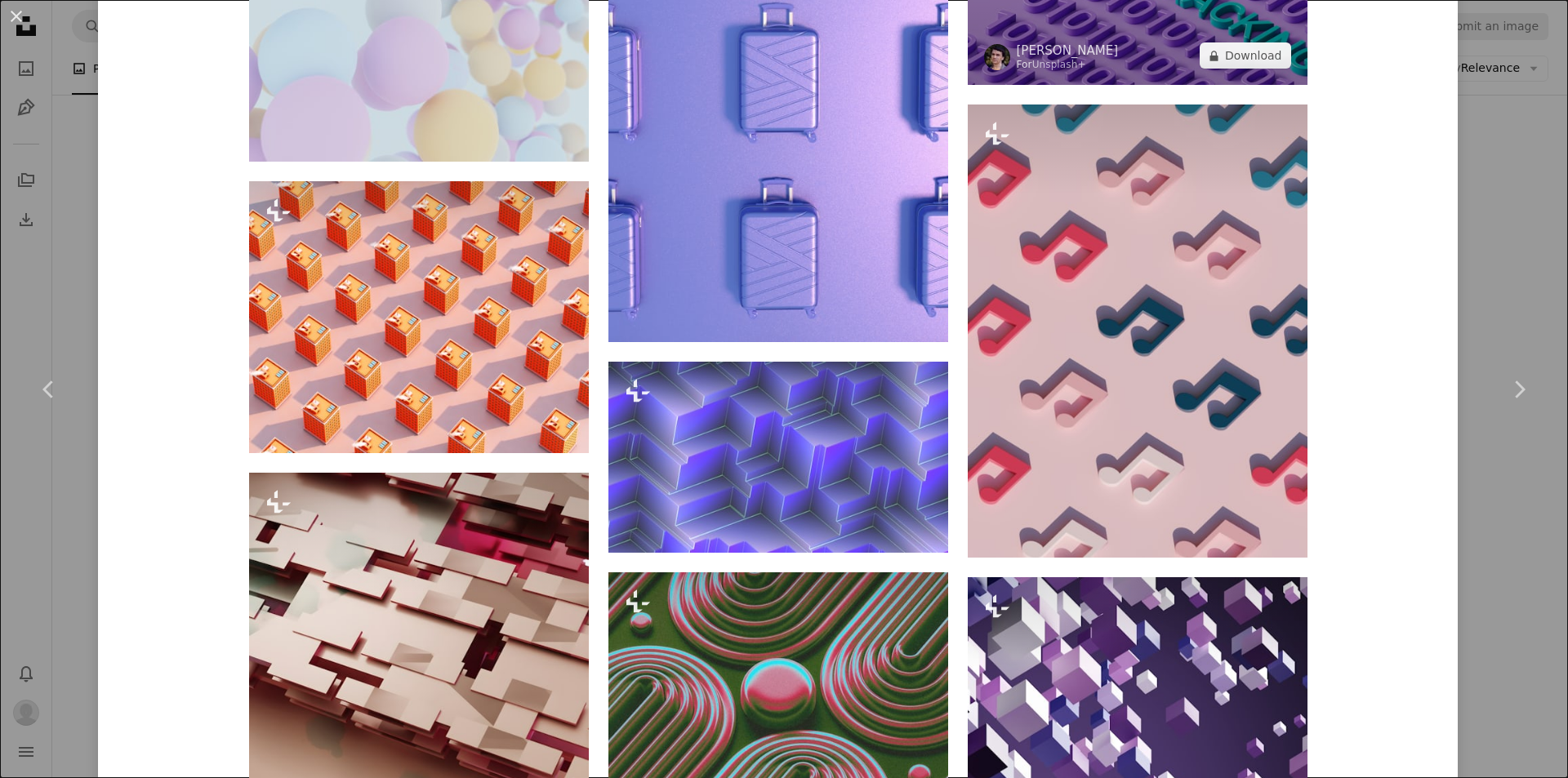
scroll to position [3428, 0]
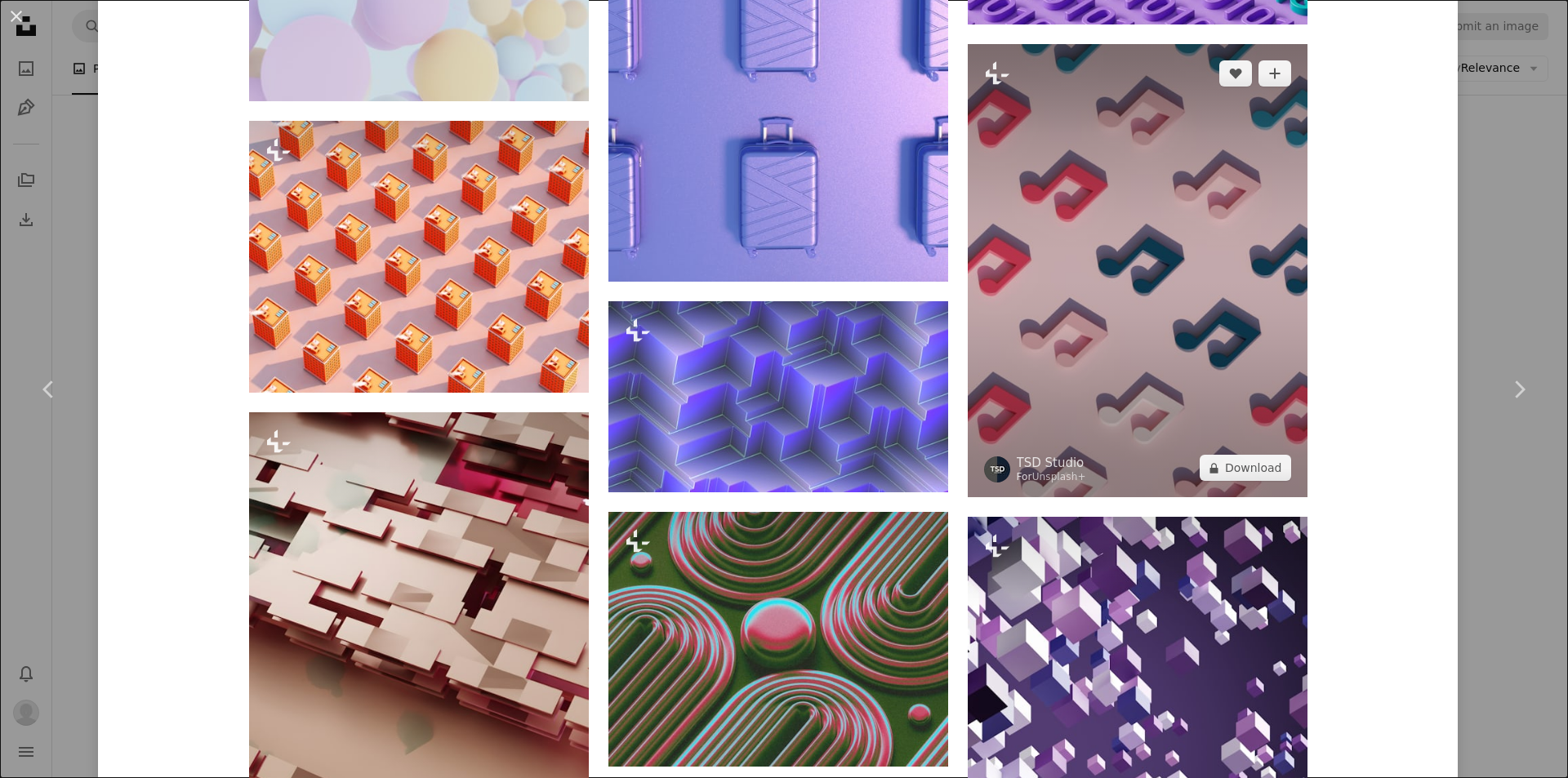
click at [1259, 289] on img at bounding box center [1137, 270] width 340 height 453
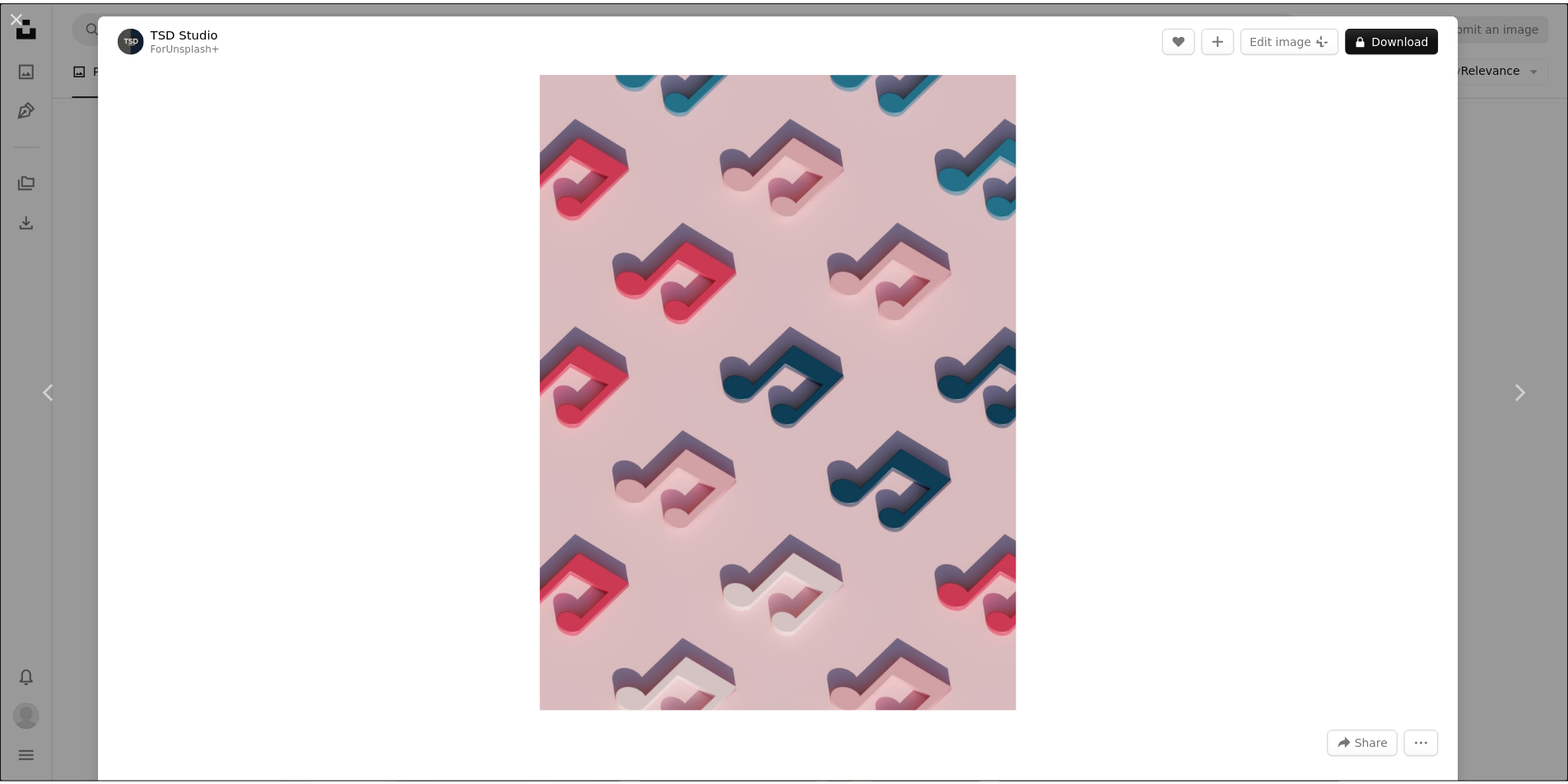
scroll to position [412, 0]
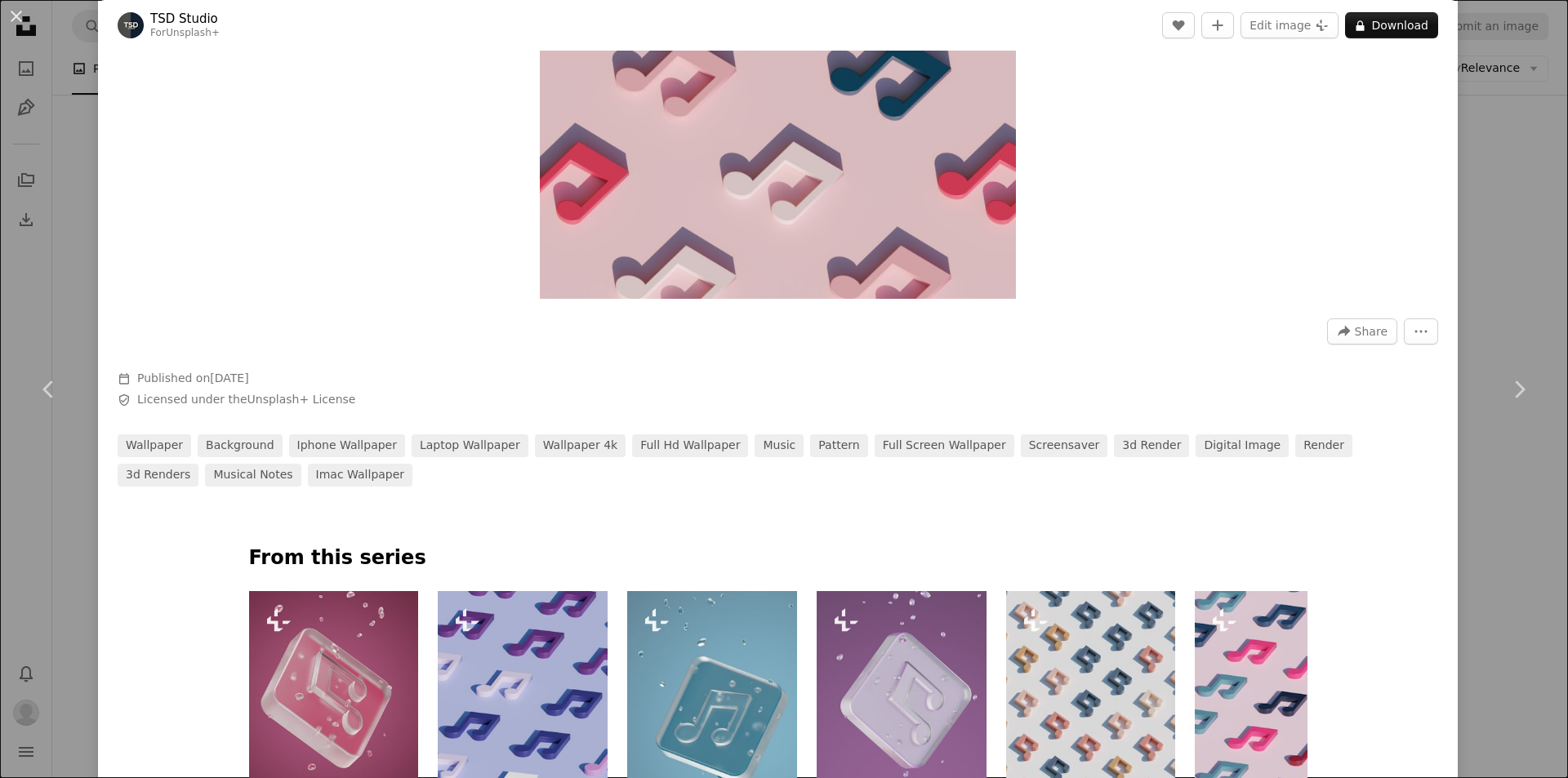
click at [1462, 215] on div "An X shape Chevron left Chevron right TSD Studio For Unsplash+ A heart A plus s…" at bounding box center [784, 389] width 1568 height 778
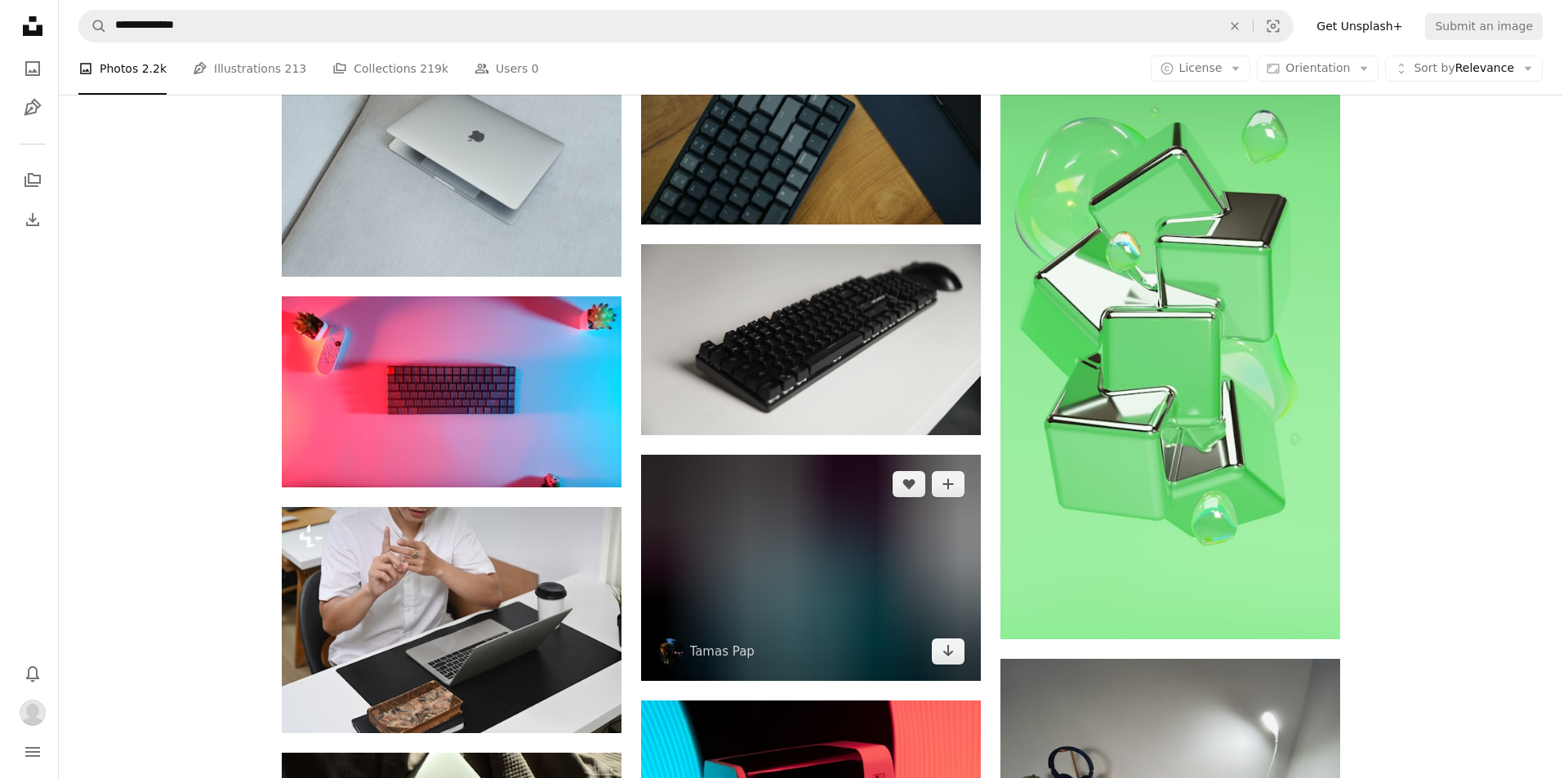
scroll to position [21200, 0]
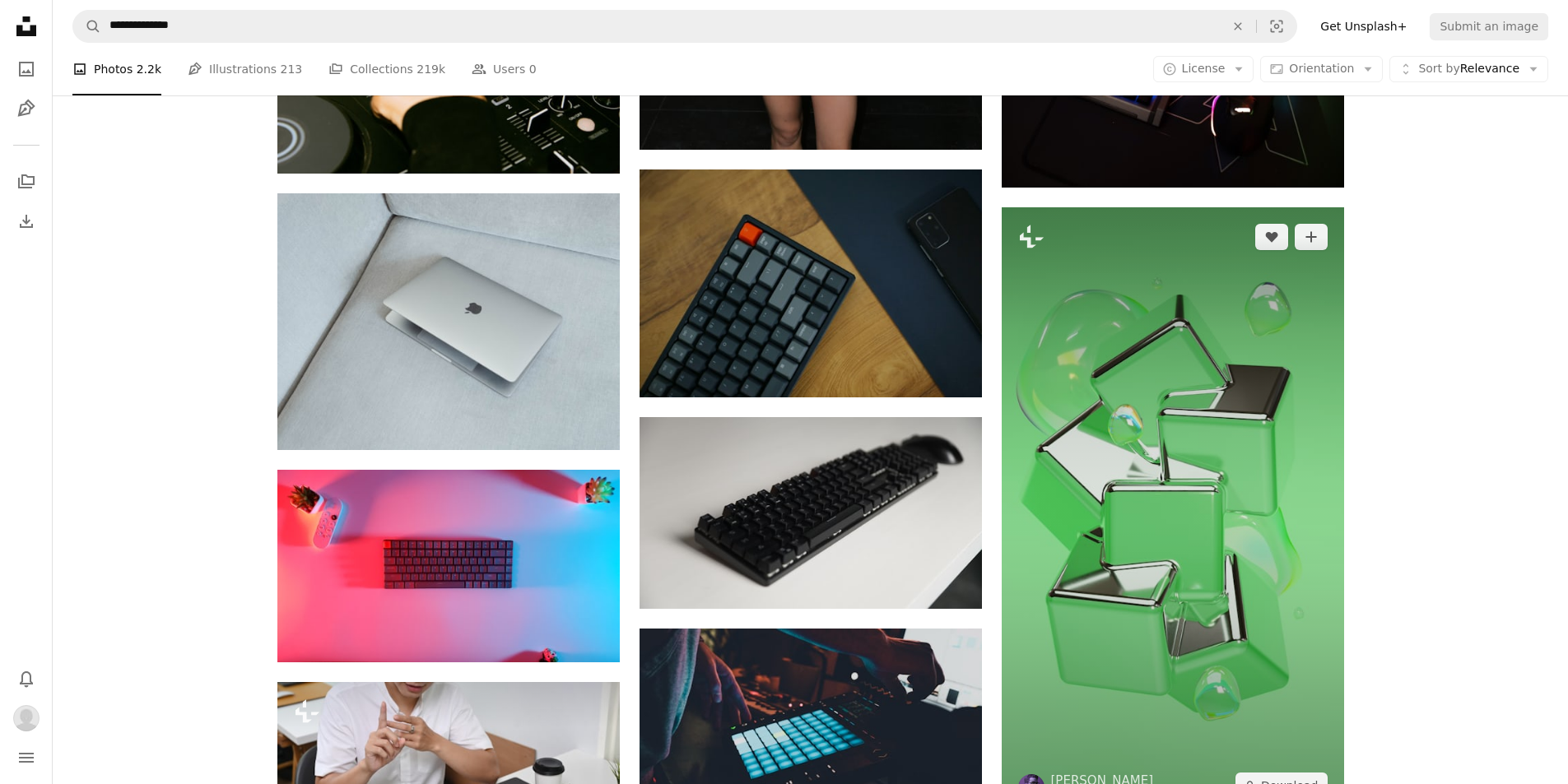
click at [1140, 478] on img at bounding box center [1172, 511] width 343 height 609
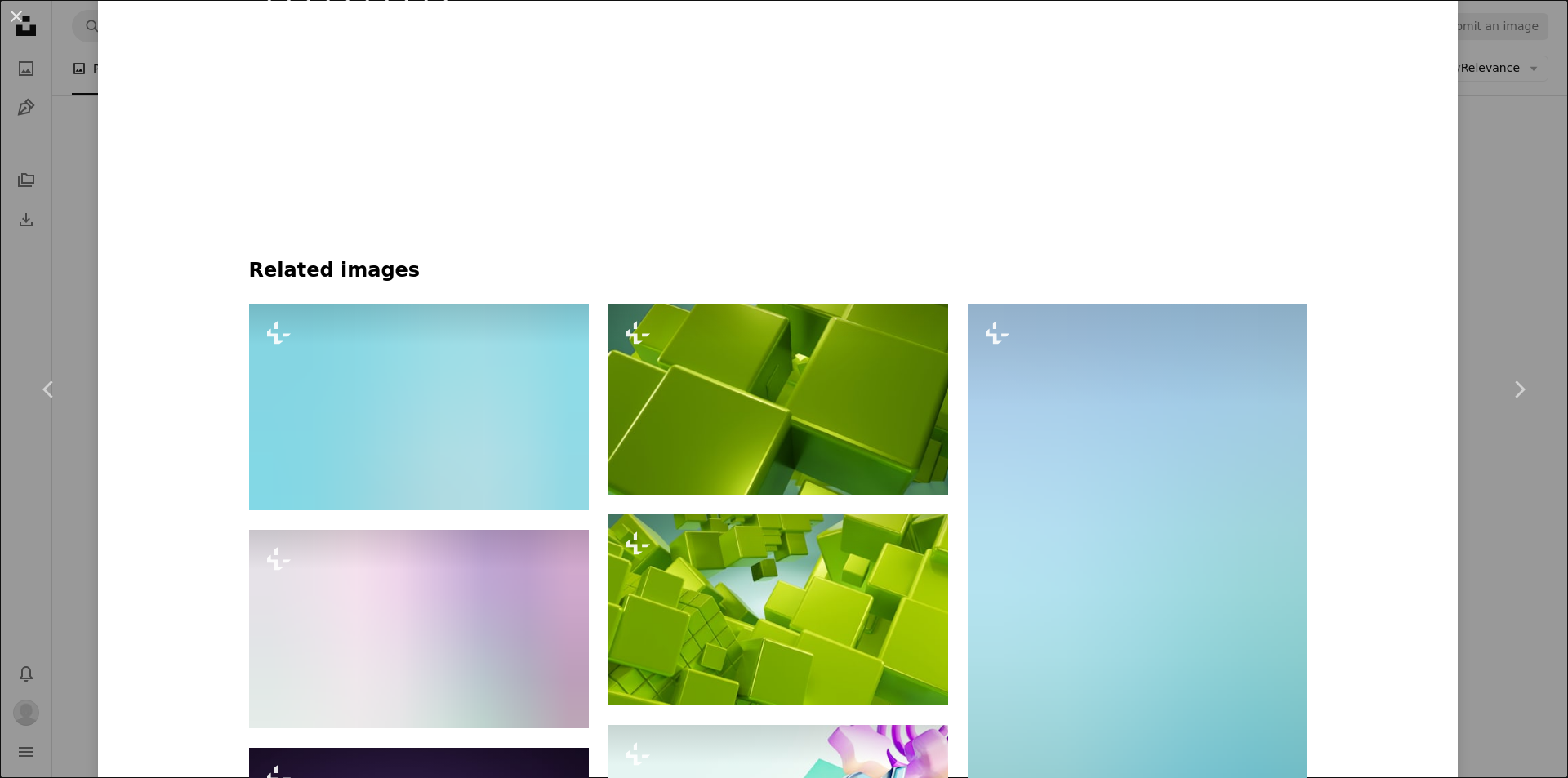
scroll to position [945, 0]
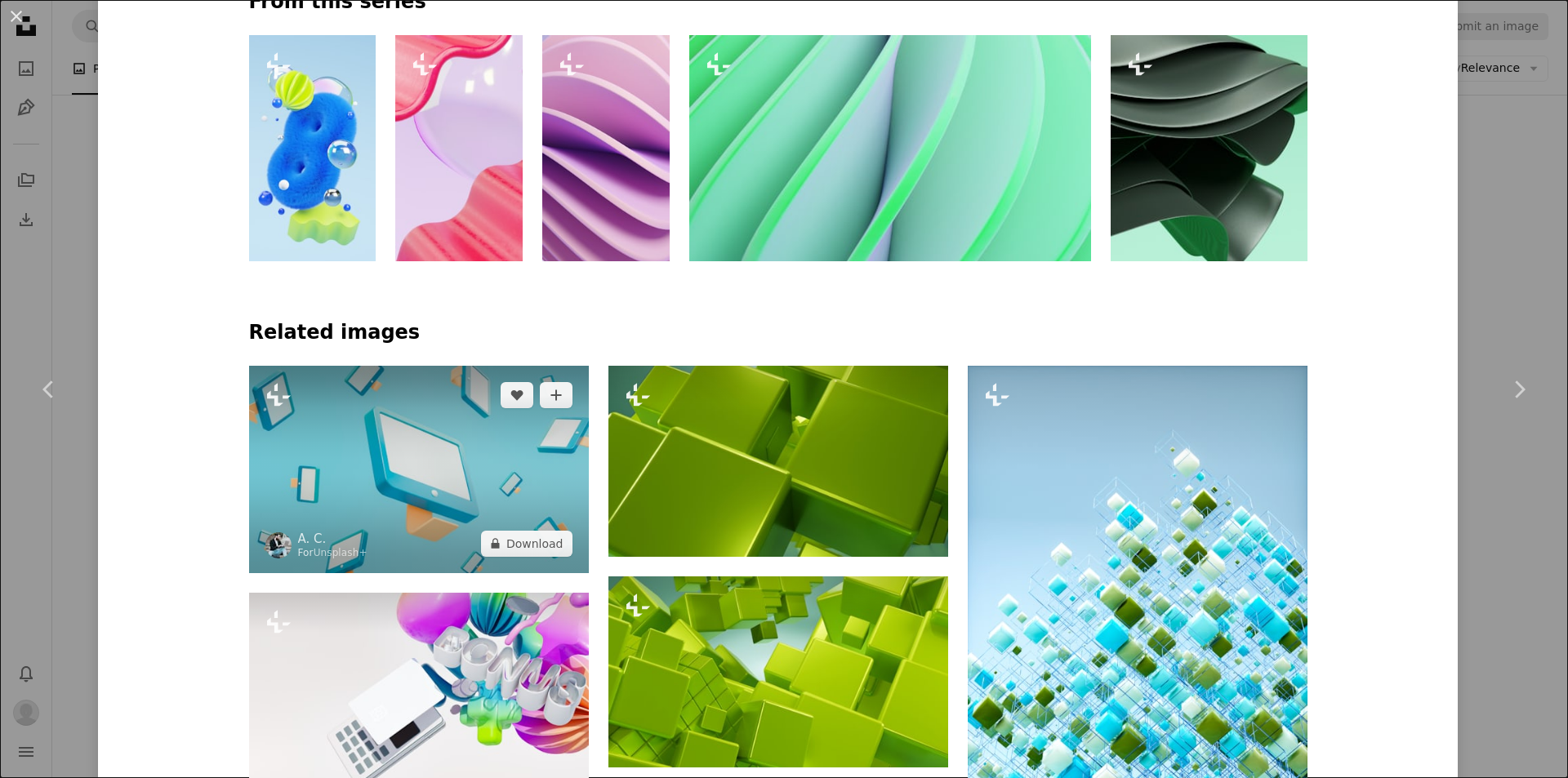
click at [474, 502] on img at bounding box center [419, 469] width 340 height 208
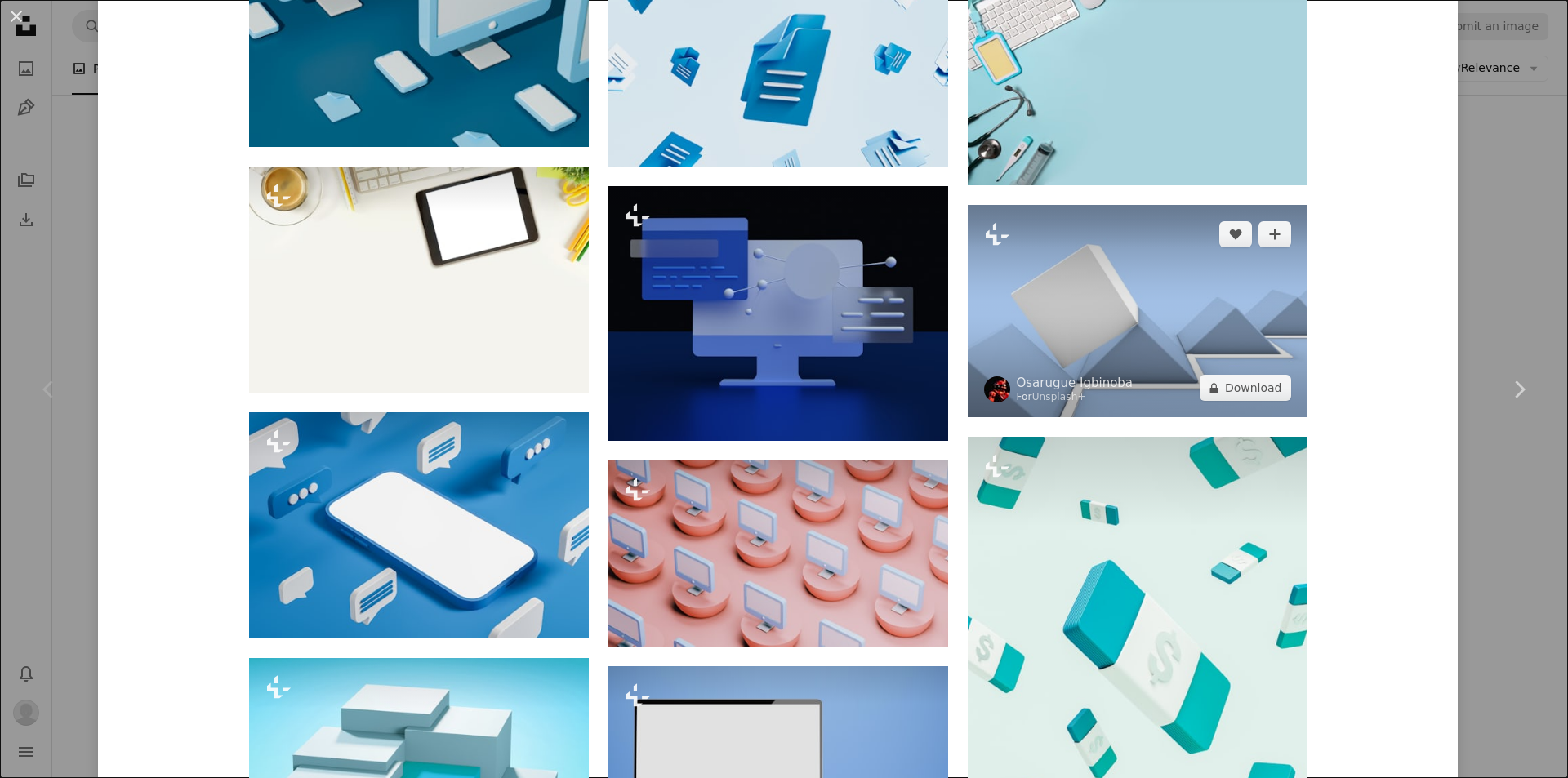
scroll to position [1388, 0]
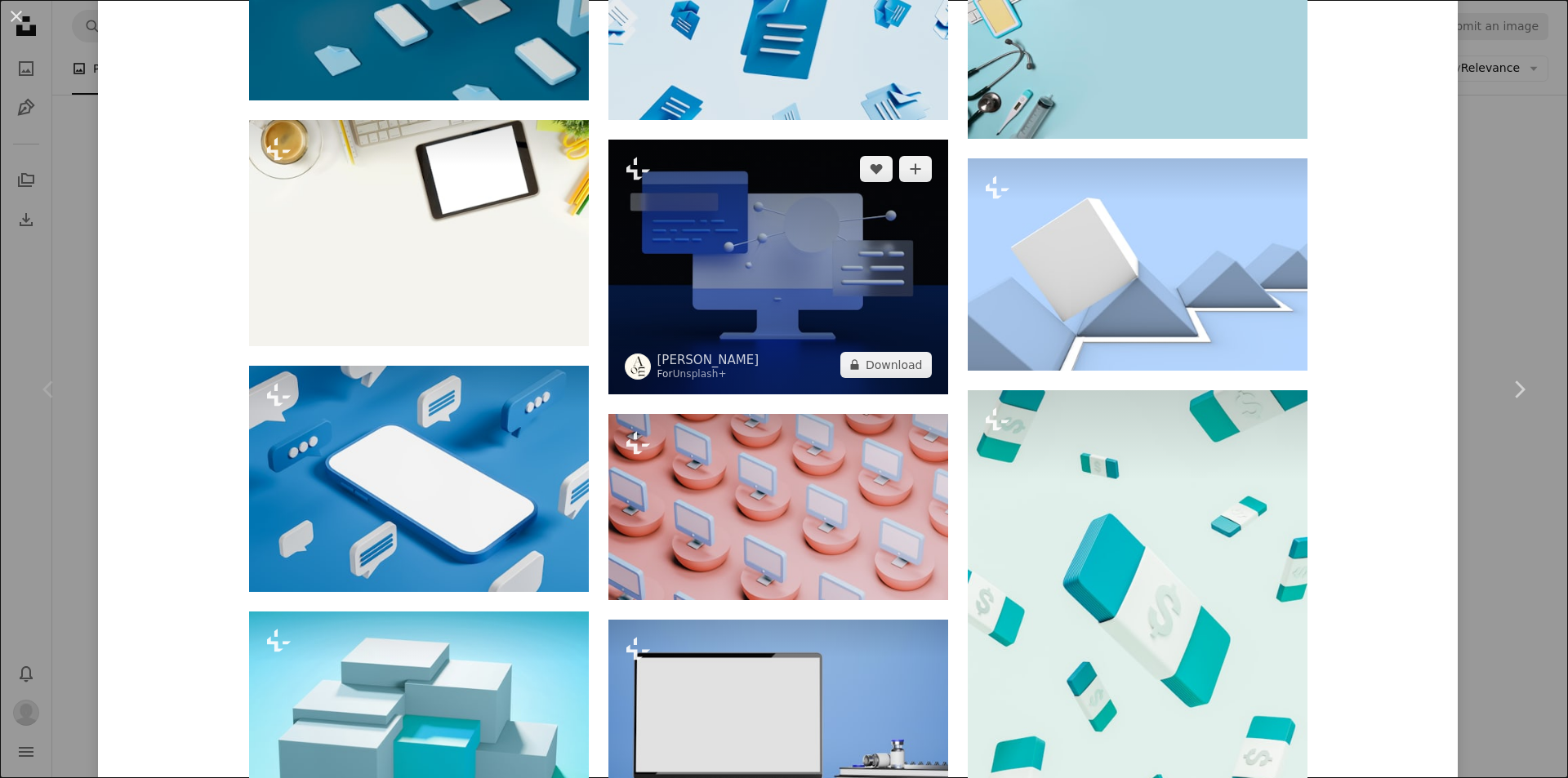
click at [787, 308] on img at bounding box center [777, 267] width 340 height 255
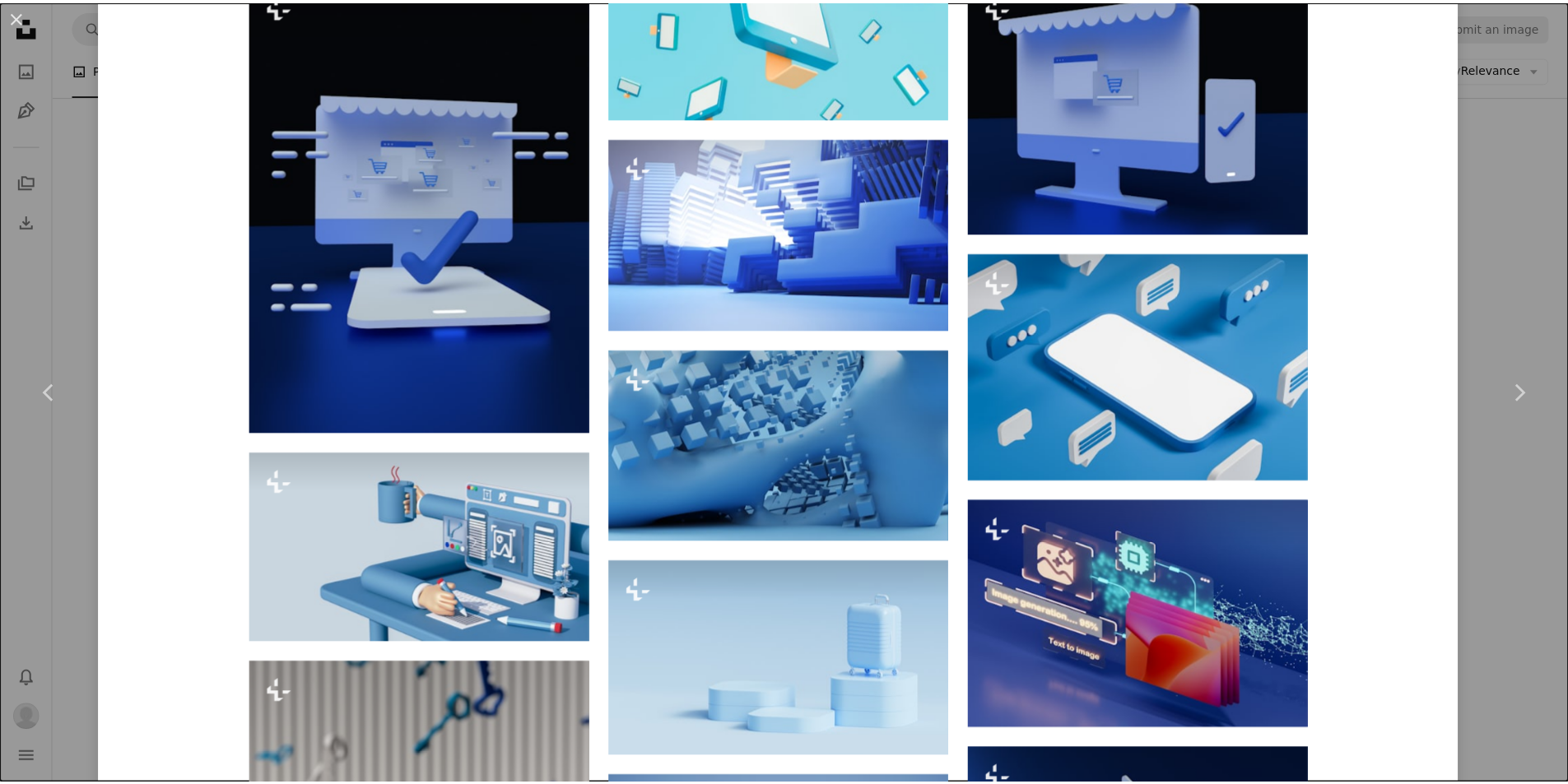
scroll to position [1645, 0]
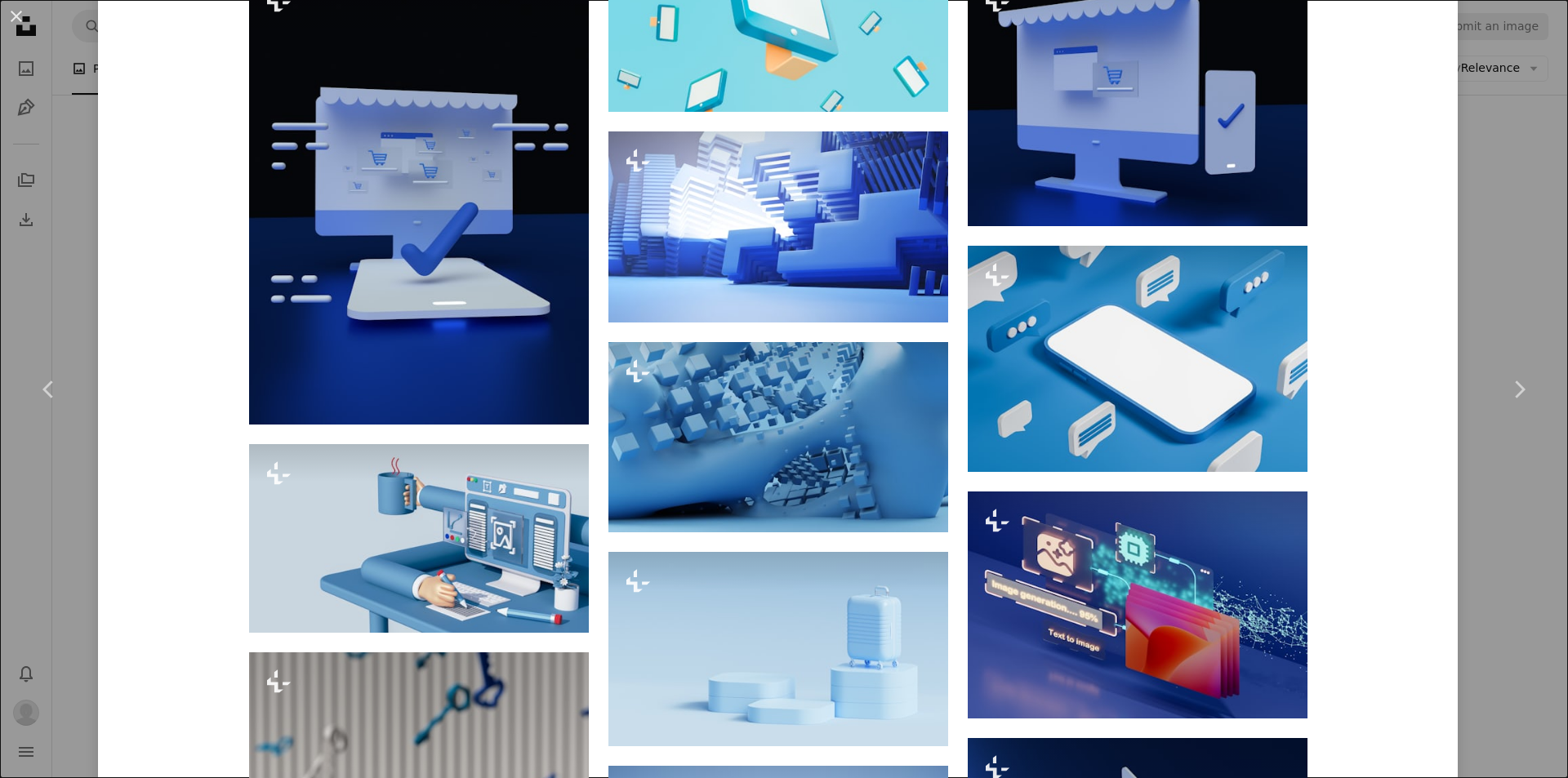
click at [1492, 591] on div "An X shape Chevron left Chevron right [PERSON_NAME] For Unsplash+ A heart A plu…" at bounding box center [784, 389] width 1568 height 778
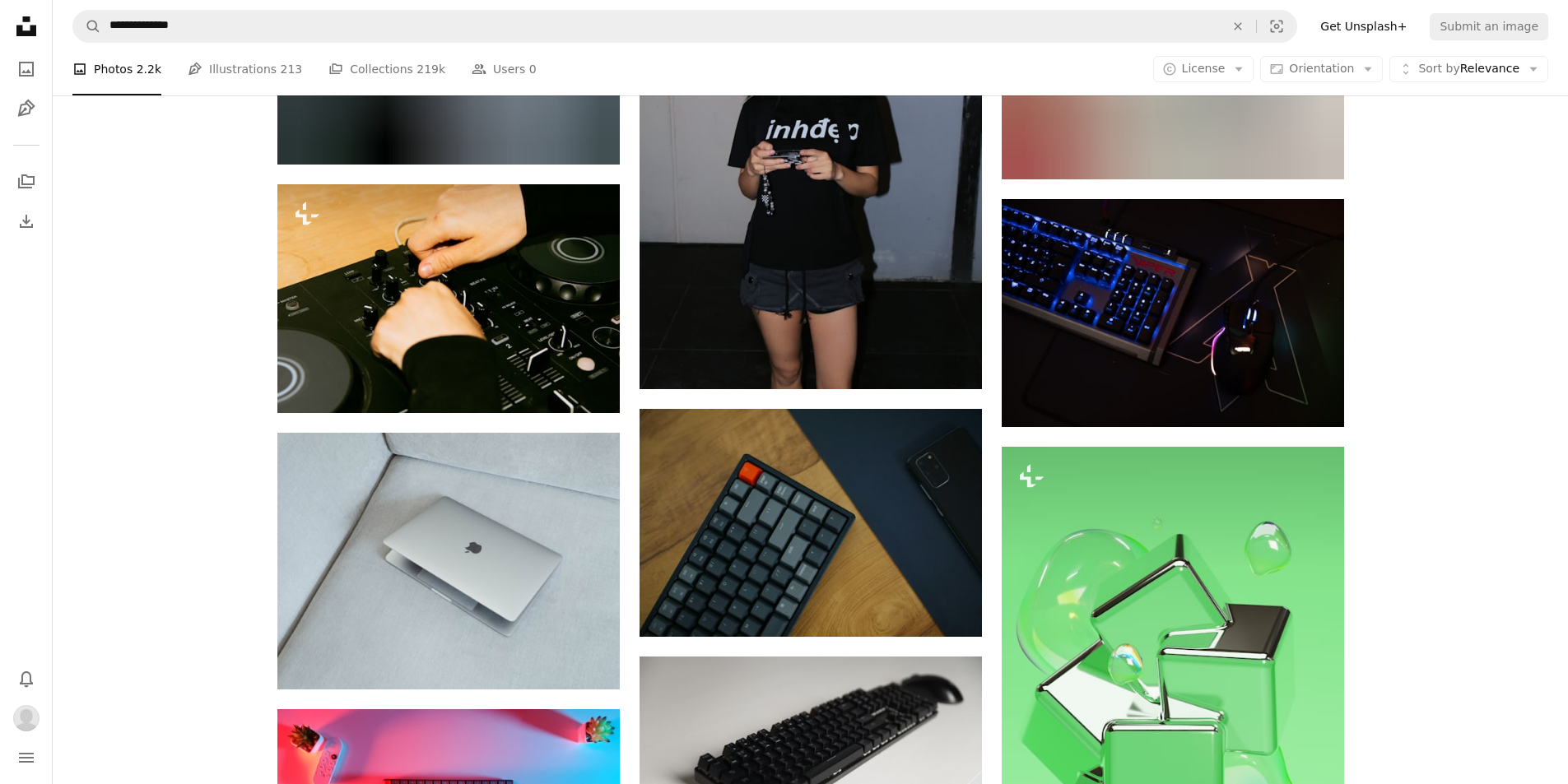
scroll to position [20952, 0]
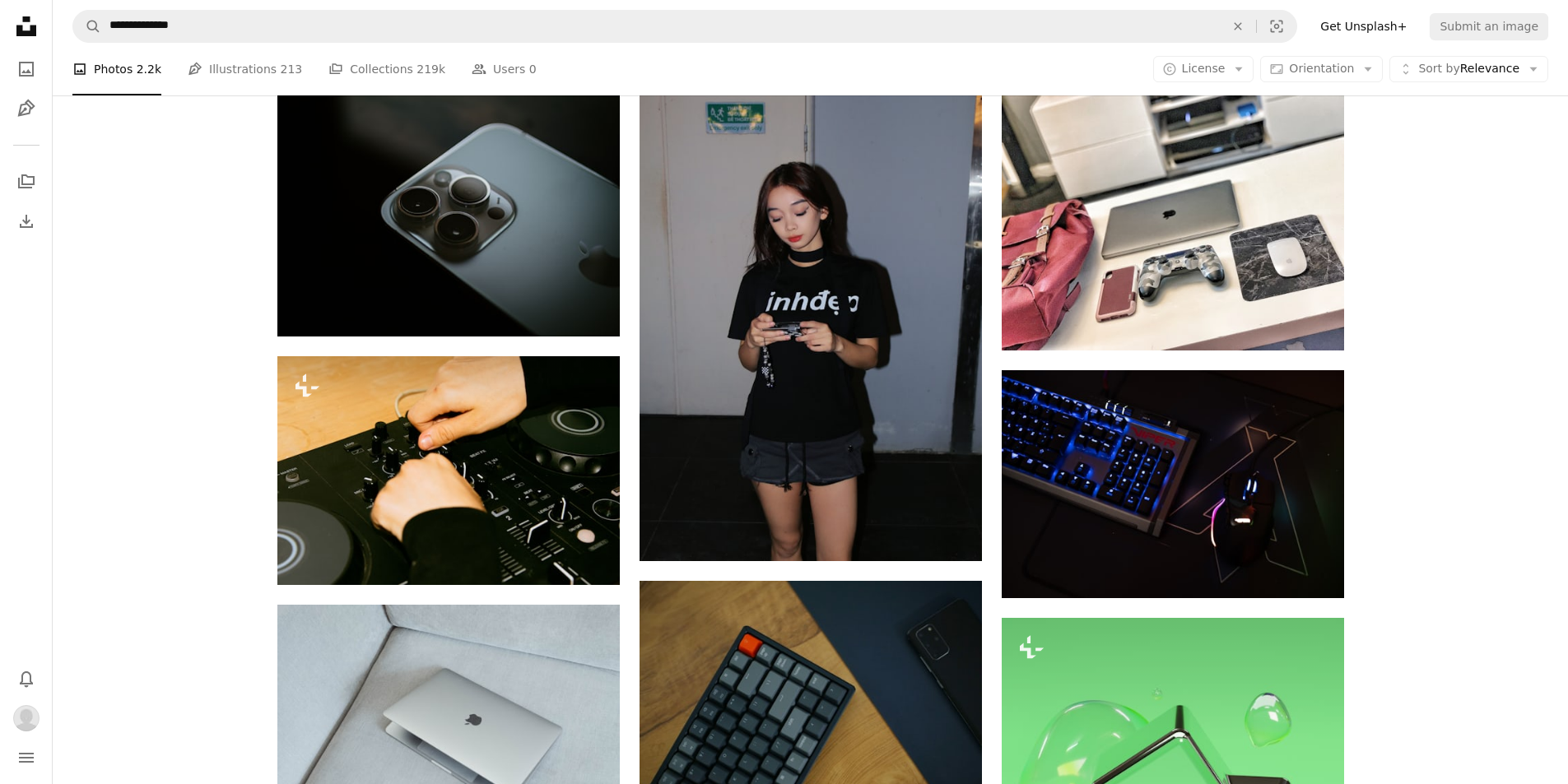
click at [36, 30] on icon at bounding box center [26, 26] width 20 height 20
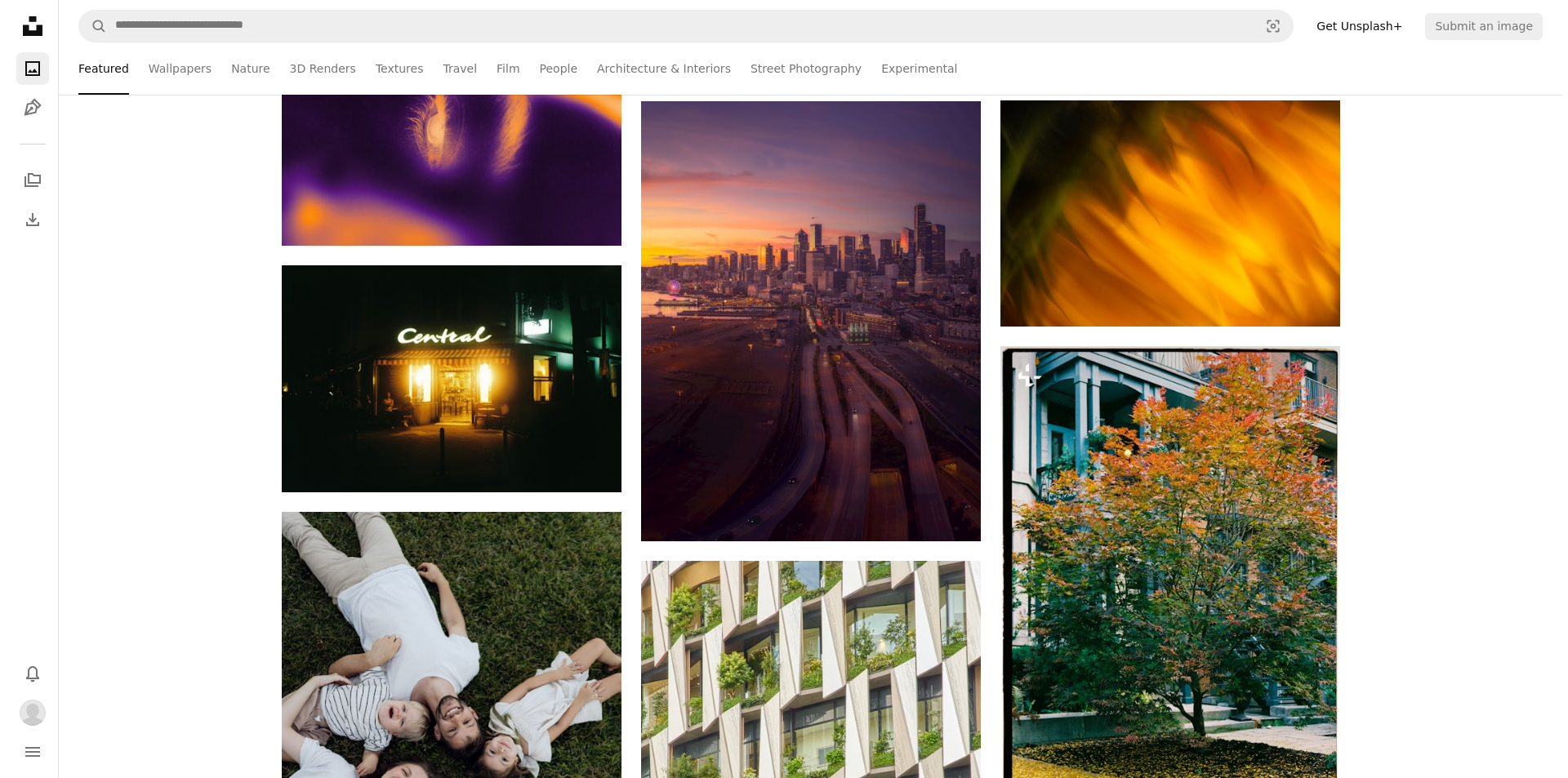
scroll to position [1550, 0]
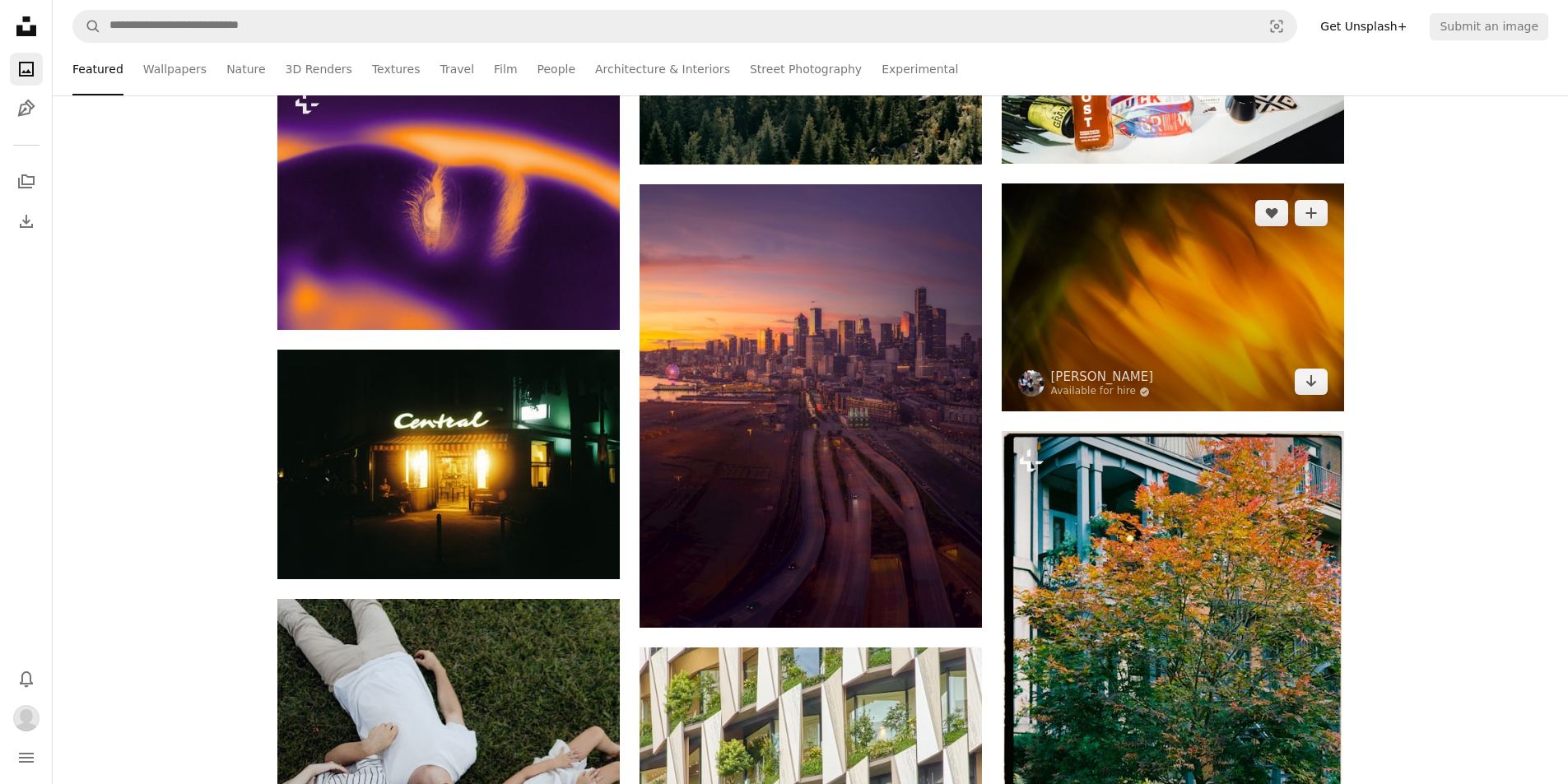
click at [1171, 307] on img at bounding box center [1172, 297] width 343 height 228
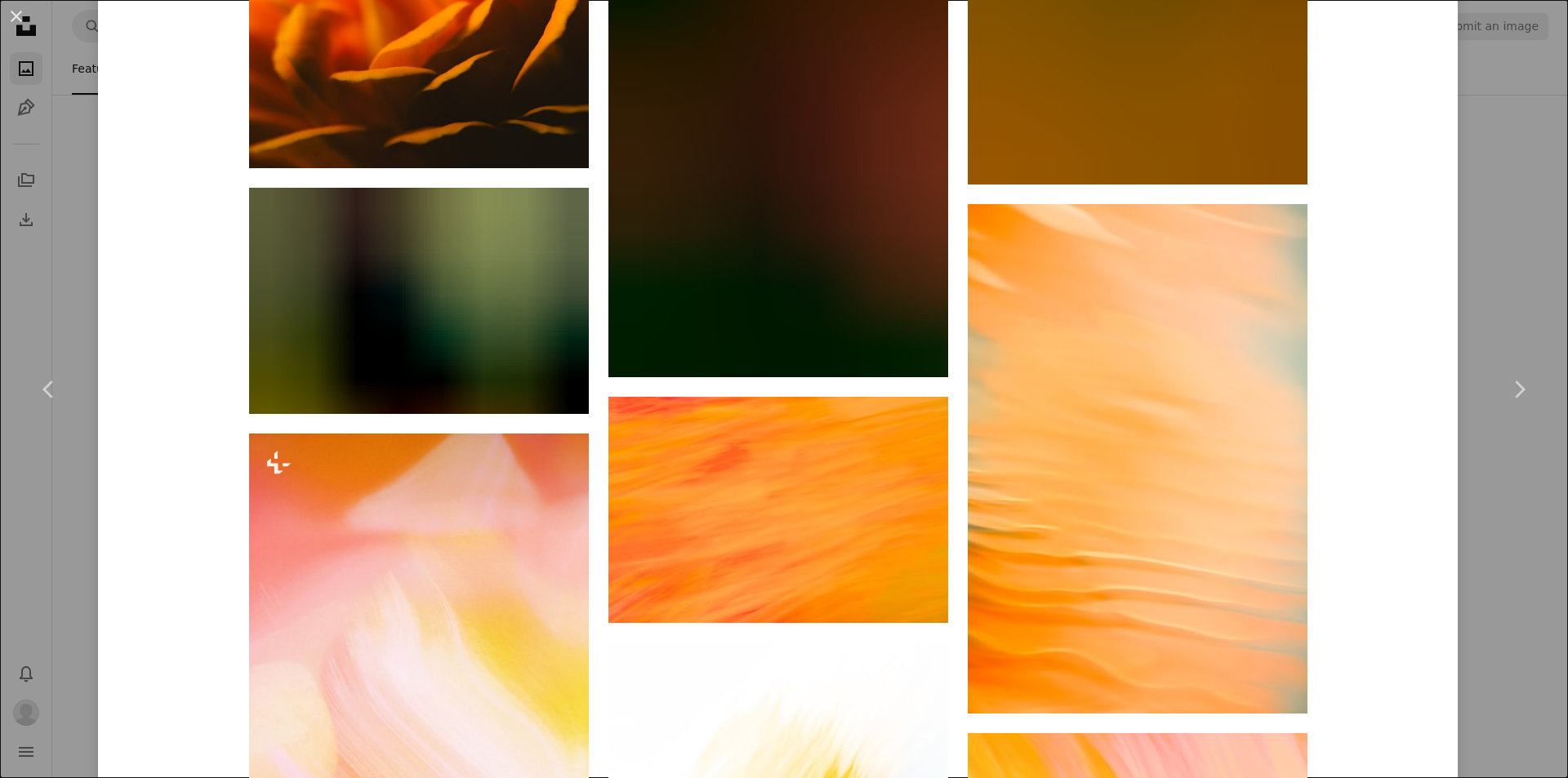
scroll to position [2531, 0]
